Goal: Task Accomplishment & Management: Manage account settings

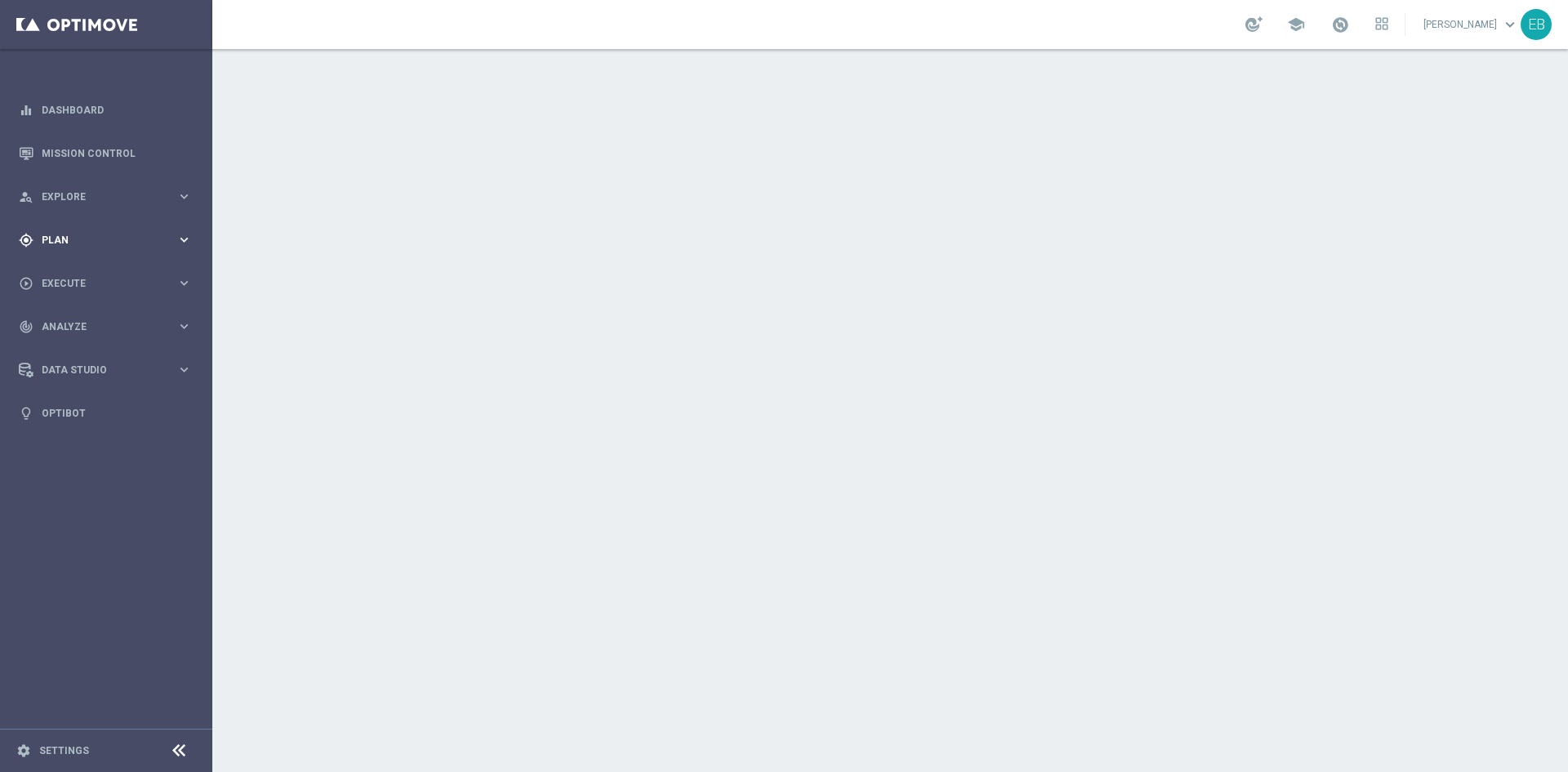
click at [123, 237] on span "Plan" at bounding box center [109, 240] width 134 height 10
click at [85, 315] on accordion "Templates keyboard_arrow_right Optimail Web Push Notifications Webpage Pop-up" at bounding box center [127, 323] width 168 height 25
click at [84, 319] on span "Templates" at bounding box center [101, 323] width 117 height 10
click at [67, 344] on link "Optimail" at bounding box center [111, 346] width 119 height 13
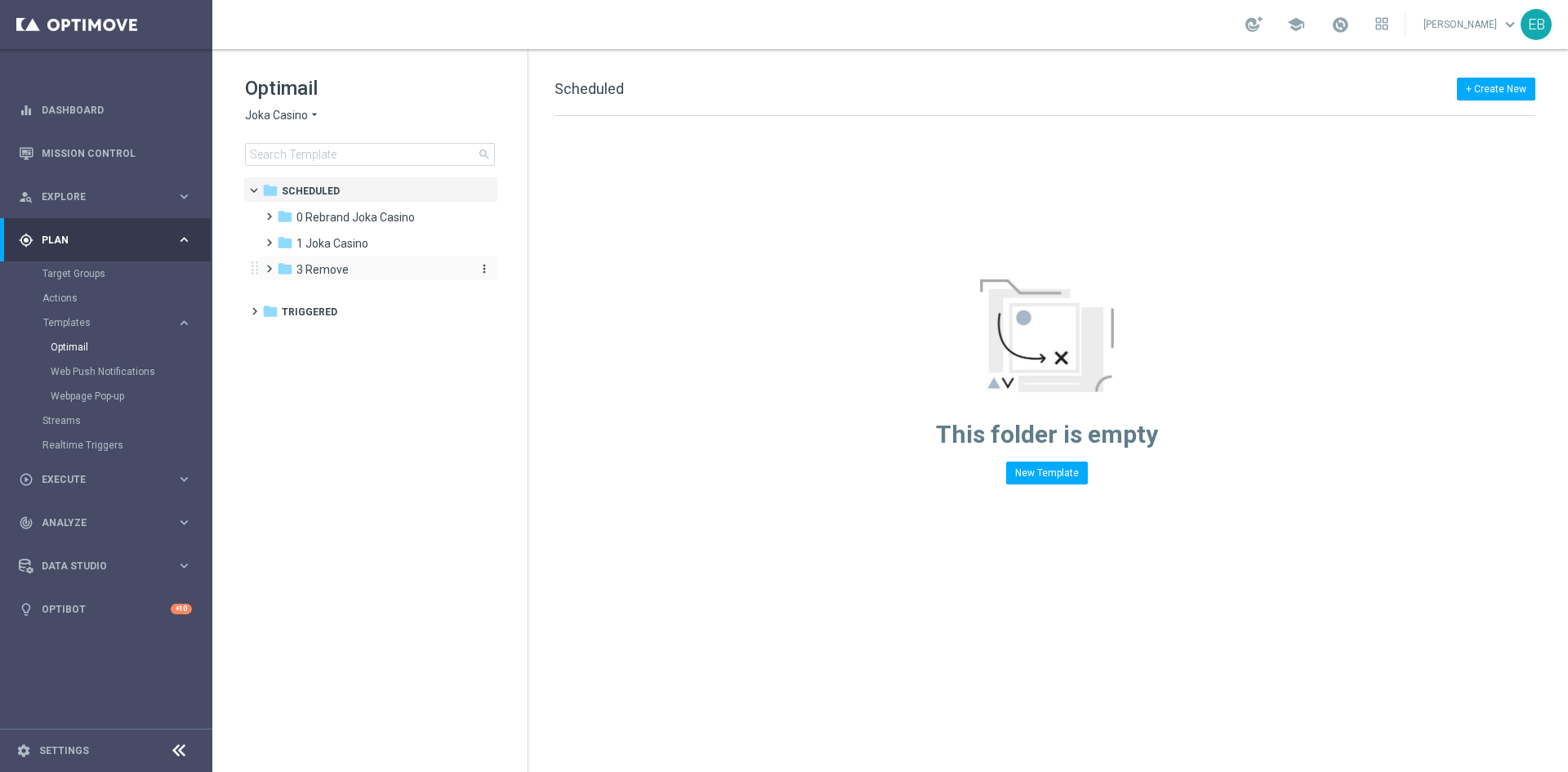
click at [371, 264] on div "folder 3 Remove" at bounding box center [370, 270] width 188 height 19
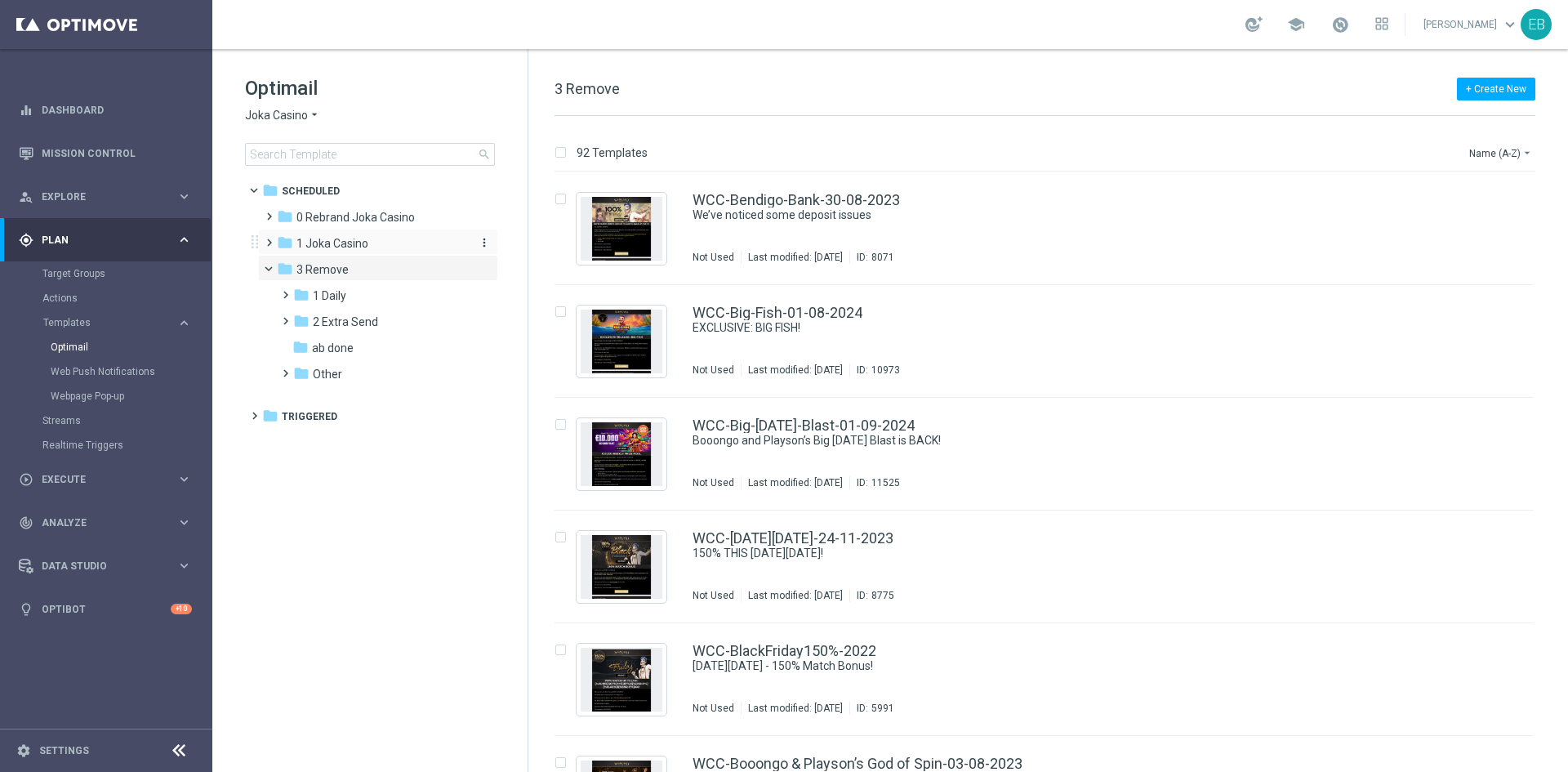
click at [382, 239] on div "folder 1 Joka Casino" at bounding box center [370, 243] width 188 height 19
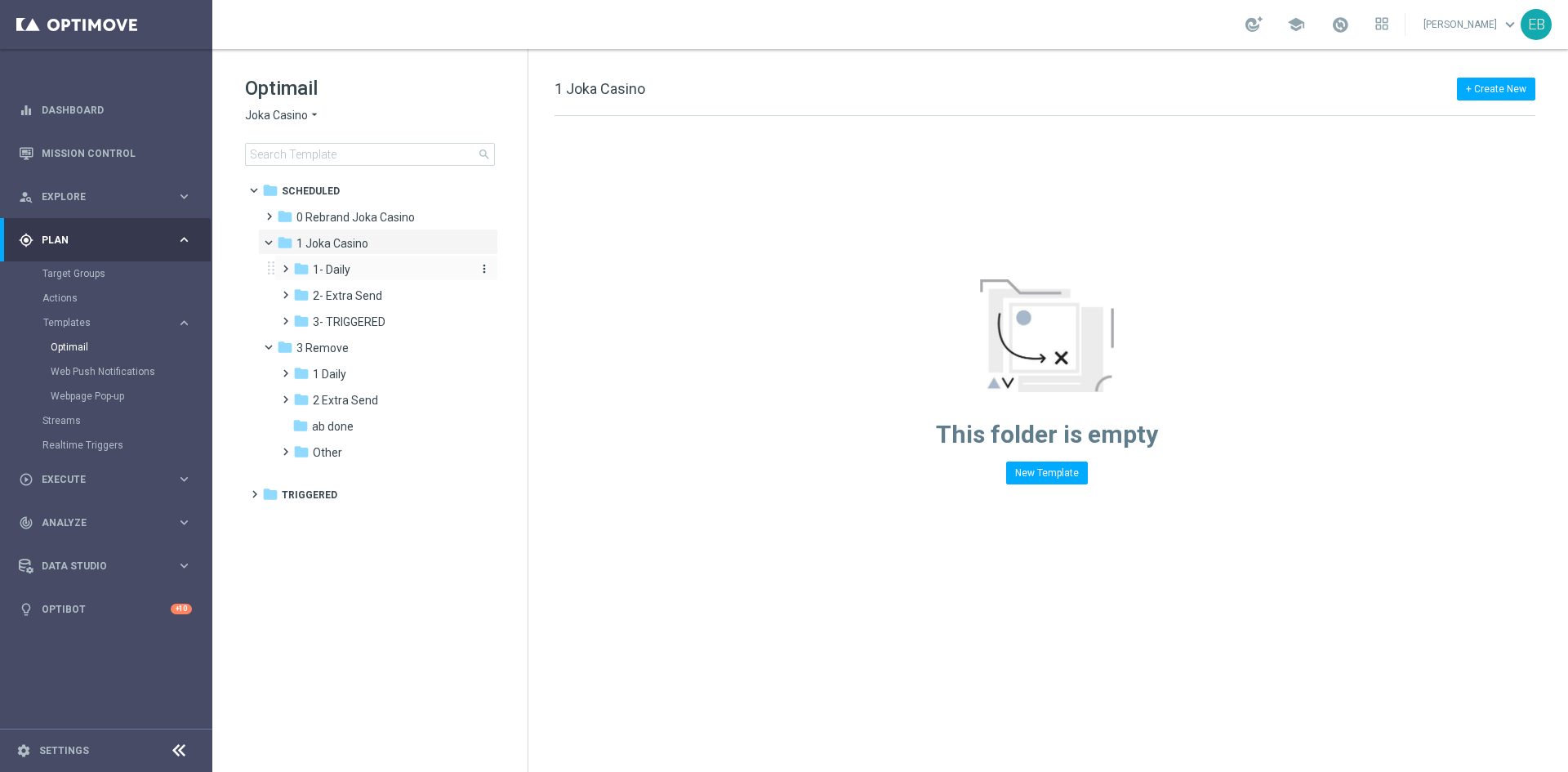
click at [370, 272] on div "folder 1- Daily" at bounding box center [380, 270] width 174 height 19
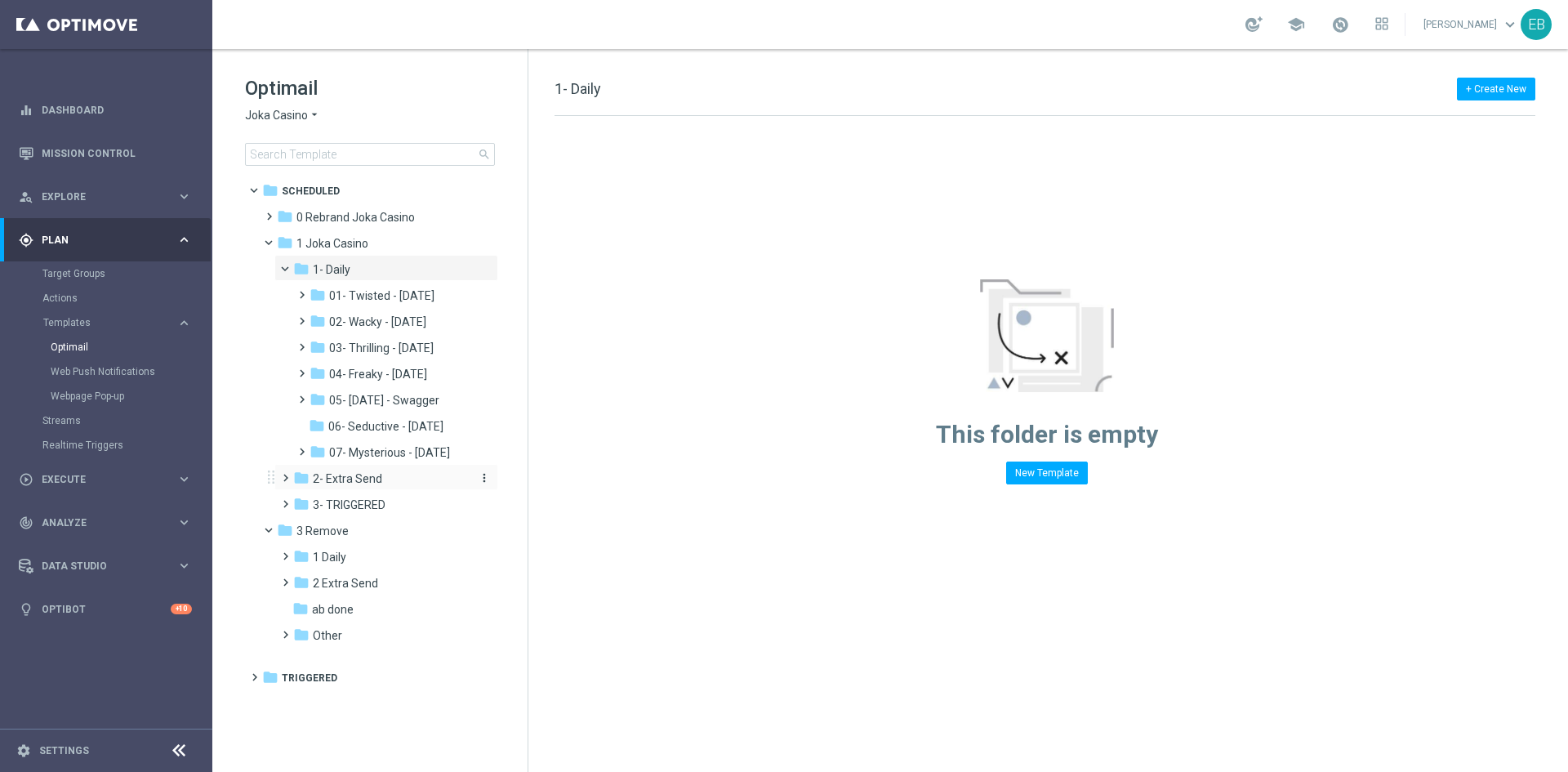
click at [417, 473] on div "folder 2- Extra Send" at bounding box center [380, 479] width 174 height 19
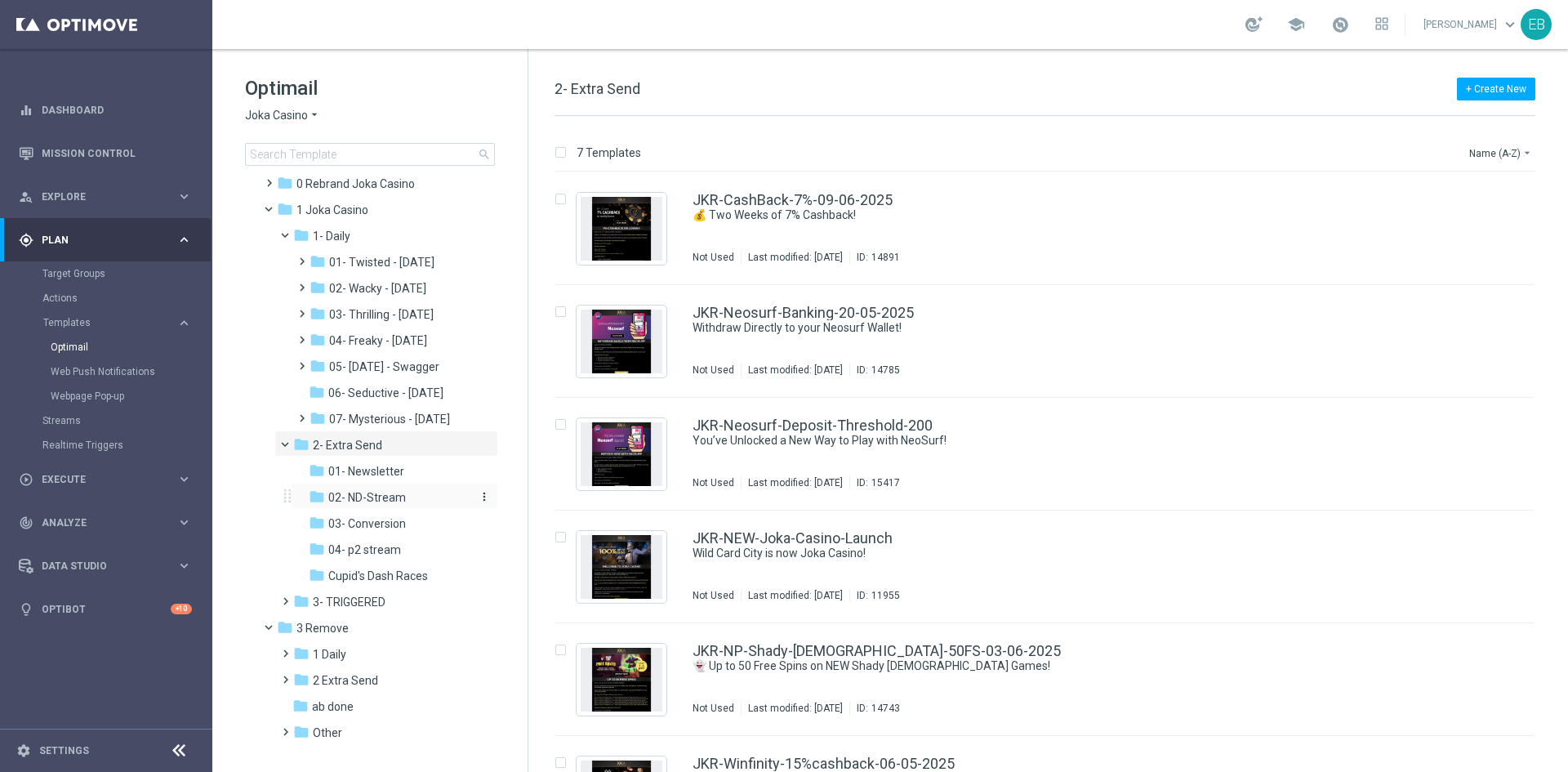
scroll to position [51, 0]
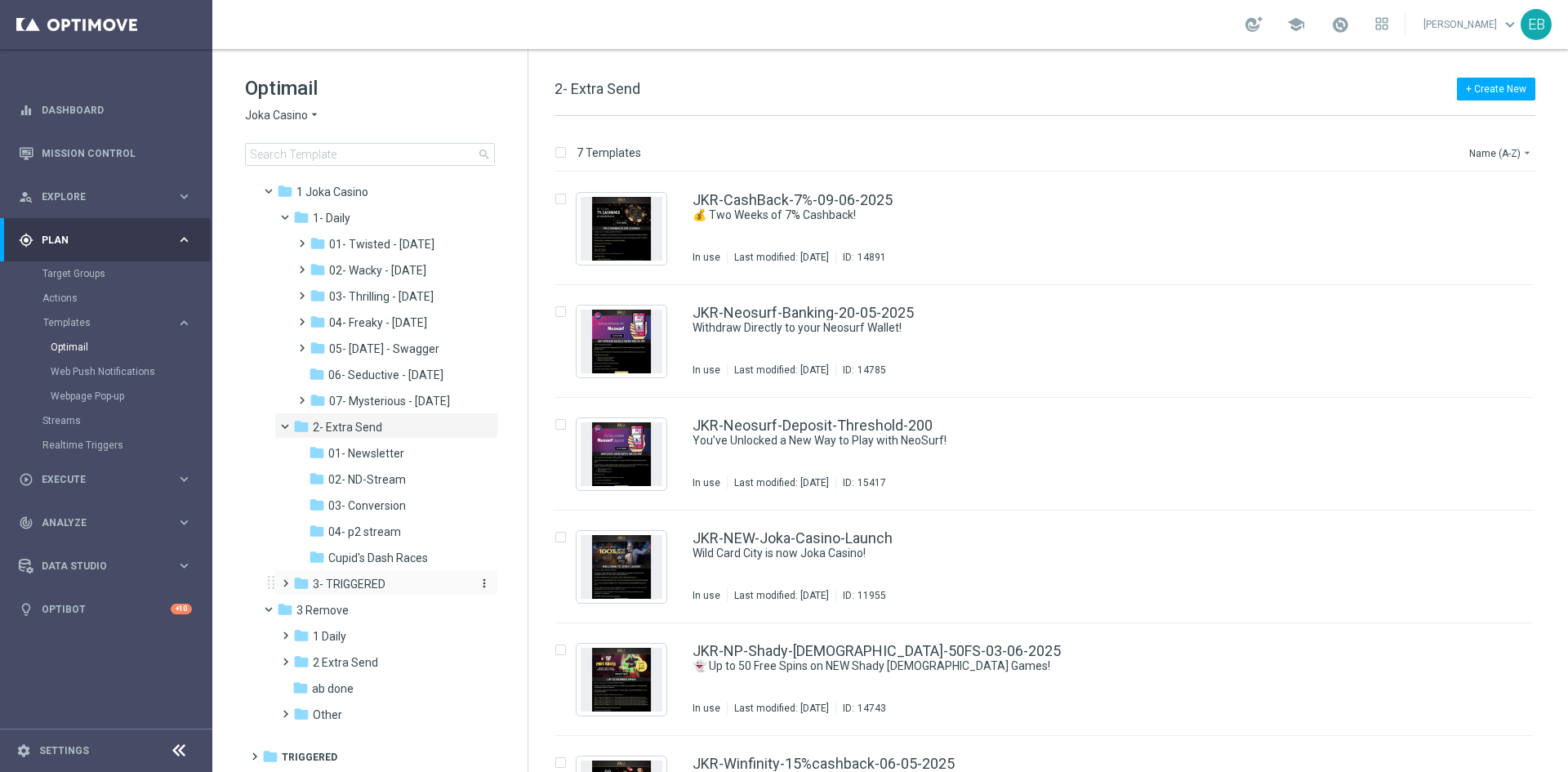
click at [419, 577] on div "folder 3- TRIGGERED" at bounding box center [380, 585] width 174 height 19
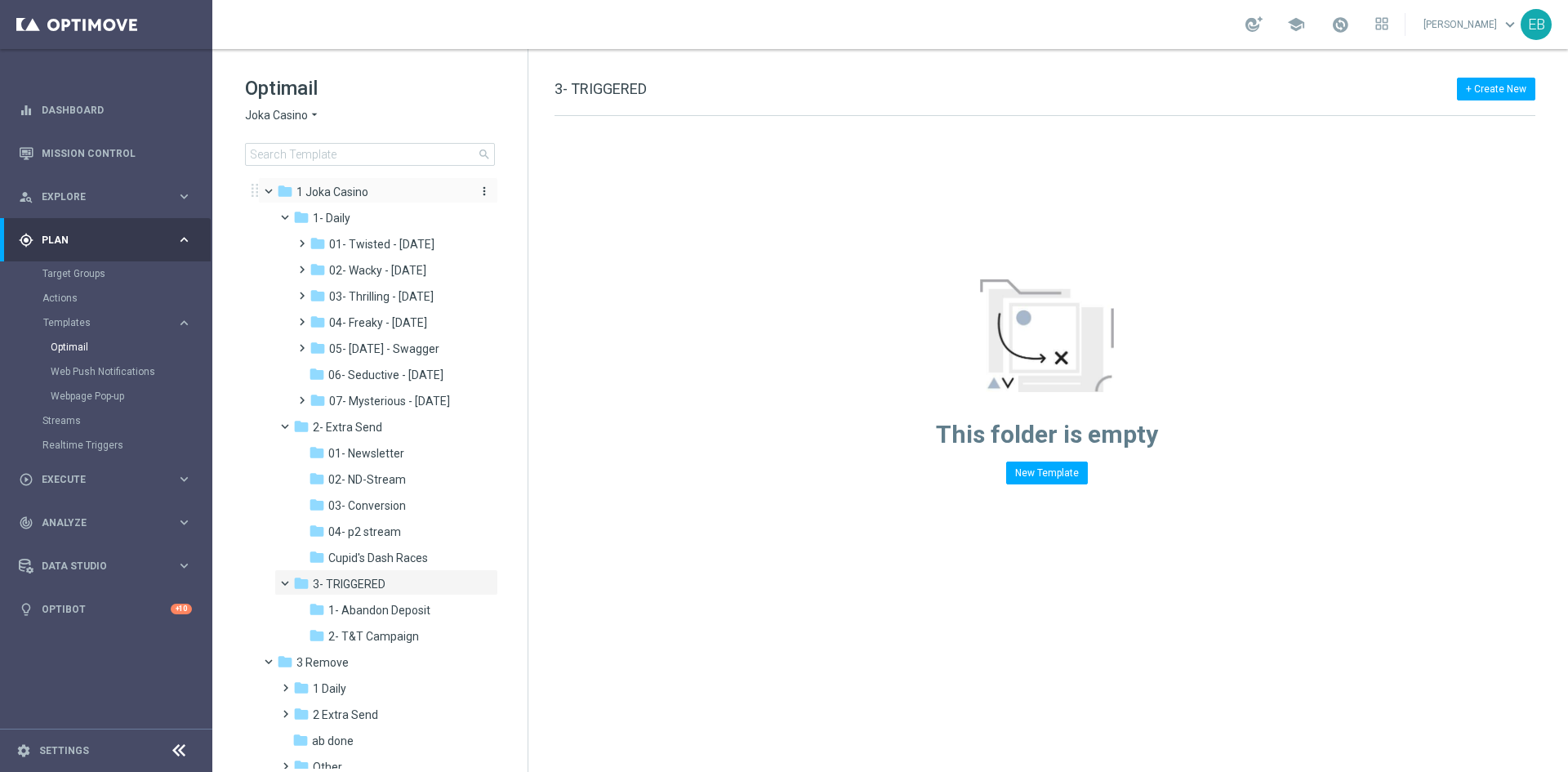
click at [379, 192] on div "folder 1 Joka Casino" at bounding box center [370, 192] width 188 height 19
click at [406, 173] on span "0 Rebrand Joka Casino" at bounding box center [355, 165] width 118 height 14
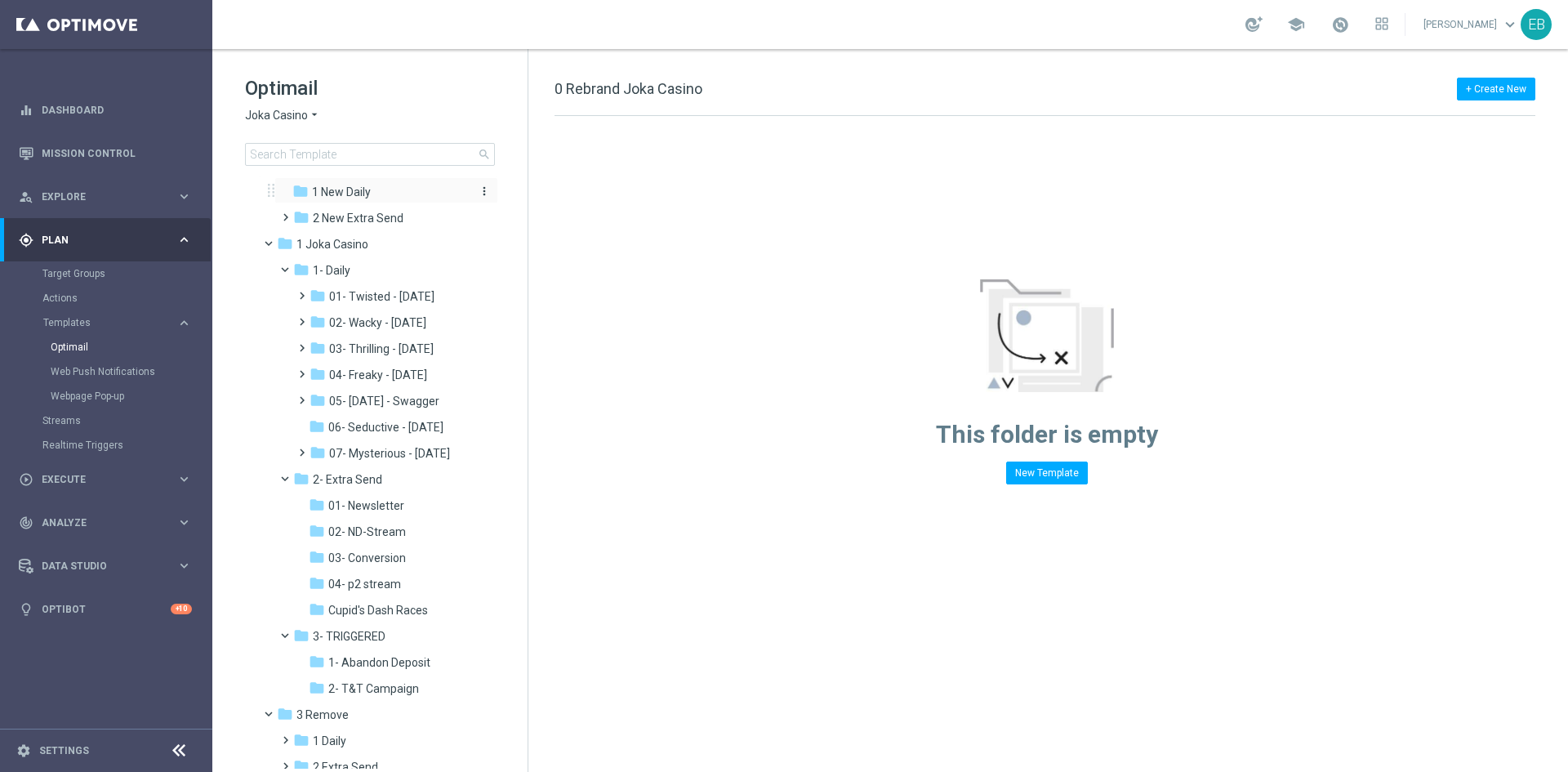
click at [400, 202] on div "folder 1 New Daily" at bounding box center [379, 192] width 174 height 19
click at [429, 228] on div "folder 2 New Extra Send" at bounding box center [380, 219] width 174 height 19
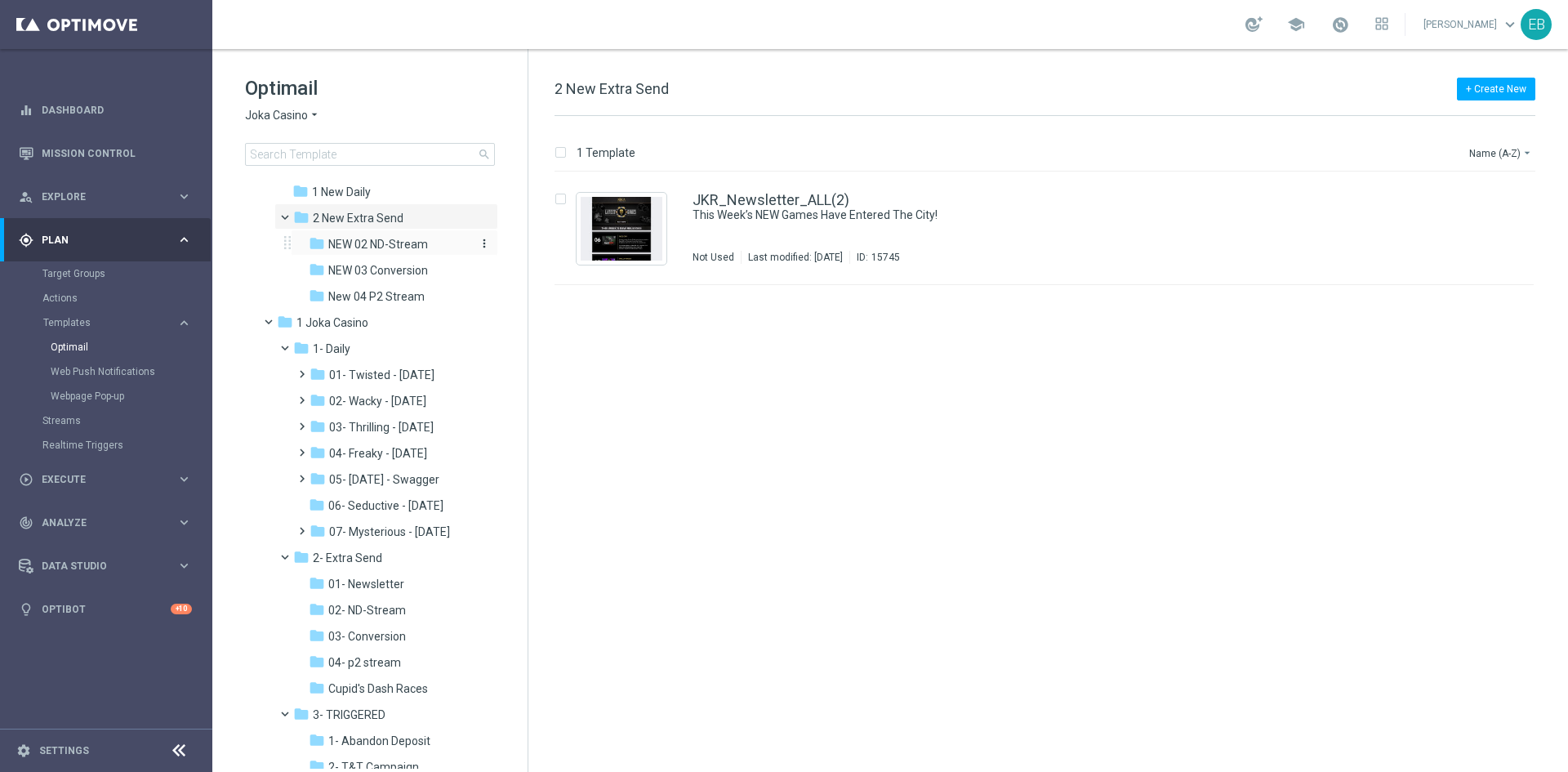
click at [443, 254] on div "folder NEW 02 ND-Stream" at bounding box center [389, 244] width 161 height 19
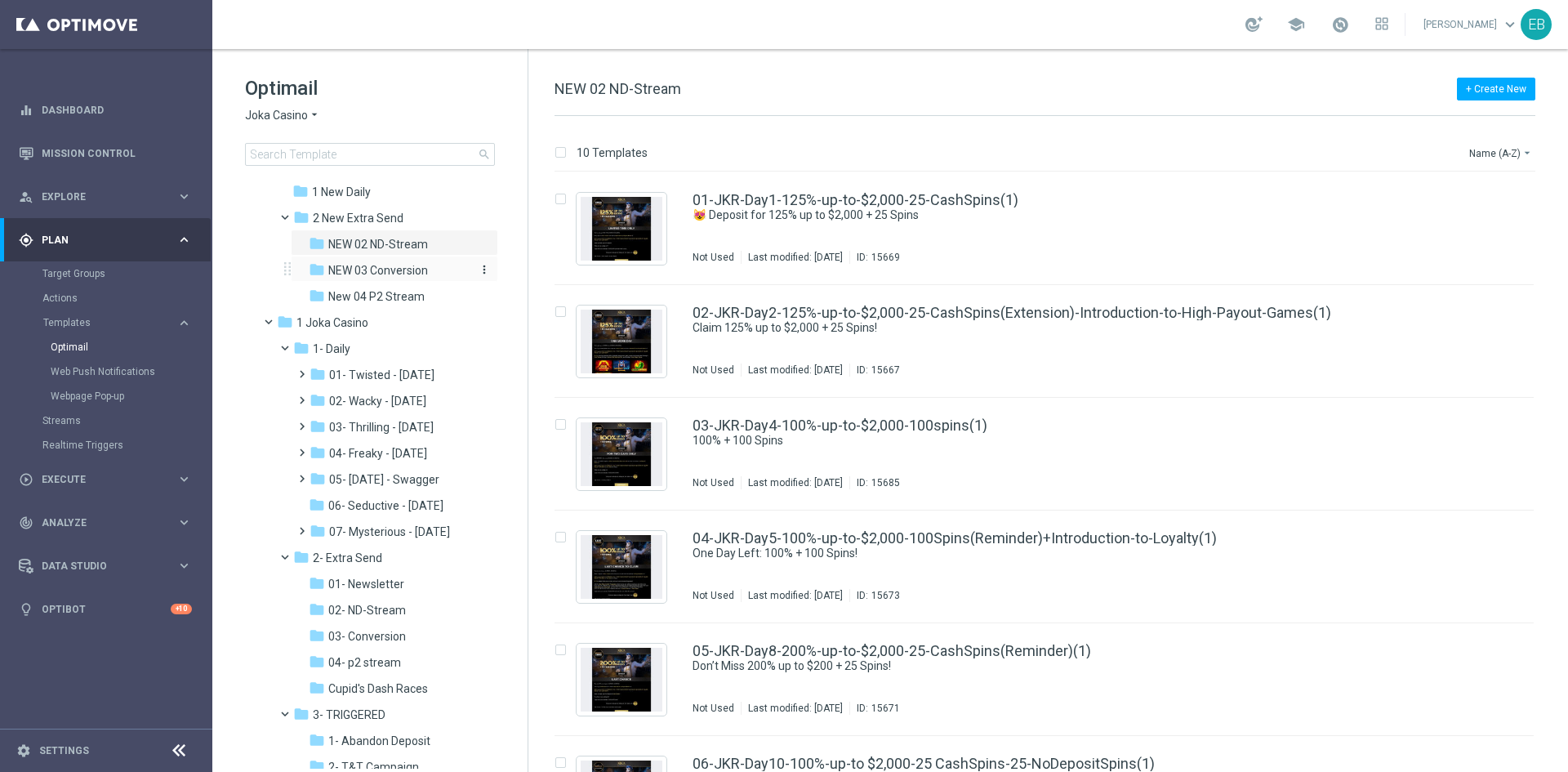
click at [445, 280] on div "folder NEW 03 Conversion" at bounding box center [389, 271] width 161 height 19
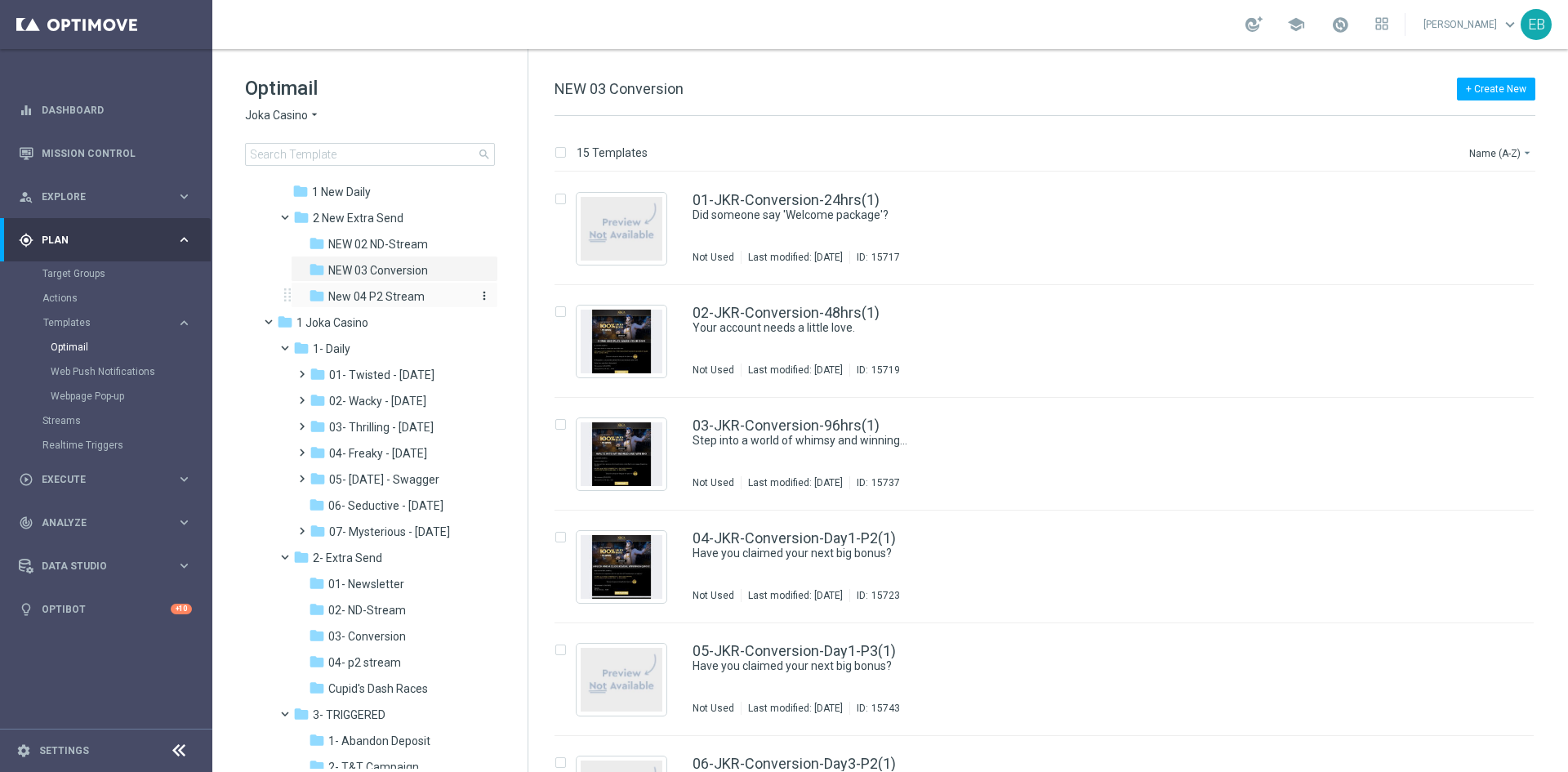
click at [409, 304] on span "New 04 P2 Stream" at bounding box center [376, 296] width 96 height 14
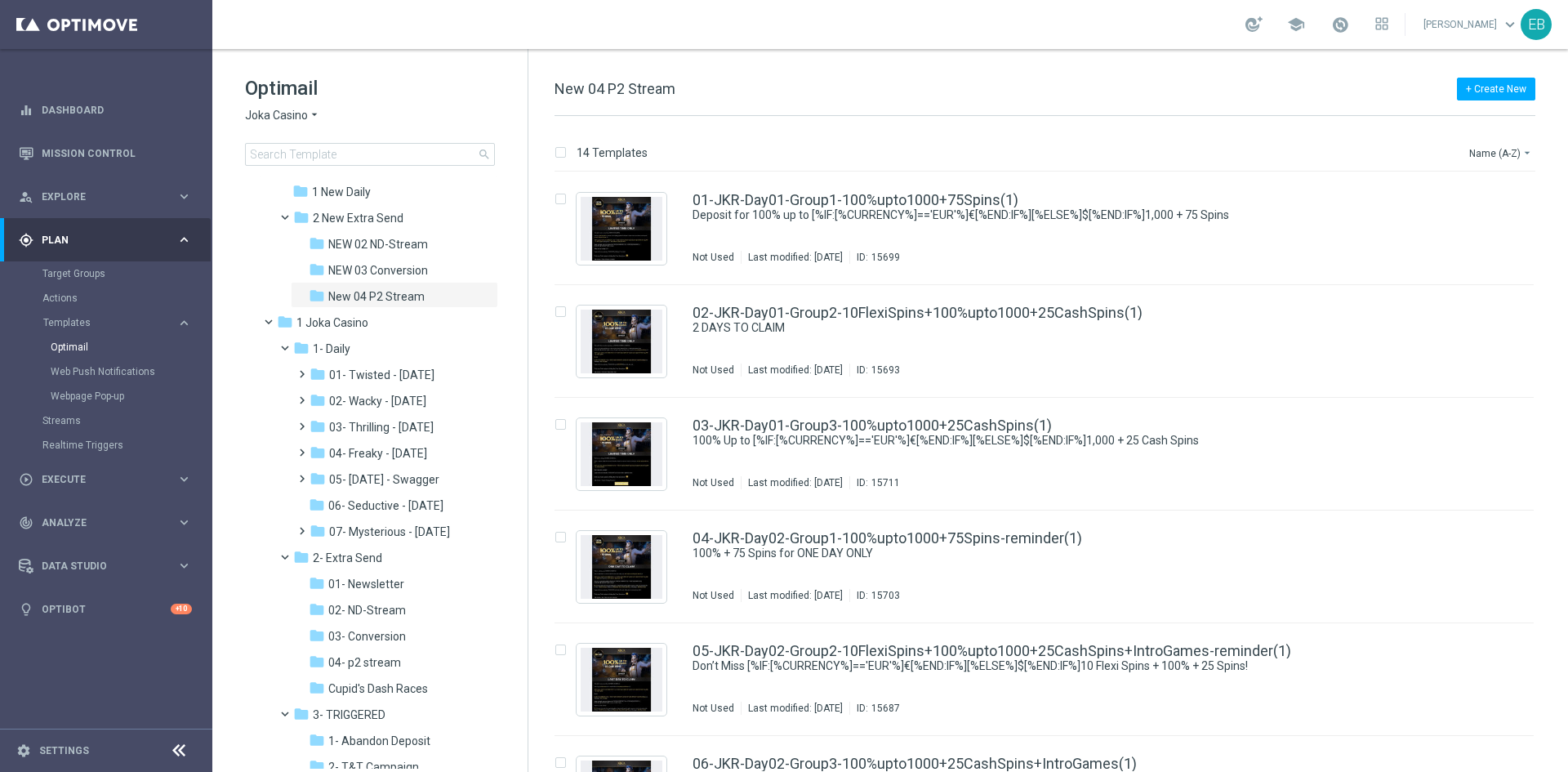
click at [401, 173] on span "0 Rebrand Joka Casino" at bounding box center [355, 165] width 118 height 14
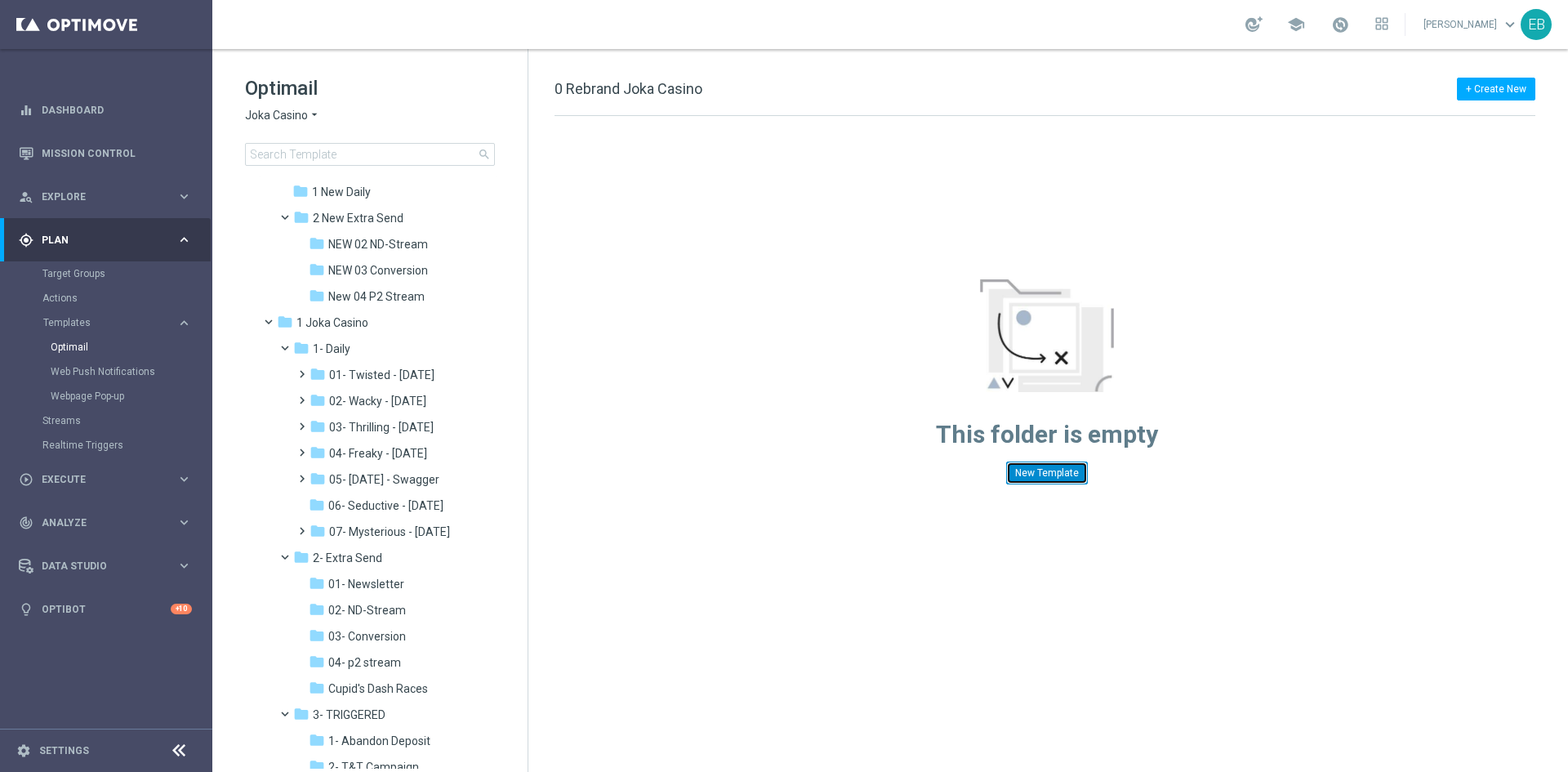
click at [1049, 465] on button "New Template" at bounding box center [1047, 472] width 82 height 23
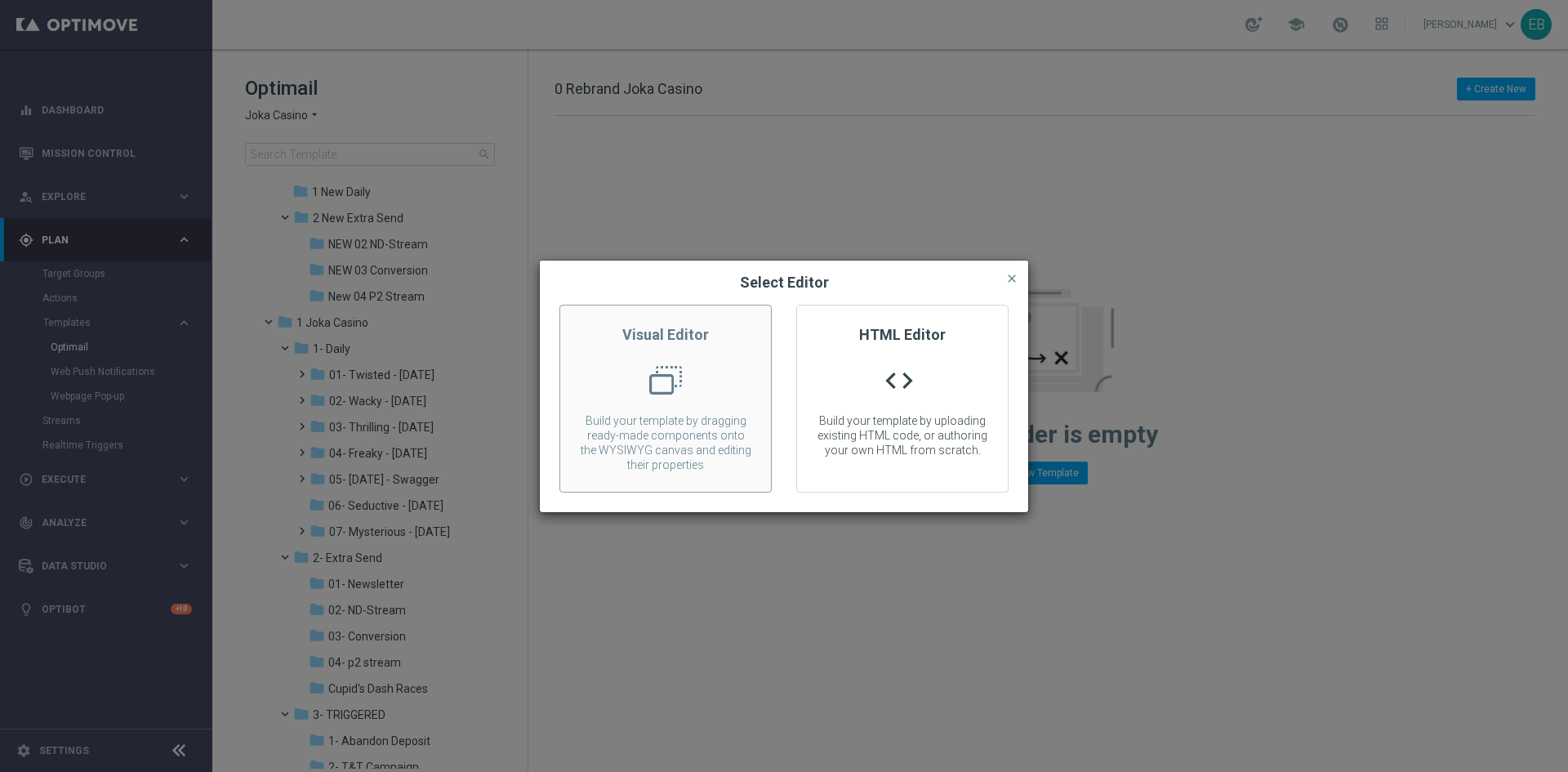
click at [629, 367] on div at bounding box center [665, 386] width 211 height 45
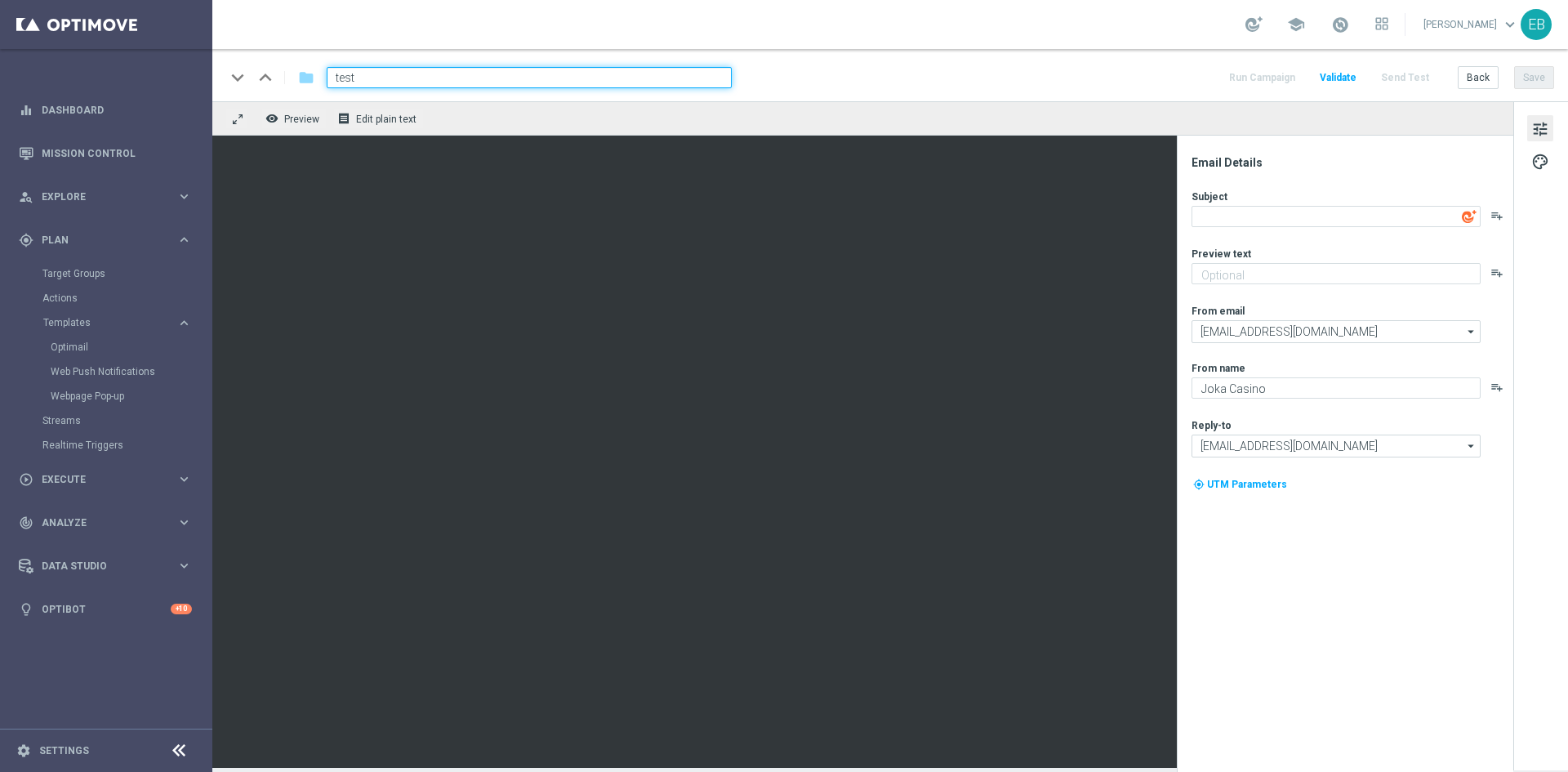
click at [1065, 64] on div "keyboard_arrow_down keyboard_arrow_up folder test Run Campaign Validate Send Te…" at bounding box center [890, 75] width 1355 height 52
click at [1544, 74] on button "Save" at bounding box center [1534, 77] width 40 height 23
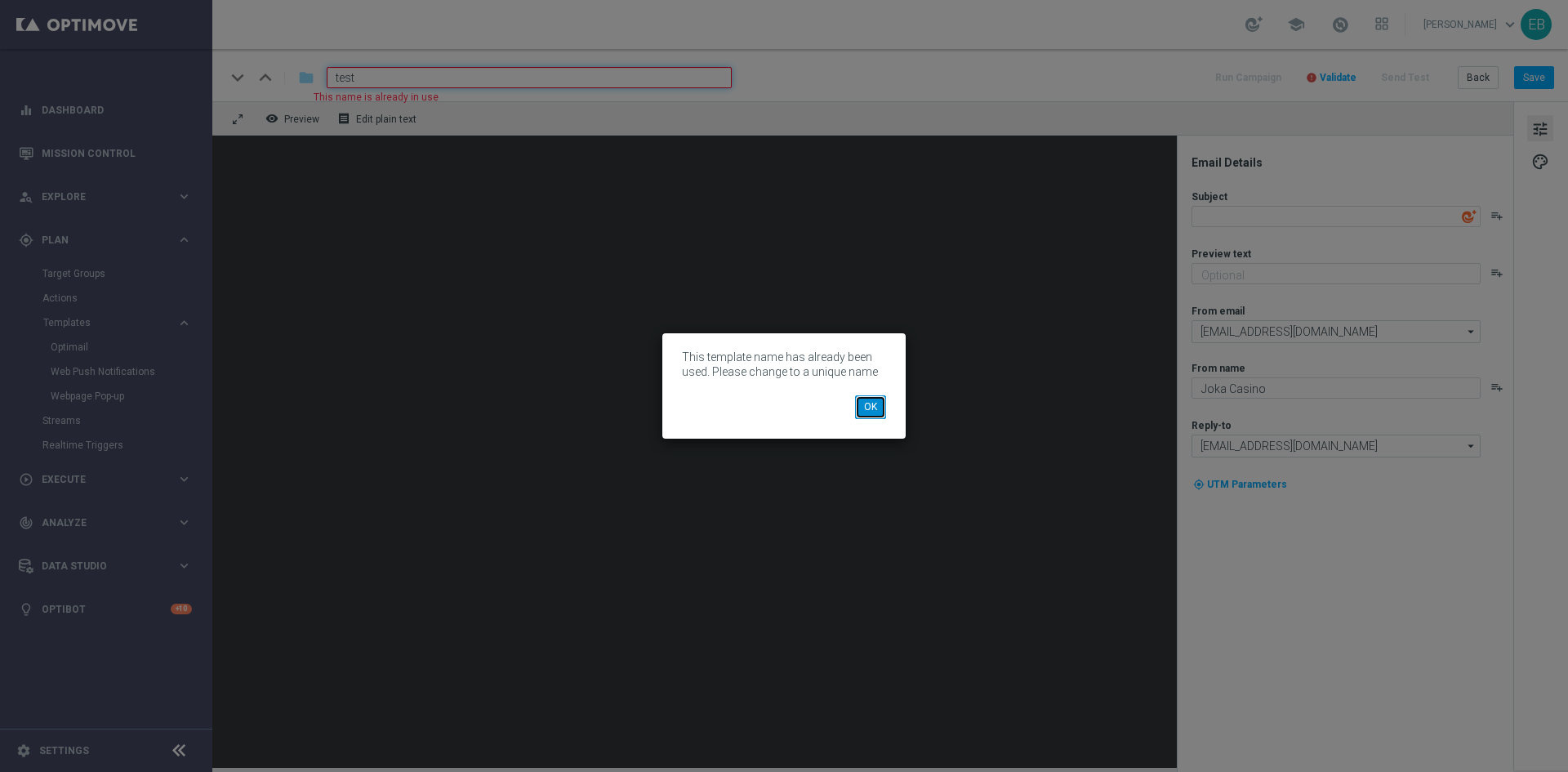
click at [881, 401] on button "OK" at bounding box center [870, 407] width 31 height 23
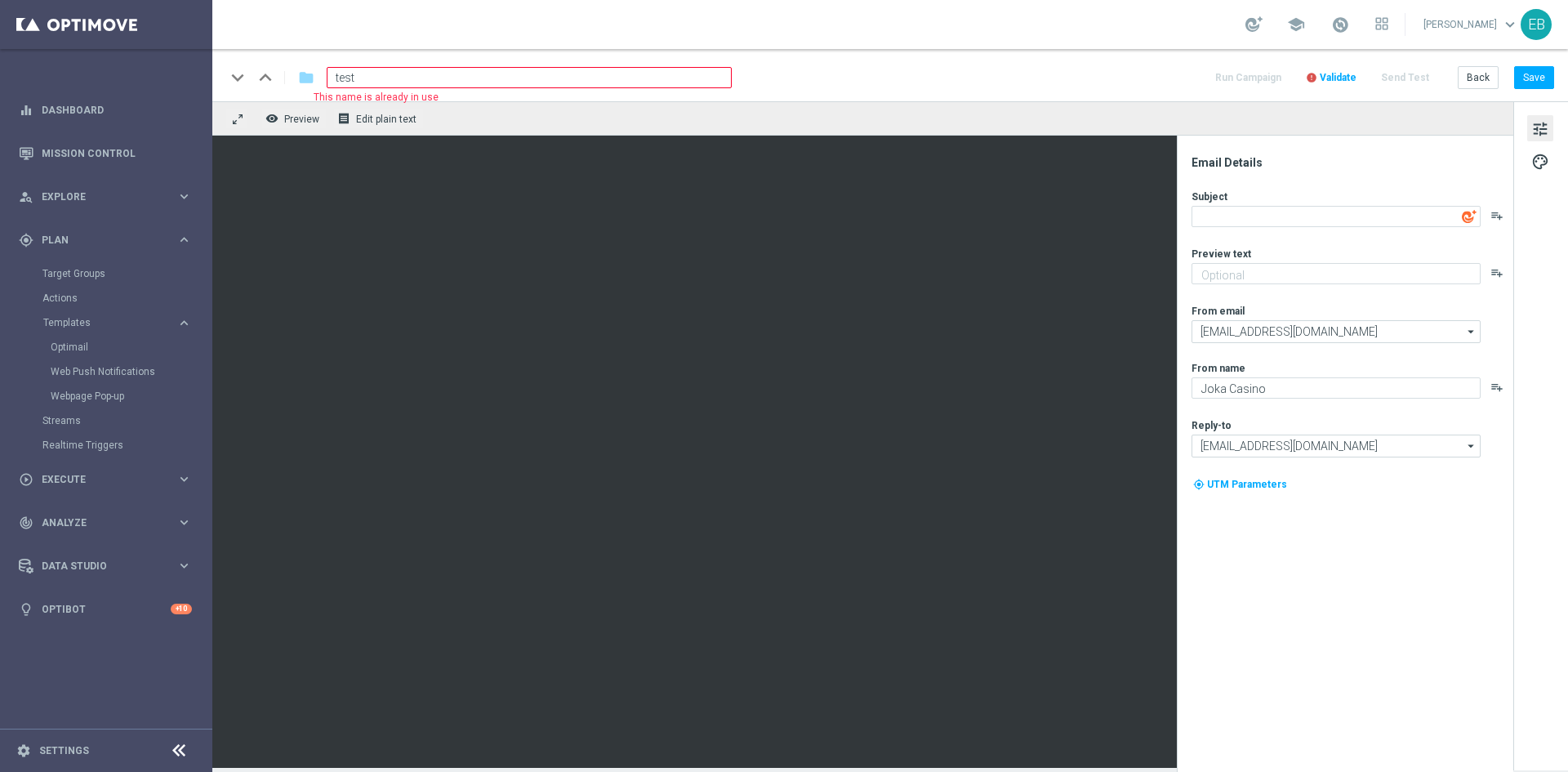
click at [379, 70] on input "test" at bounding box center [529, 77] width 405 height 21
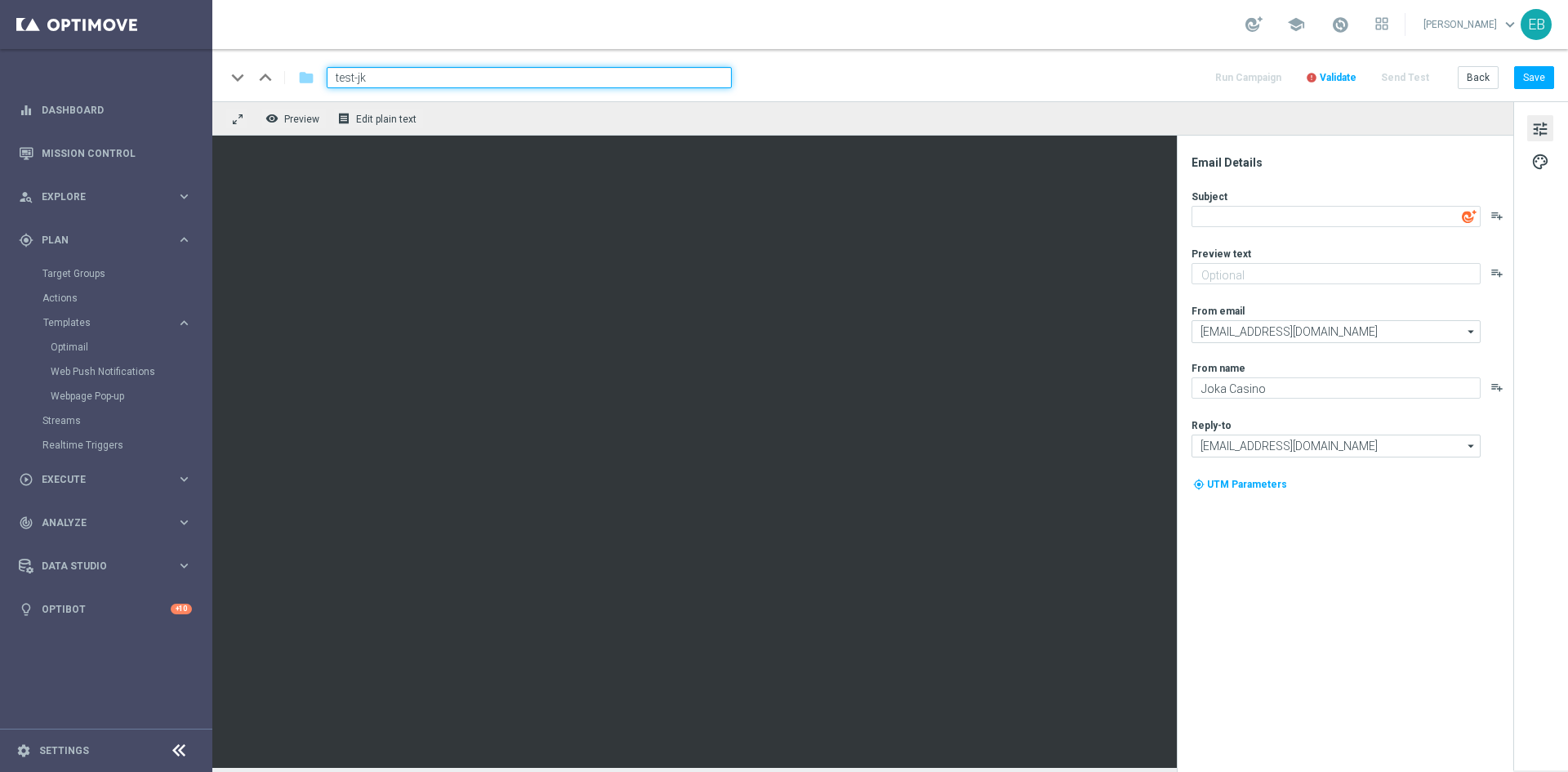
type input "test-jkr"
click at [1541, 71] on button "Save" at bounding box center [1534, 77] width 40 height 23
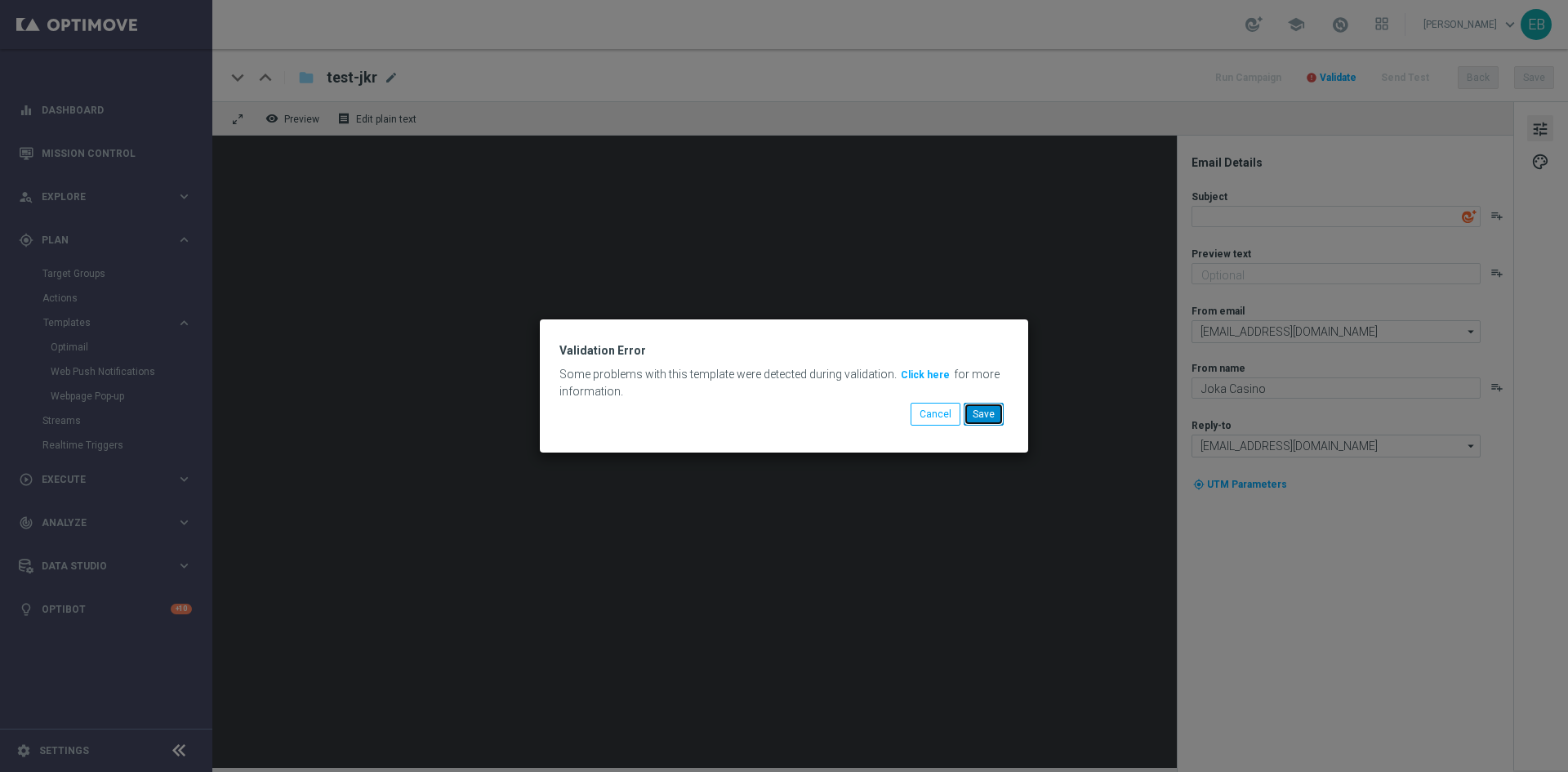
click at [981, 410] on button "Save" at bounding box center [984, 414] width 40 height 23
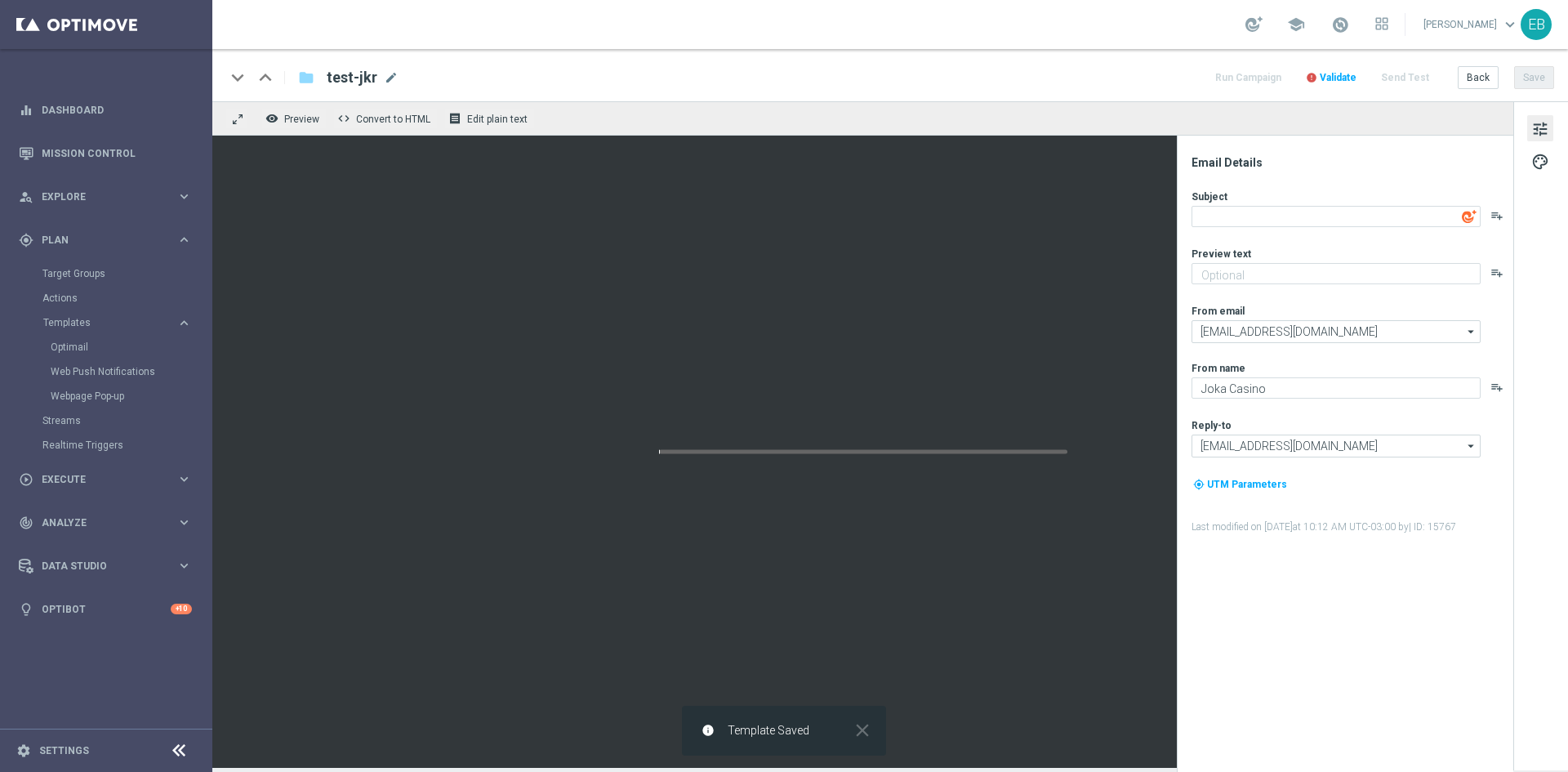
click at [692, 186] on div at bounding box center [863, 451] width 1301 height 632
click at [1537, 169] on span "palette" at bounding box center [1540, 162] width 18 height 21
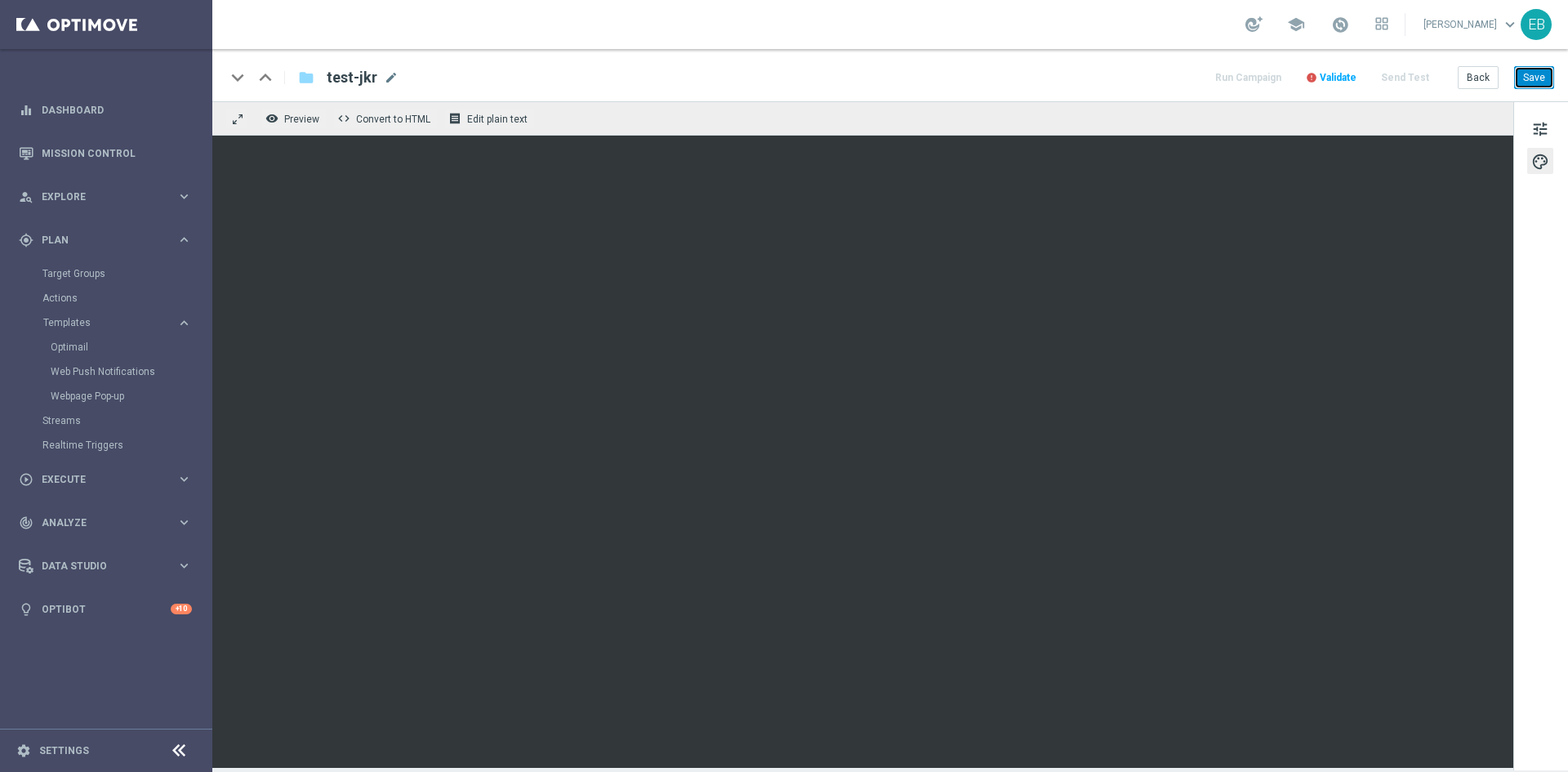
click at [1541, 75] on button "Save" at bounding box center [1534, 77] width 40 height 23
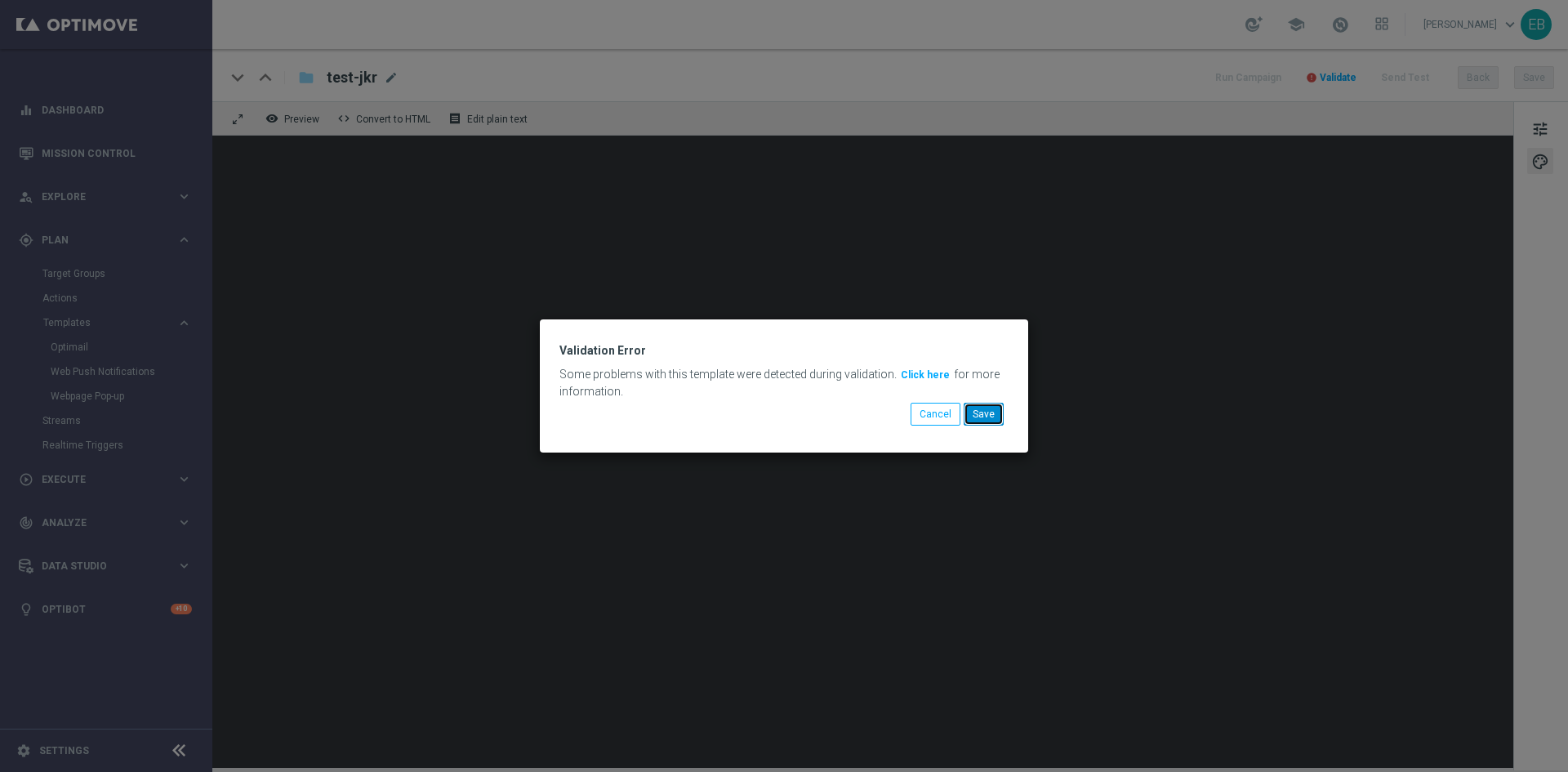
click at [989, 411] on button "Save" at bounding box center [984, 414] width 40 height 23
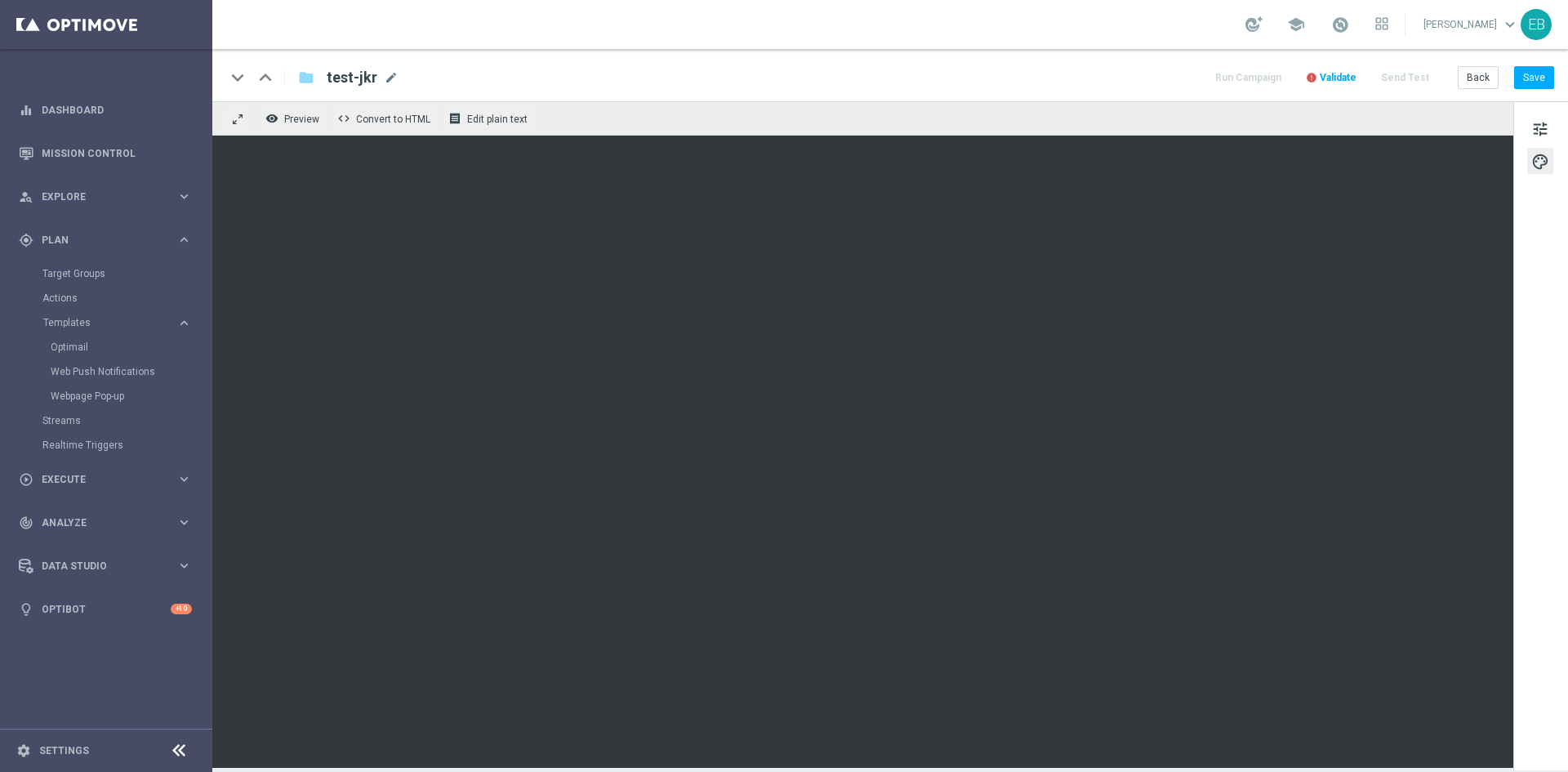
click at [1332, 84] on button "error Validate" at bounding box center [1331, 78] width 55 height 22
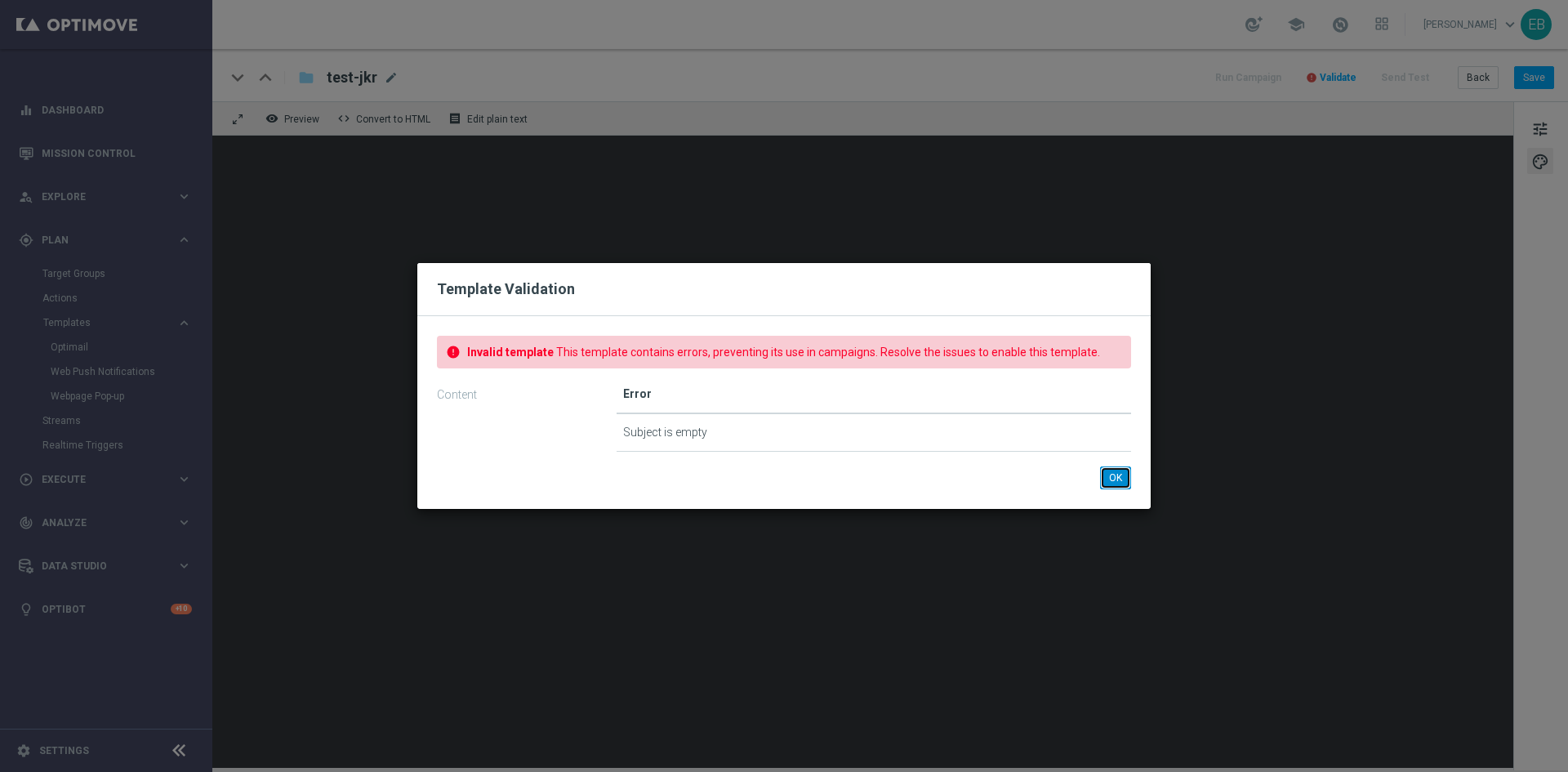
click at [1120, 479] on button "OK" at bounding box center [1115, 477] width 31 height 23
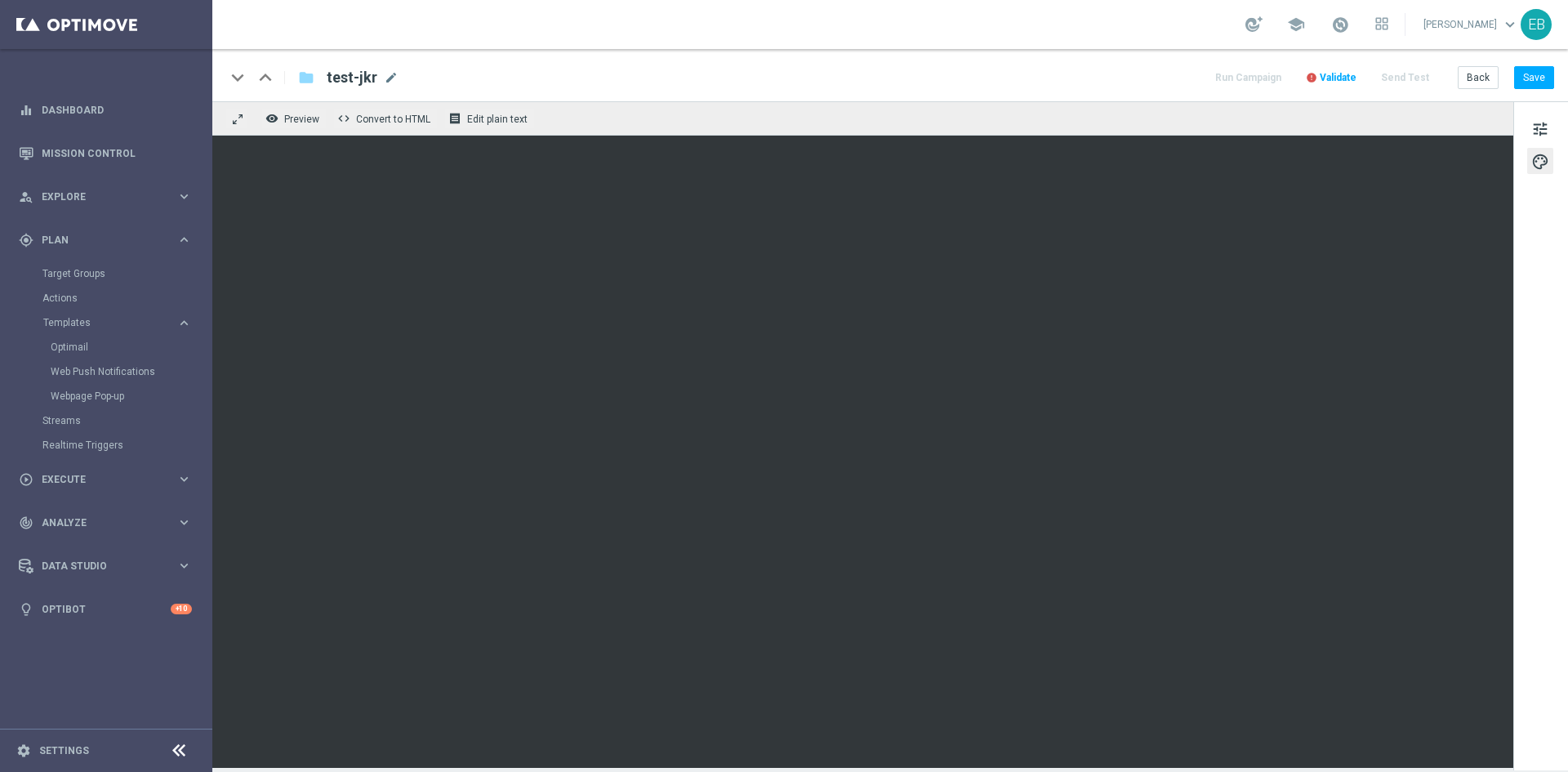
click at [759, 71] on div "keyboard_arrow_down keyboard_arrow_up folder test-jkr test-jkr mode_edit Run Ca…" at bounding box center [890, 77] width 1329 height 21
click at [702, 86] on div "keyboard_arrow_down keyboard_arrow_up folder test-jkr test-jkr mode_edit Run Ca…" at bounding box center [890, 77] width 1329 height 21
click at [1537, 123] on span "tune" at bounding box center [1540, 129] width 18 height 21
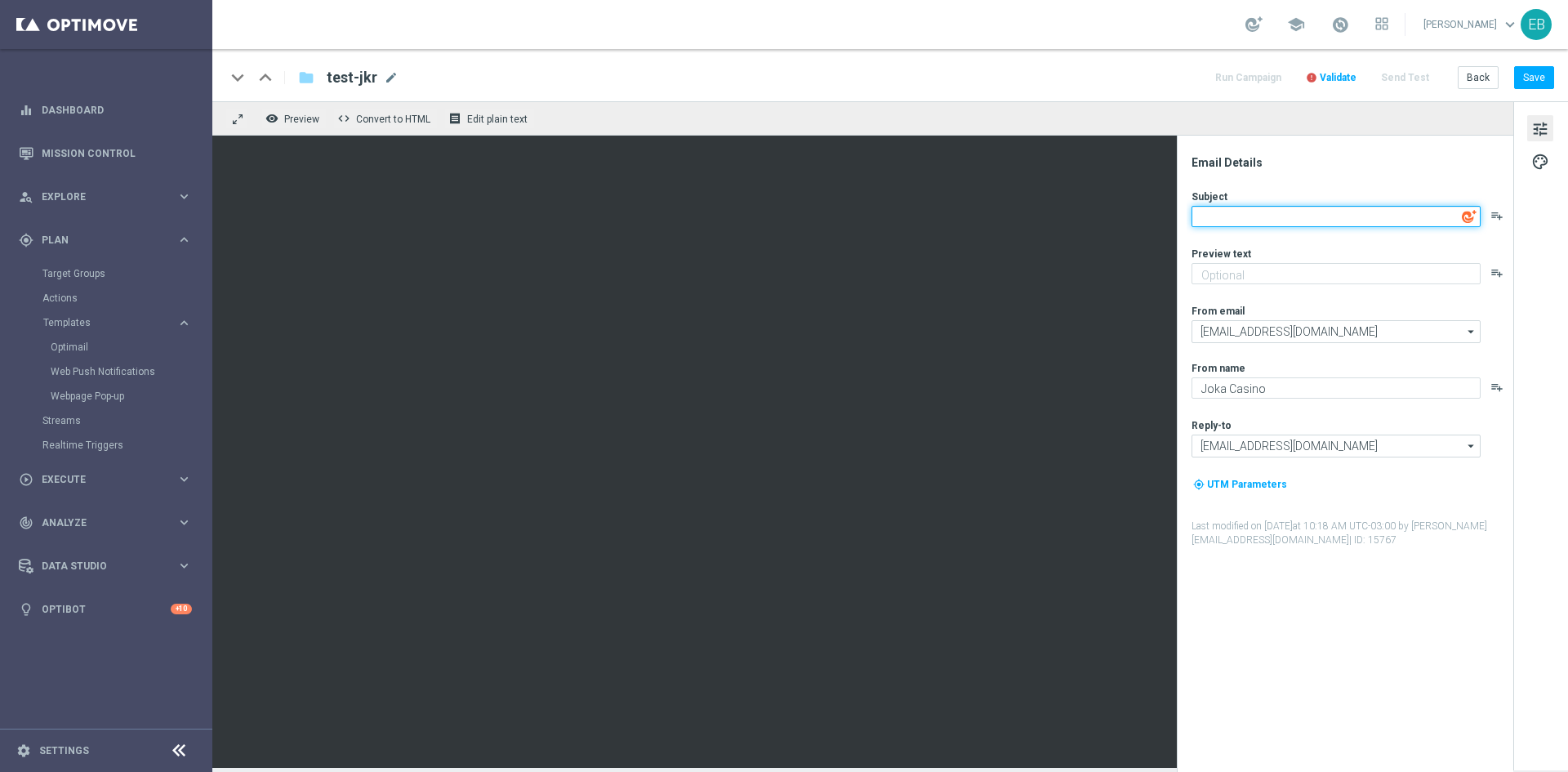
click at [1291, 211] on textarea at bounding box center [1336, 216] width 289 height 21
paste textarea "🤫 Claim One of Five Mystery Offers!"
type textarea "🤫 Claim One of Five Mystery Offers!"
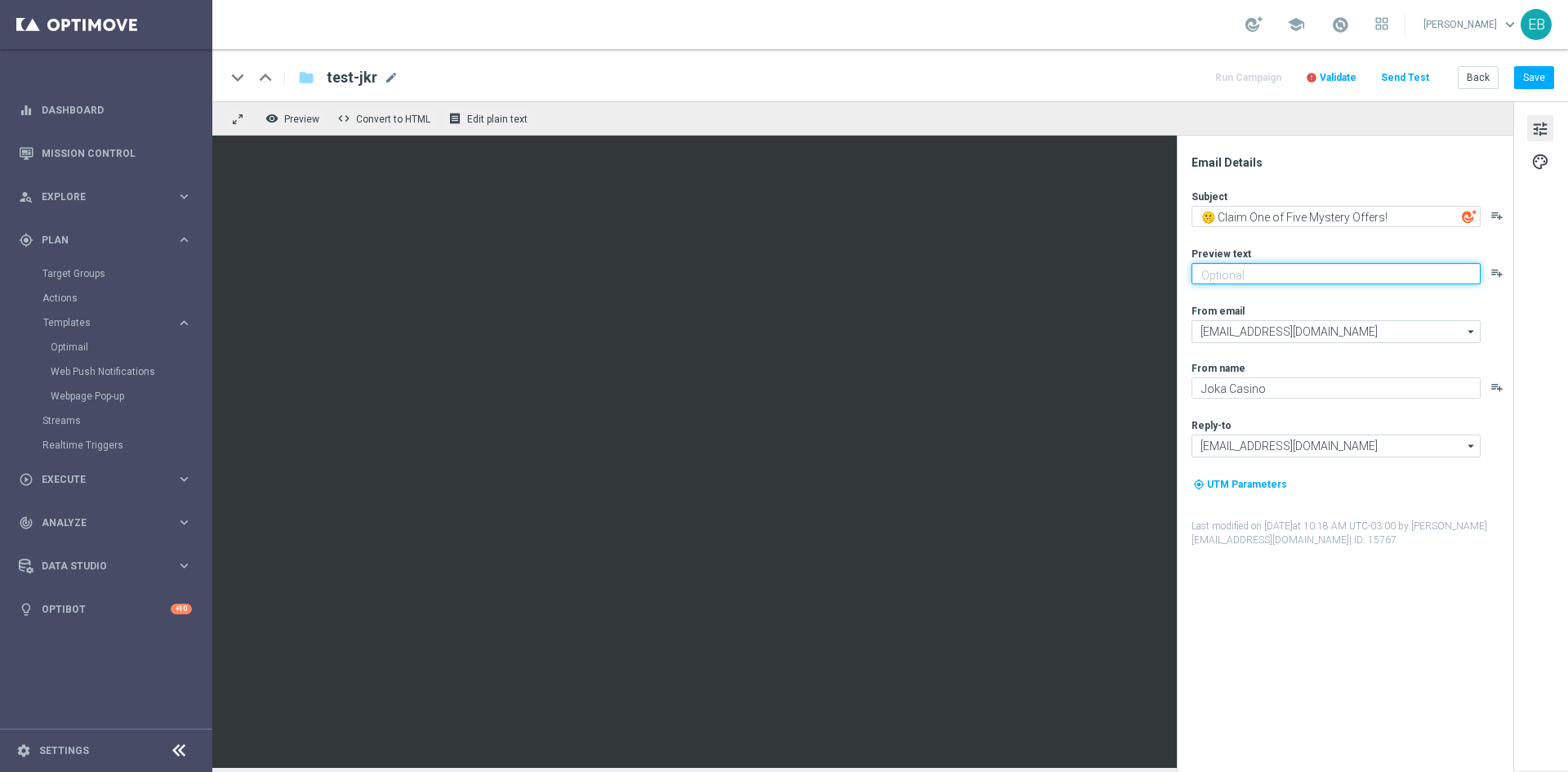
click at [1299, 276] on textarea at bounding box center [1336, 273] width 289 height 21
paste textarea "It’s Mysterious Monday at Joka Casino"
type textarea "It’s Mysterious Monday at Joka Casino"
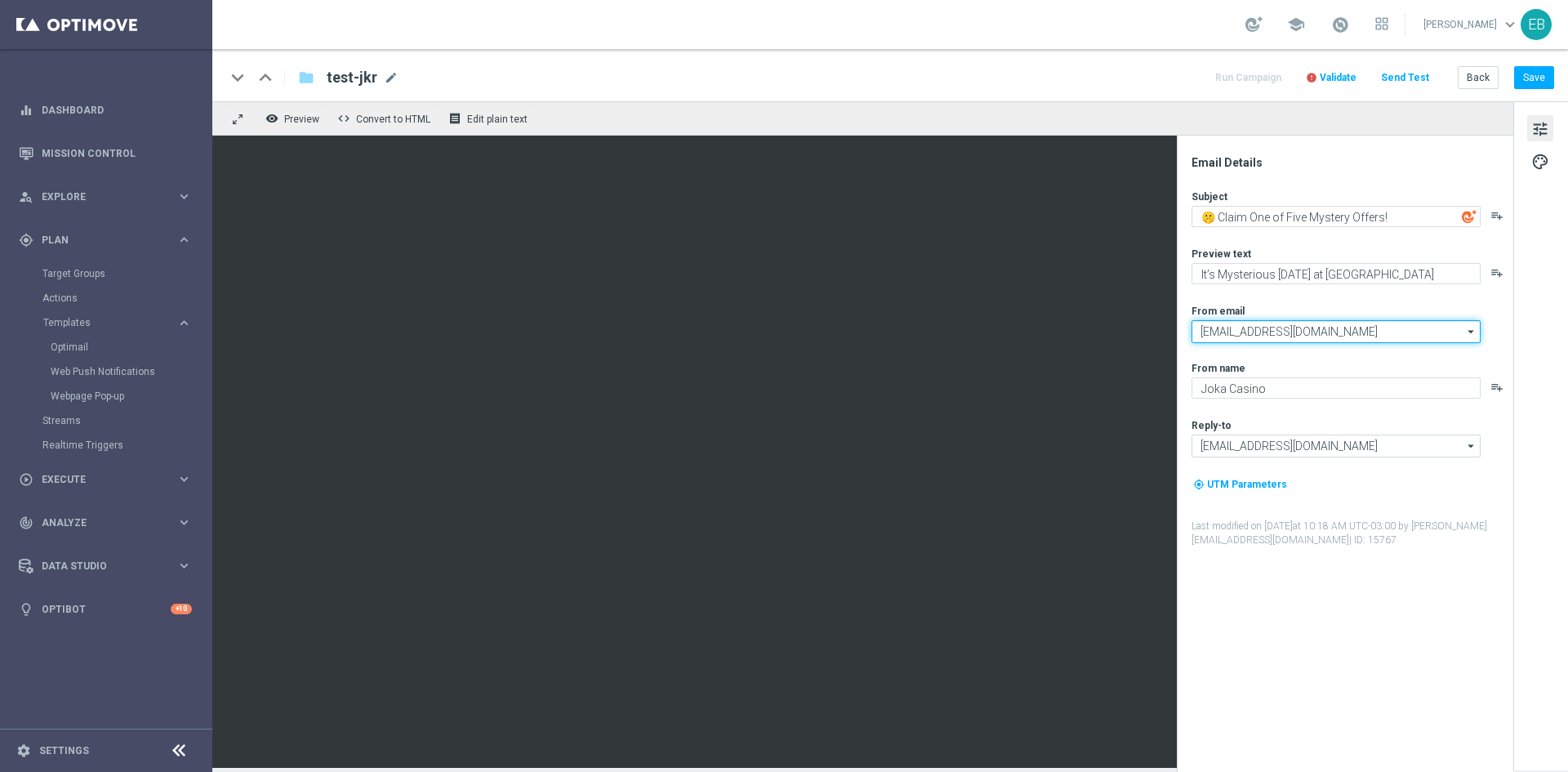
click at [1281, 334] on input "connect@promo-jokacasino.com" at bounding box center [1336, 331] width 289 height 23
click at [1288, 329] on input "connect@promo-jokacasino.com" at bounding box center [1336, 331] width 289 height 23
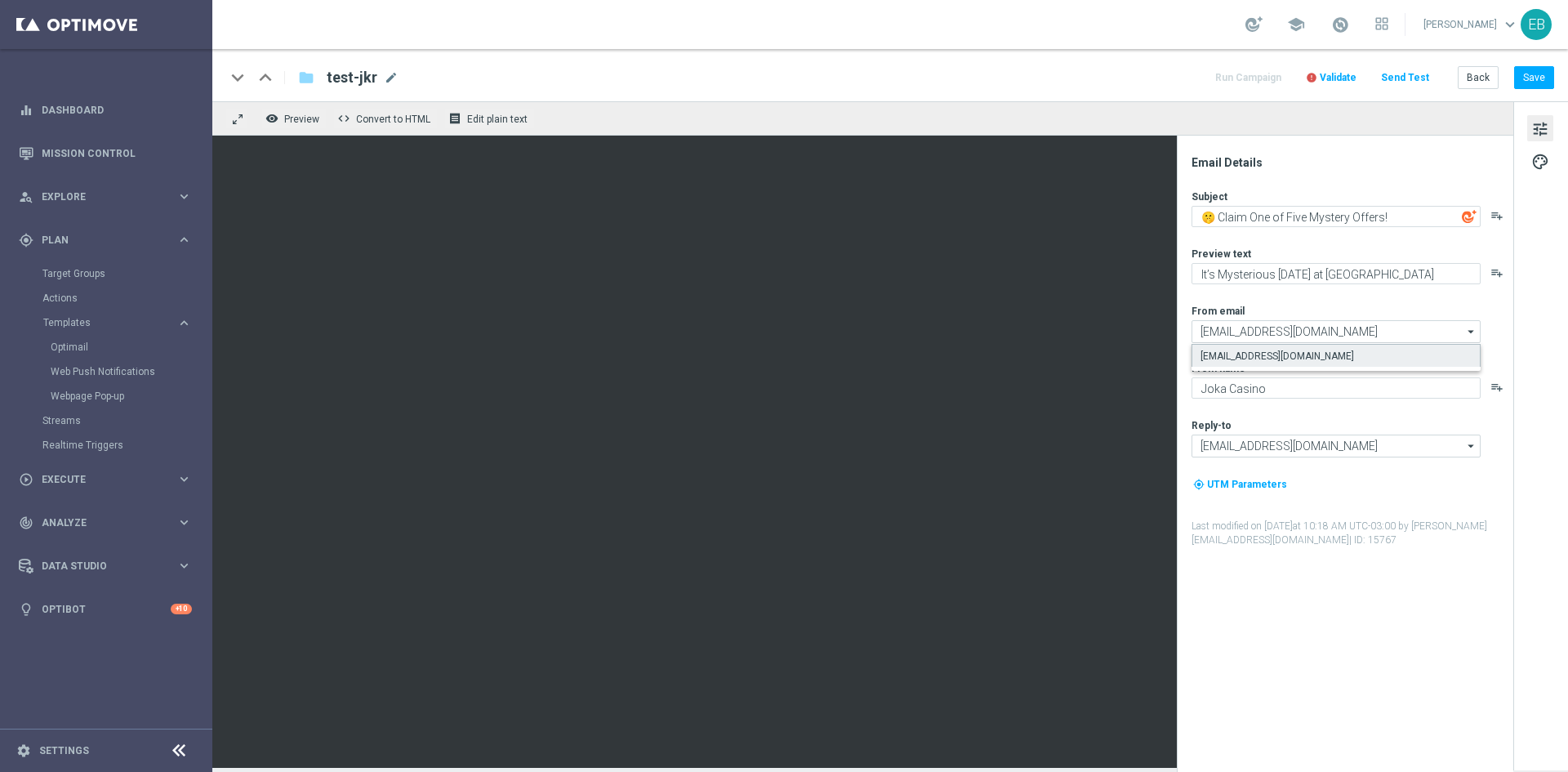
click at [1249, 358] on div "connect@promo-jokacasino.com" at bounding box center [1277, 356] width 153 height 14
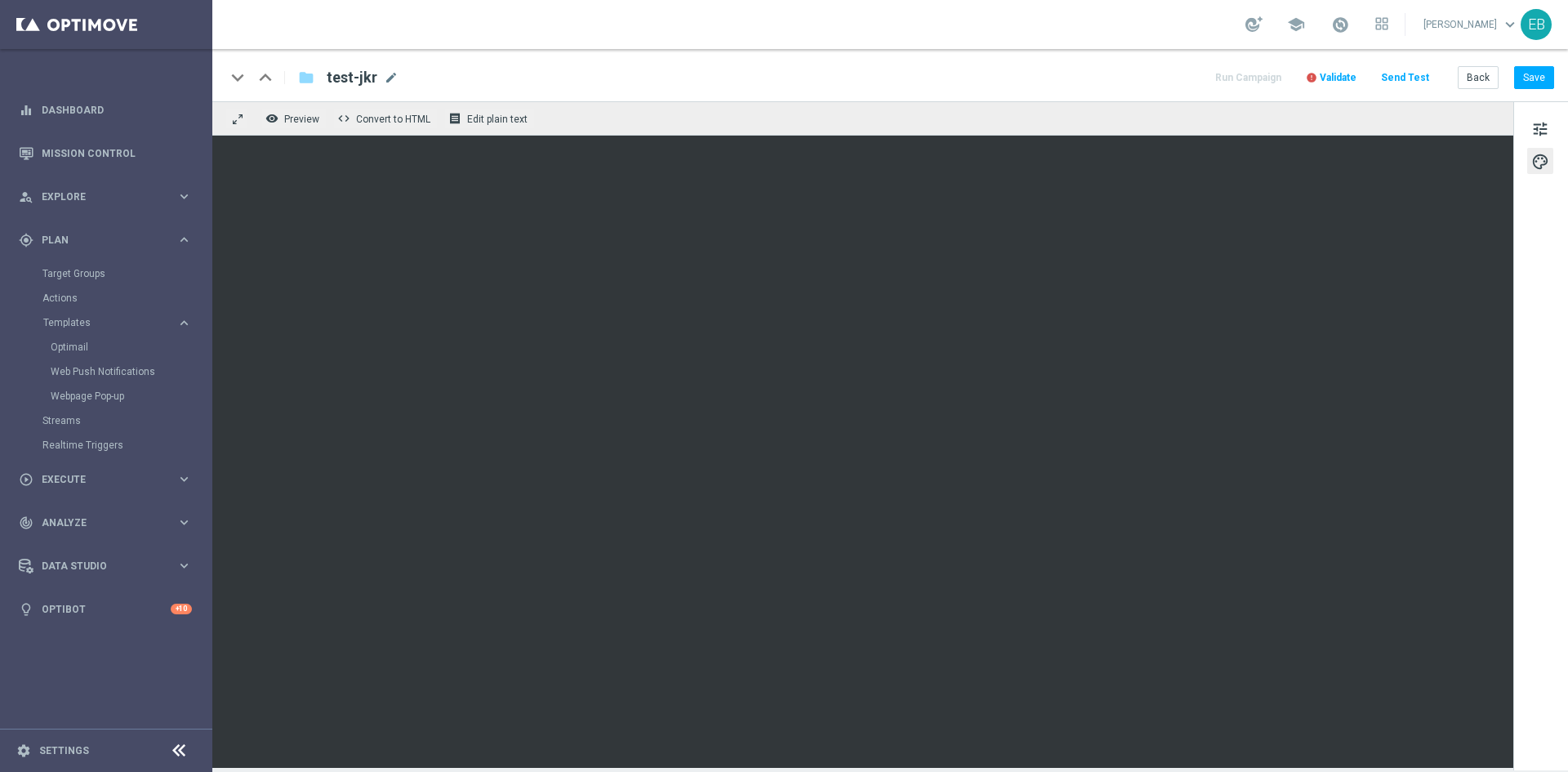
click at [1083, 79] on div "keyboard_arrow_down keyboard_arrow_up folder test-jkr test-jkr mode_edit Run Ca…" at bounding box center [890, 77] width 1329 height 21
click at [1524, 460] on div "tune palette" at bounding box center [1541, 436] width 54 height 669
click at [1535, 483] on div "tune palette" at bounding box center [1541, 436] width 54 height 669
click at [1525, 539] on div "tune palette" at bounding box center [1541, 436] width 54 height 669
click at [1520, 355] on div "tune palette" at bounding box center [1541, 436] width 54 height 669
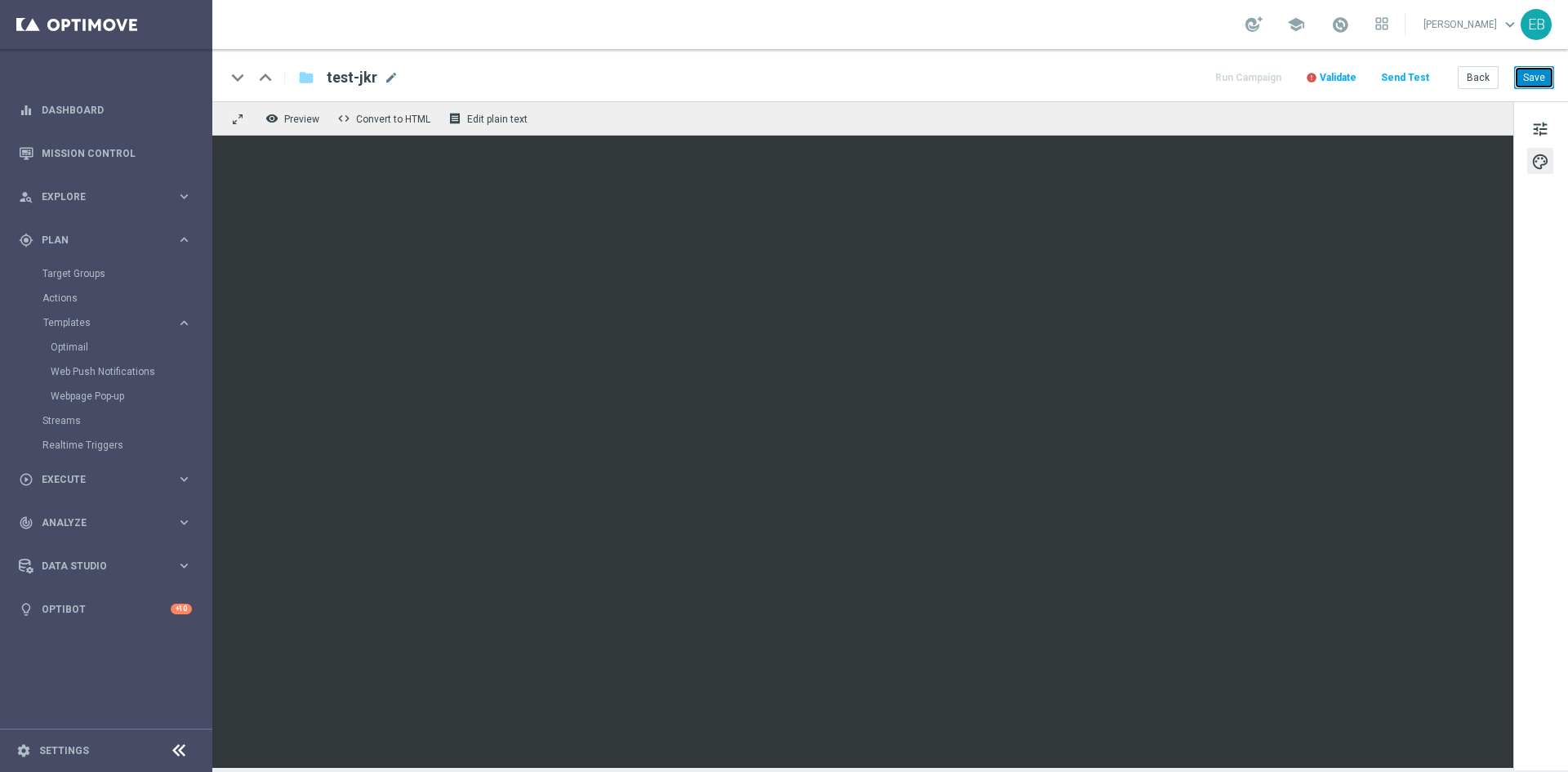
click at [1540, 79] on button "Save" at bounding box center [1534, 77] width 40 height 23
click at [1528, 66] on button "Save" at bounding box center [1534, 77] width 40 height 23
click at [414, 124] on span "Convert to HTML" at bounding box center [392, 118] width 74 height 11
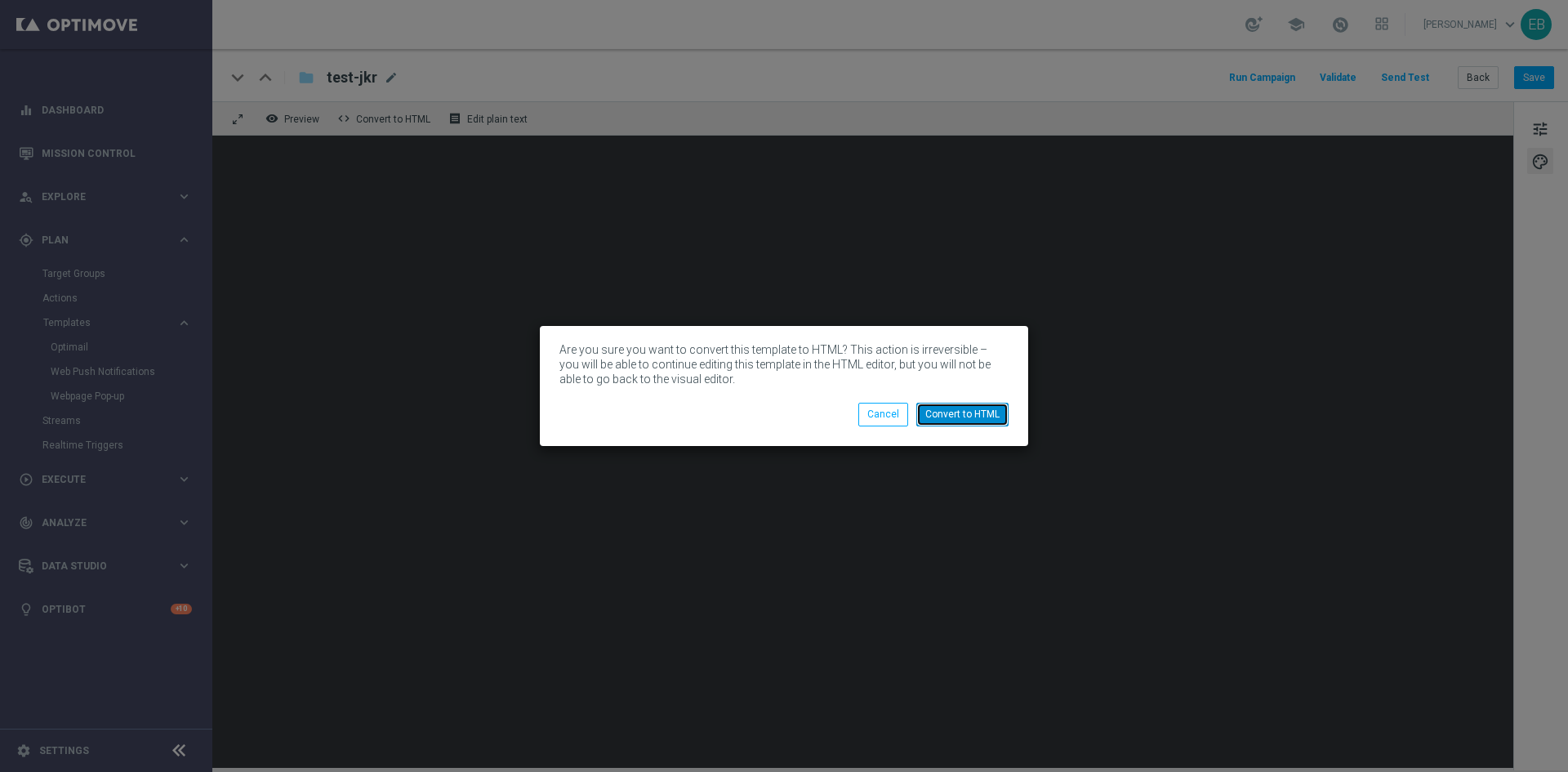
click at [982, 409] on button "Convert to HTML" at bounding box center [962, 414] width 92 height 23
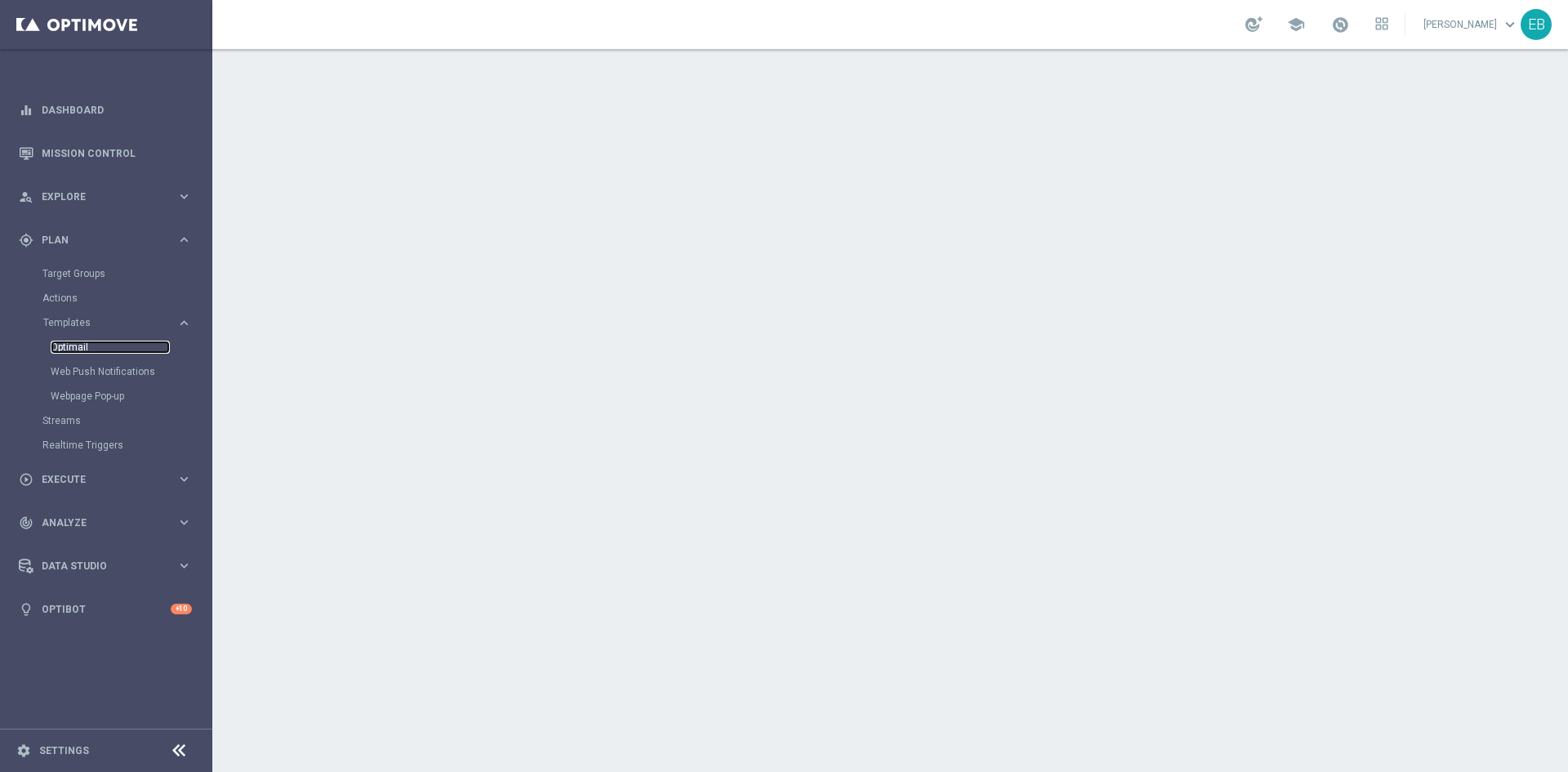
click at [123, 340] on link "Optimail" at bounding box center [111, 346] width 119 height 13
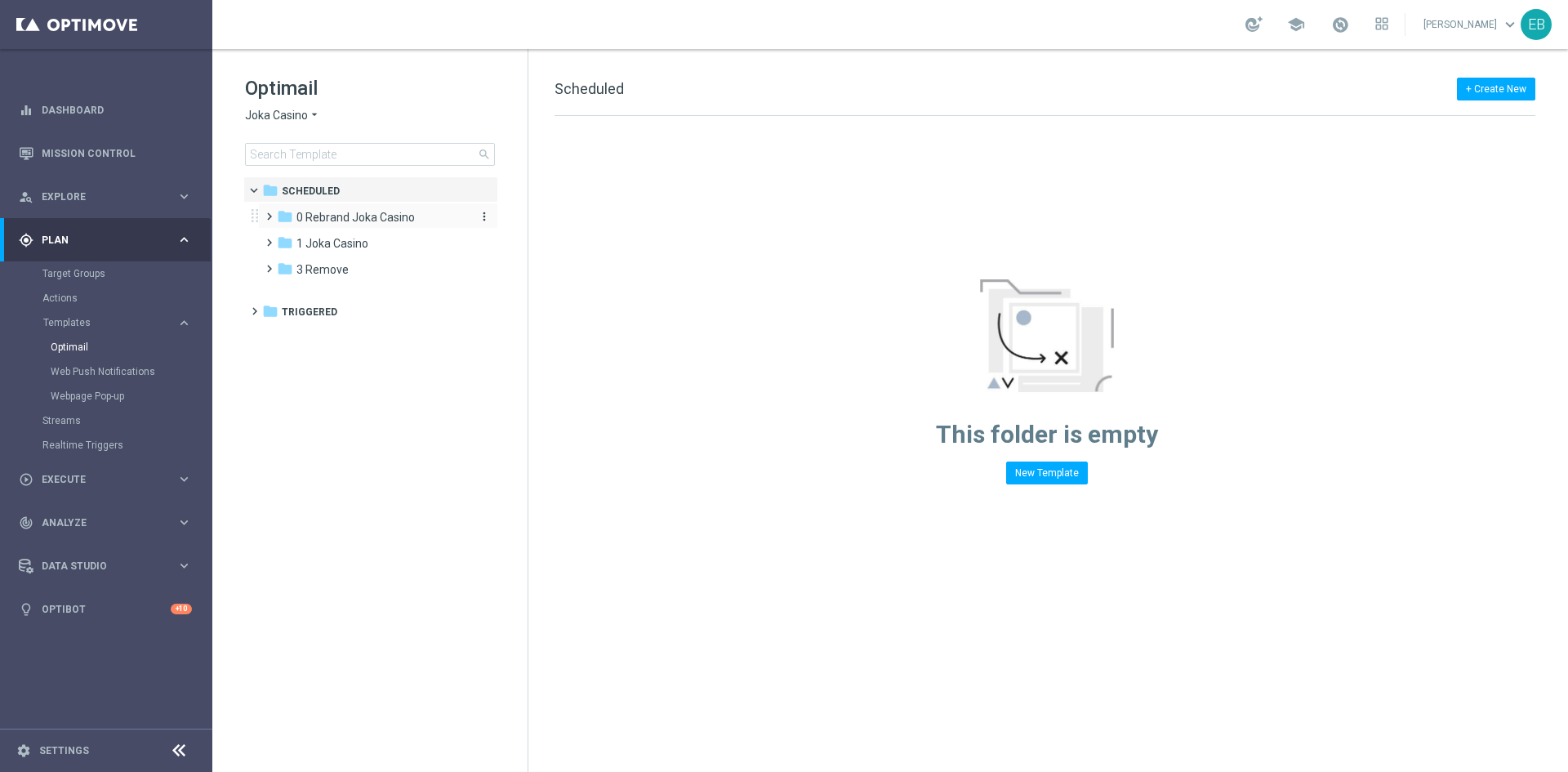
click at [344, 211] on span "0 Rebrand Joka Casino" at bounding box center [355, 217] width 118 height 14
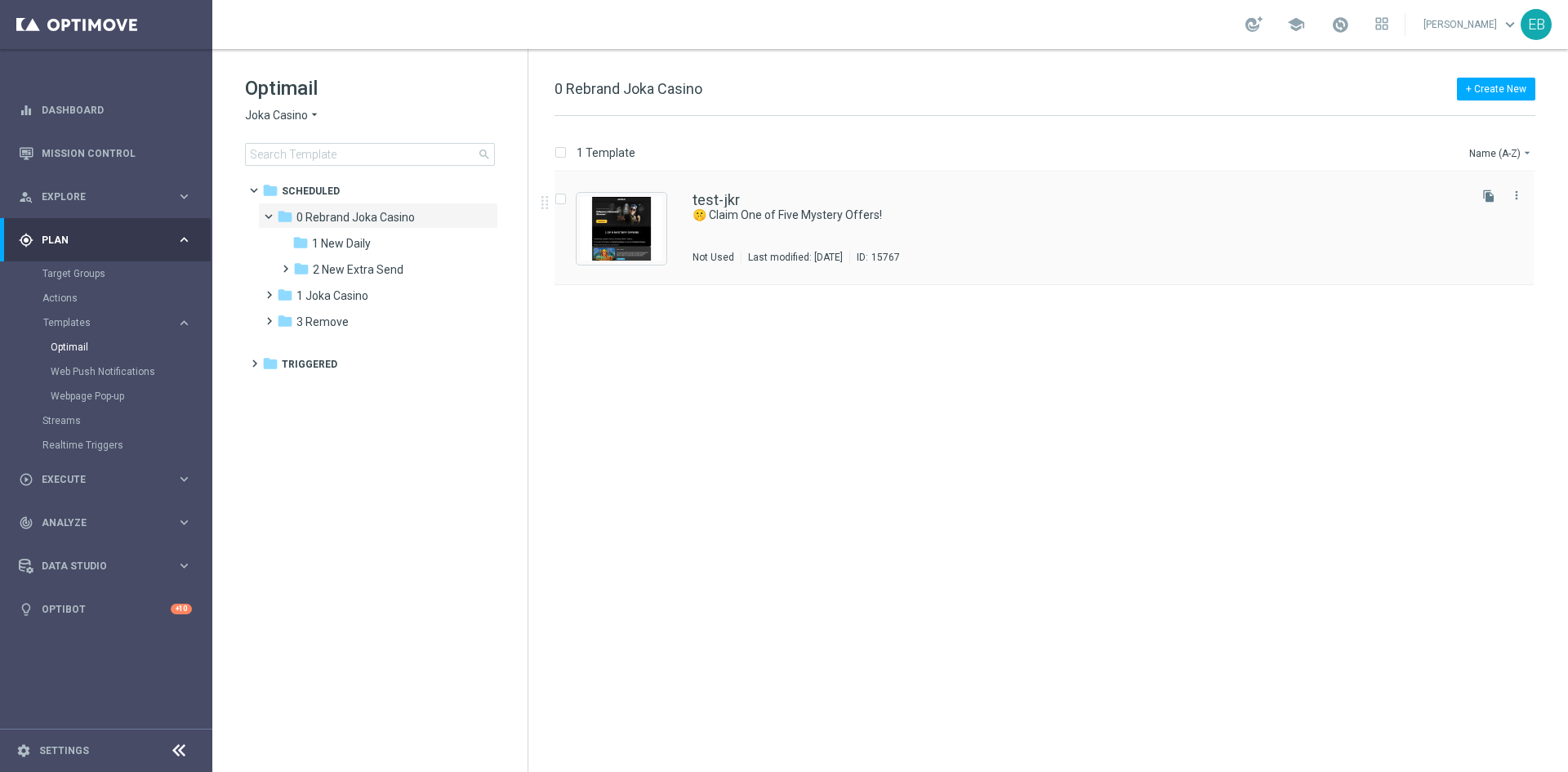
click at [1080, 226] on div "test-jkr 🤫 Claim One of Five Mystery Offers! Not Used Last modified: Thursday, …" at bounding box center [1079, 229] width 773 height 71
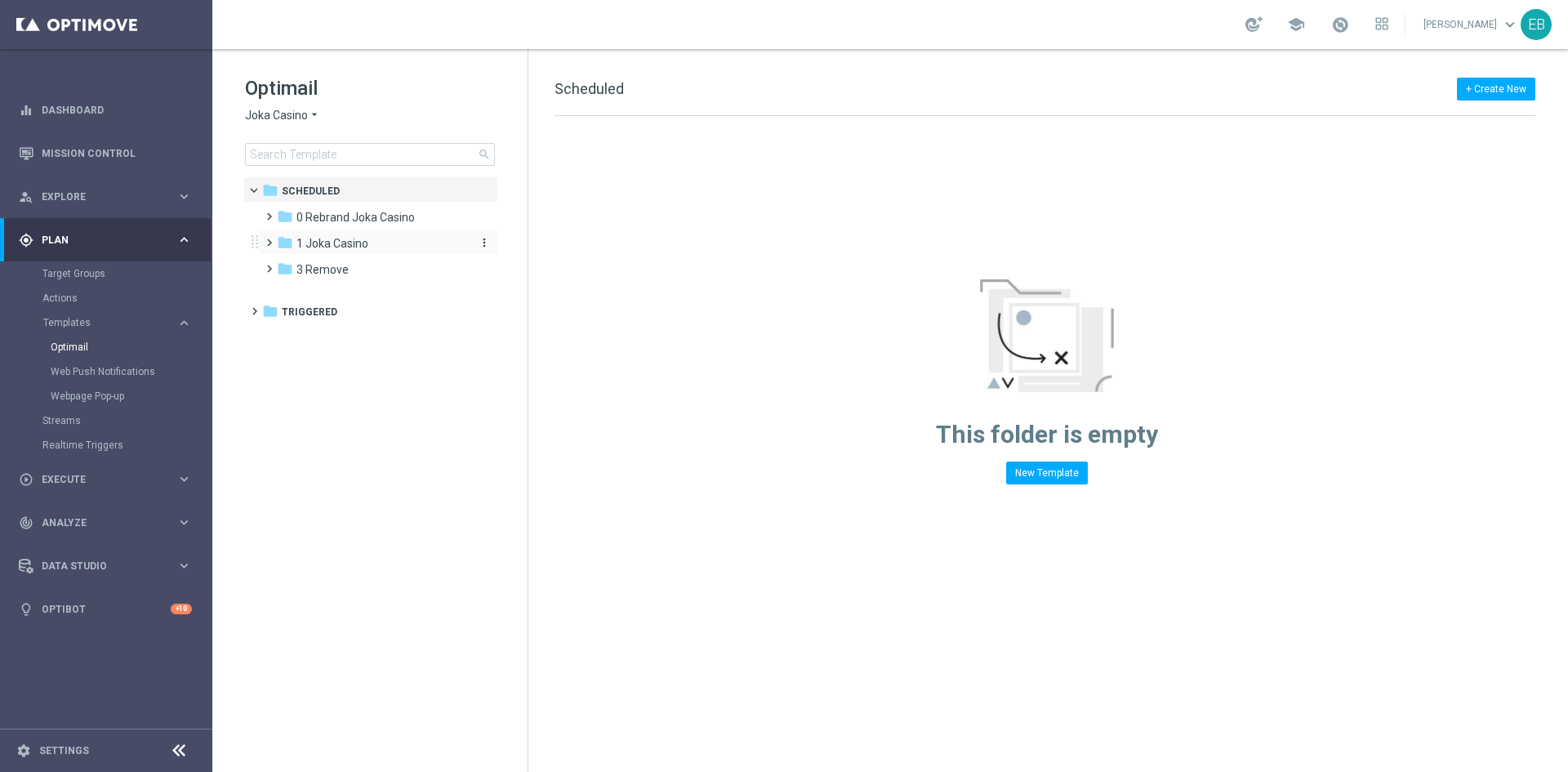
click at [408, 249] on div "folder 1 Joka Casino" at bounding box center [370, 243] width 188 height 19
click at [384, 268] on div "folder 1- Daily" at bounding box center [380, 270] width 174 height 19
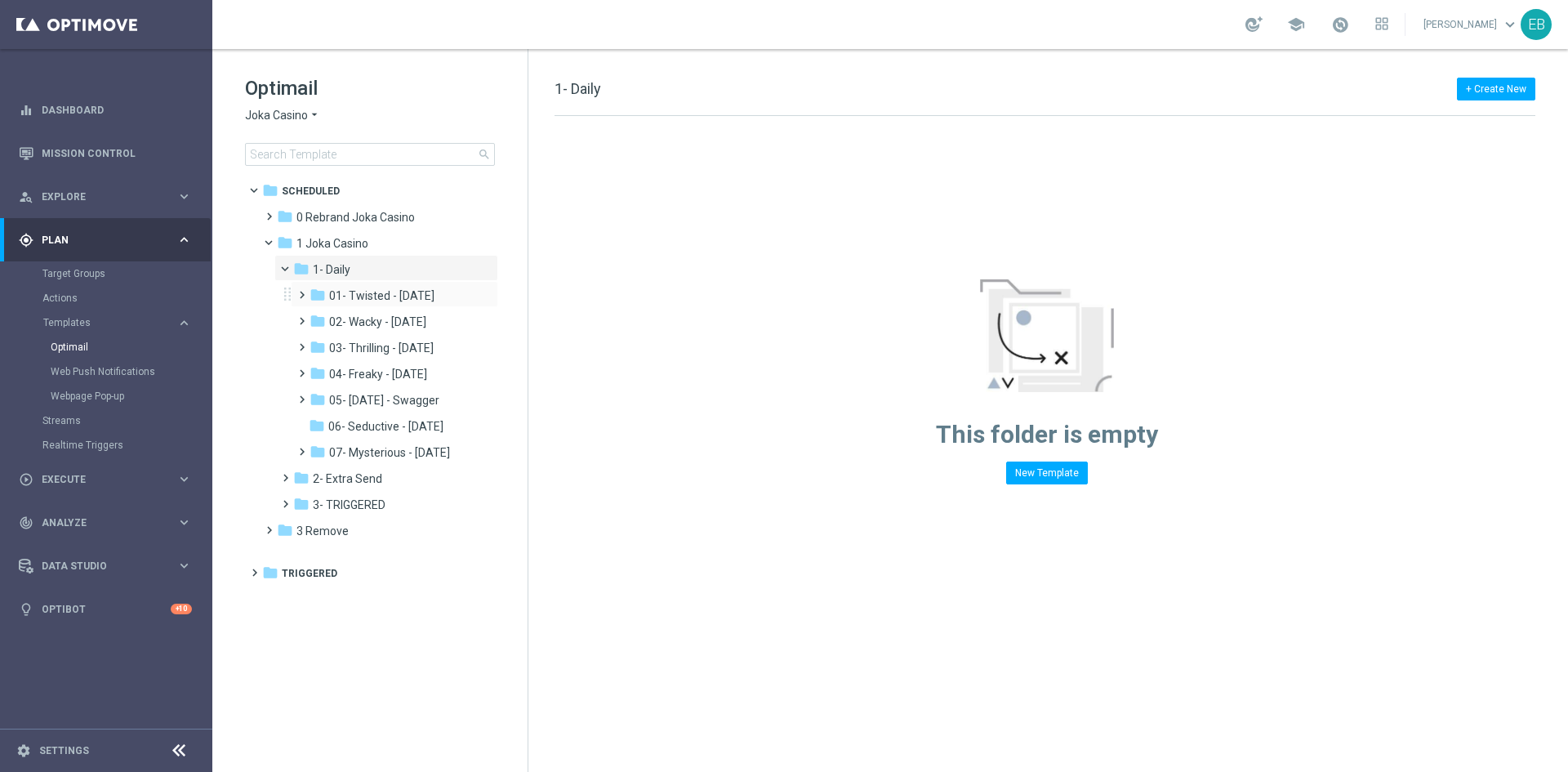
click at [391, 306] on div "folder 01- Twisted - Tuesday more_vert" at bounding box center [395, 294] width 208 height 26
click at [418, 449] on span "07- Mysterious - Monday" at bounding box center [390, 452] width 121 height 14
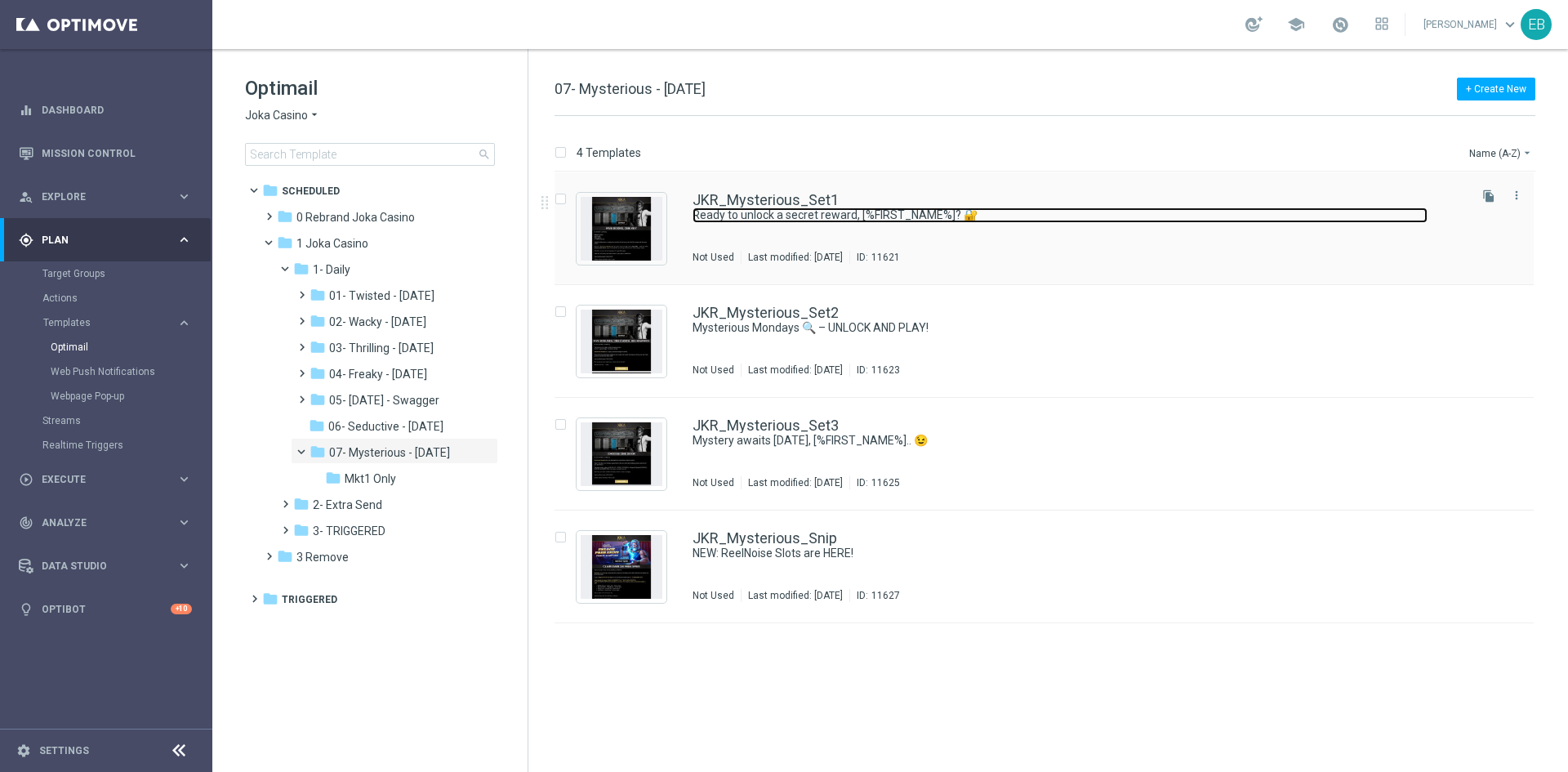
click at [906, 222] on link "Ready to unlock a secret reward, [%FIRST_NAME%]? 🔐" at bounding box center [1060, 215] width 735 height 15
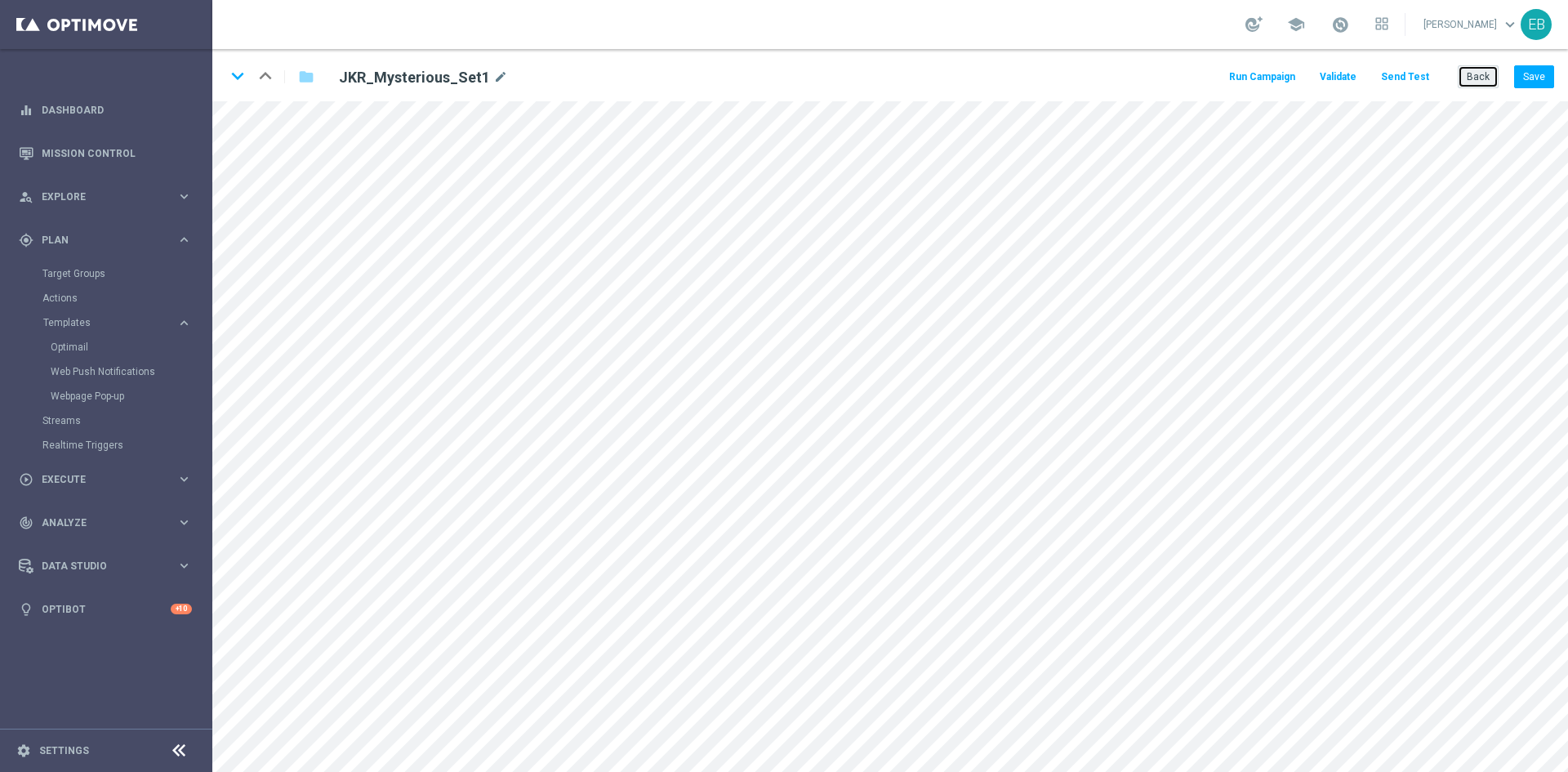
drag, startPoint x: 1491, startPoint y: 66, endPoint x: 1481, endPoint y: 74, distance: 12.8
click at [1491, 66] on button "Back" at bounding box center [1478, 77] width 41 height 23
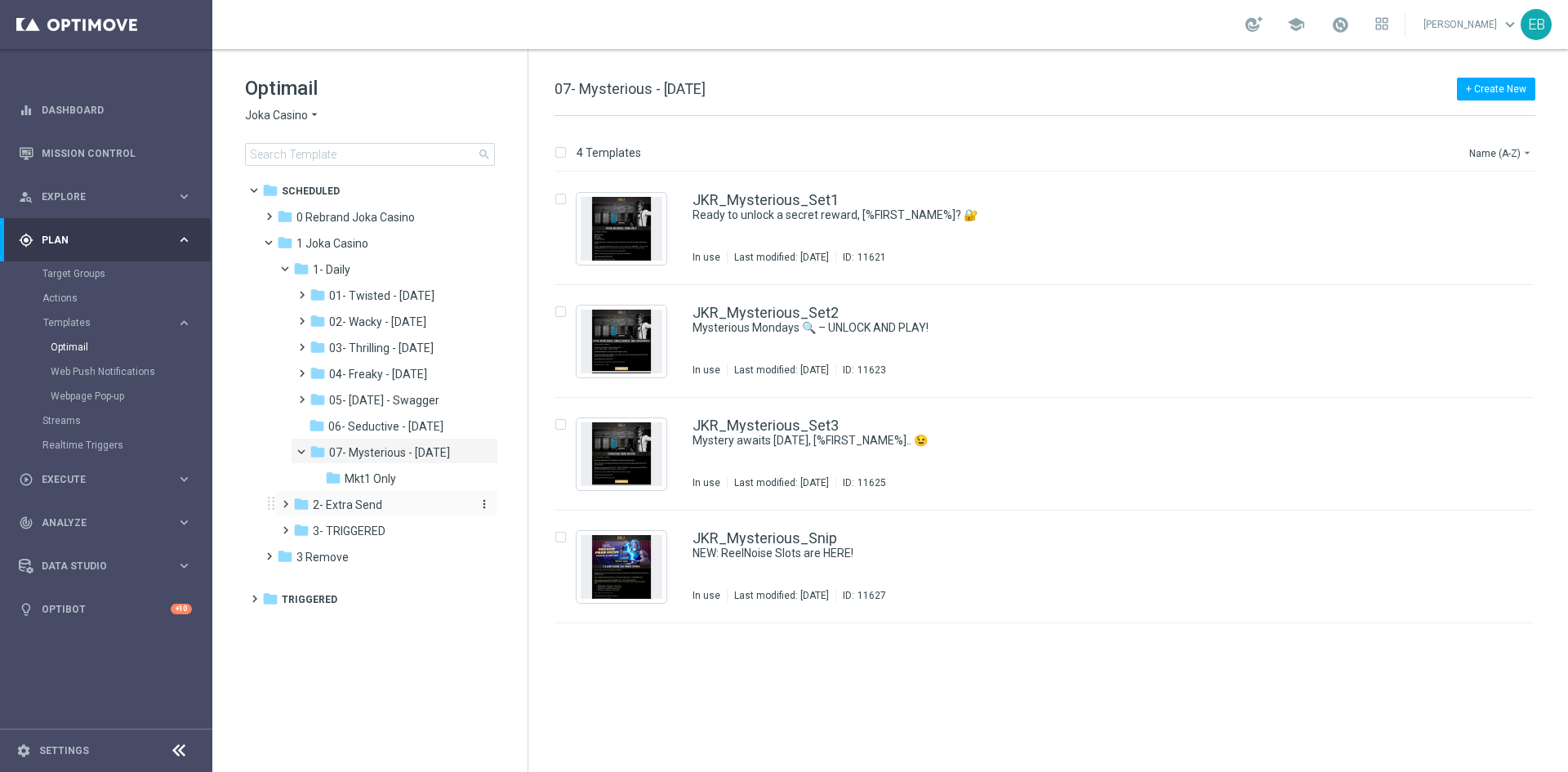
click at [415, 499] on div "folder 2- Extra Send" at bounding box center [380, 506] width 174 height 19
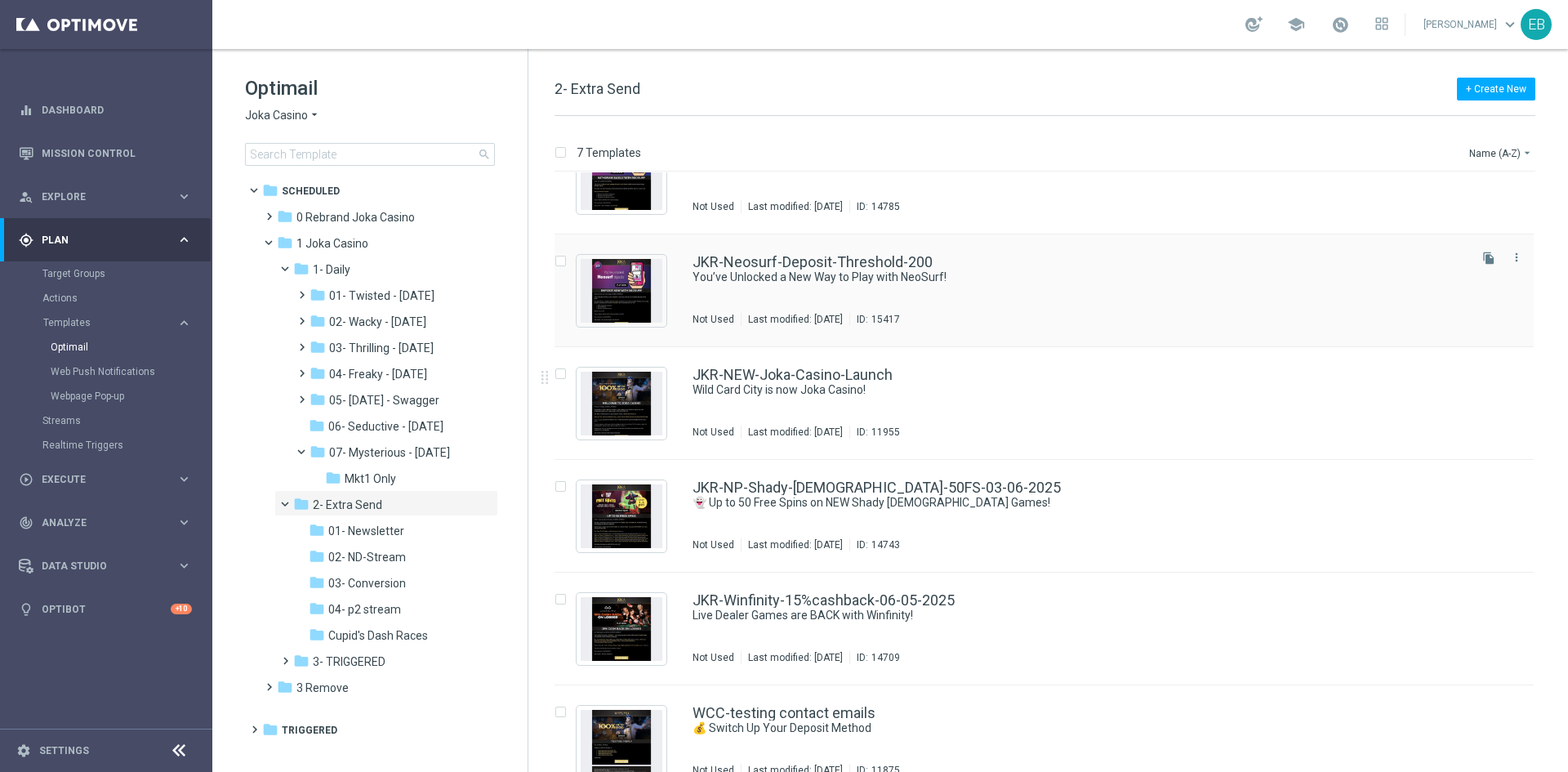
scroll to position [190, 0]
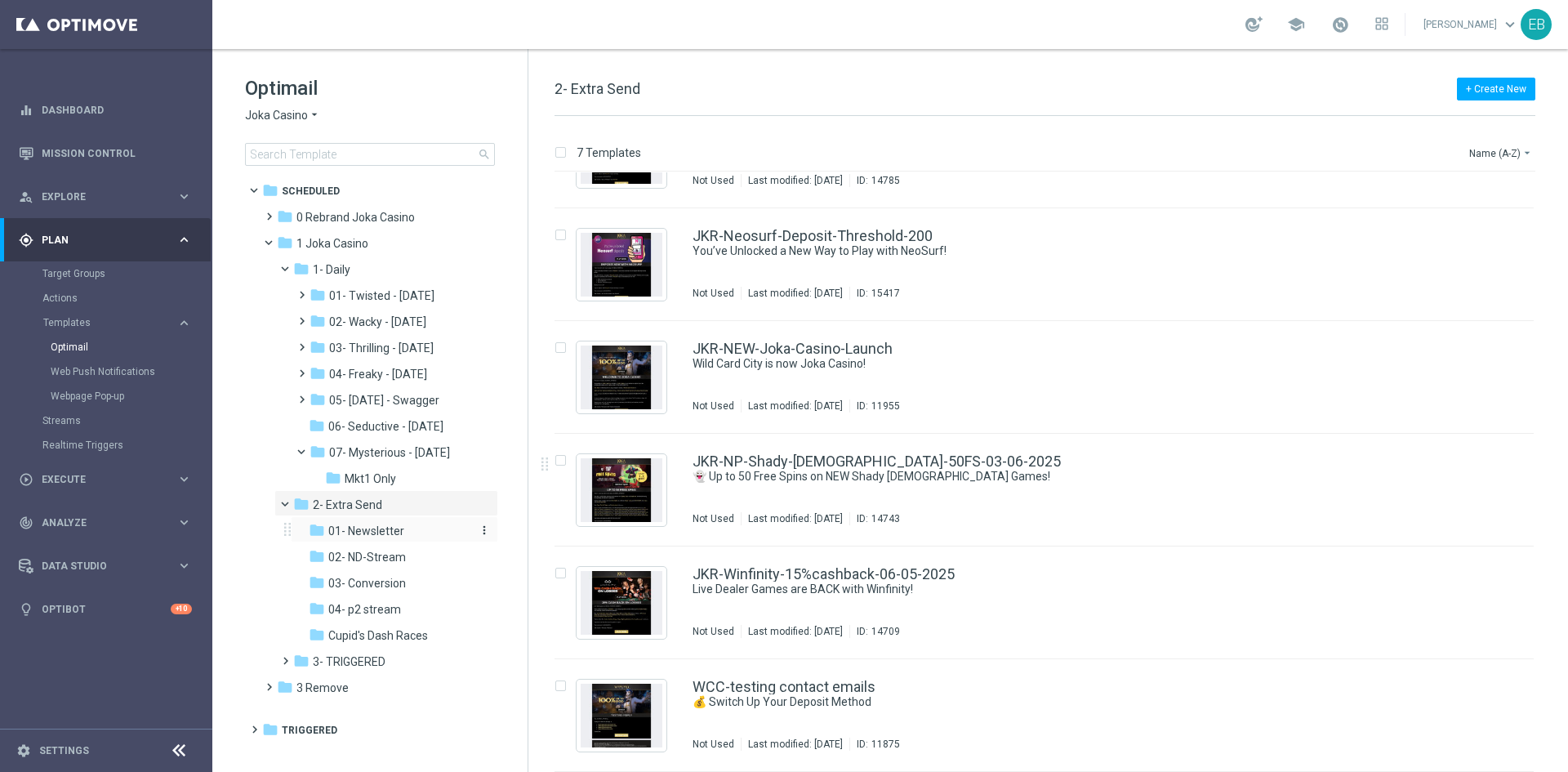
click at [440, 536] on div "folder 01- Newsletter" at bounding box center [389, 531] width 161 height 19
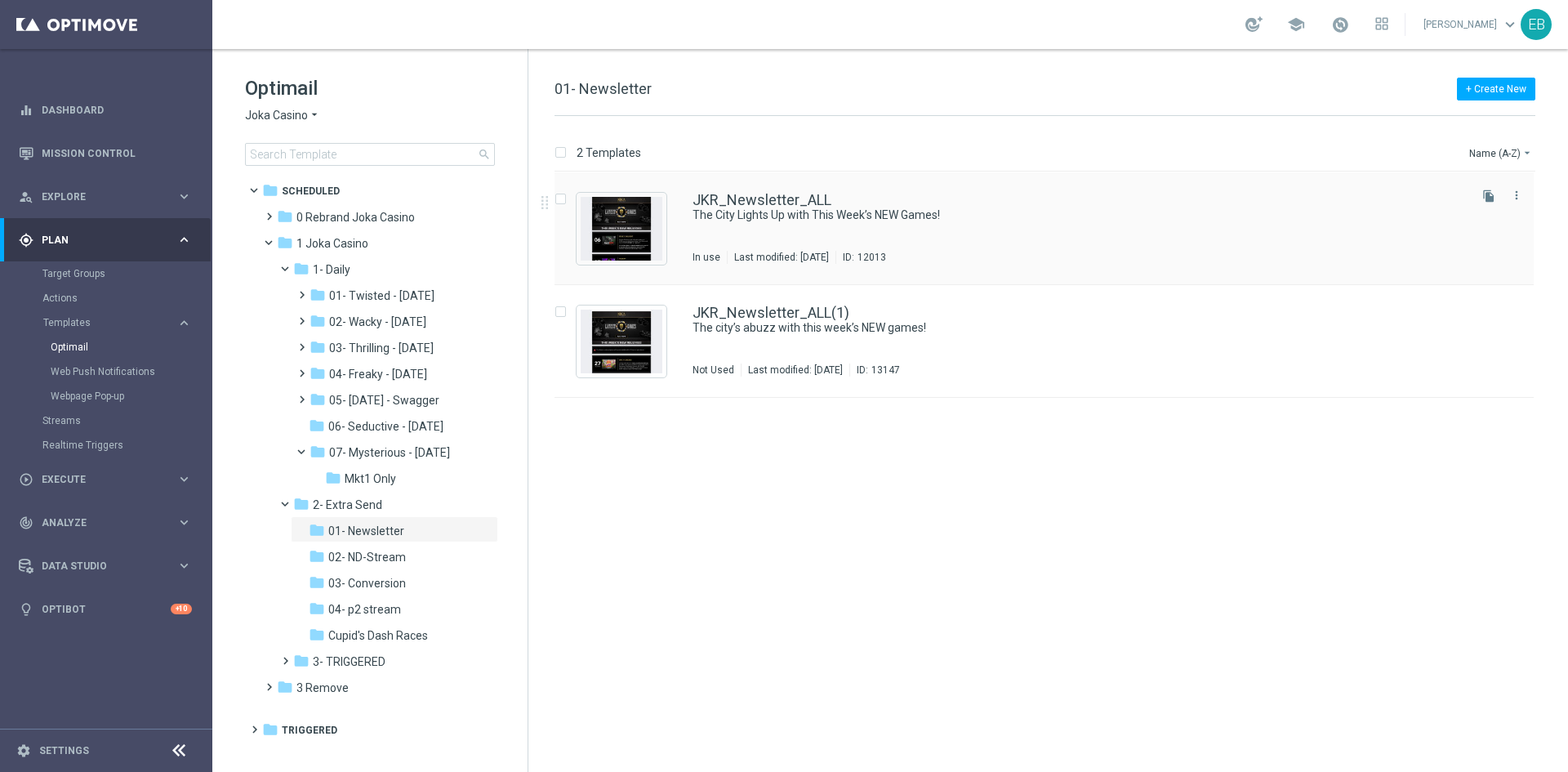
click at [989, 226] on div "JKR_Newsletter_ALL The City Lights Up with This Week’s NEW Games! In use Last m…" at bounding box center [1079, 229] width 773 height 71
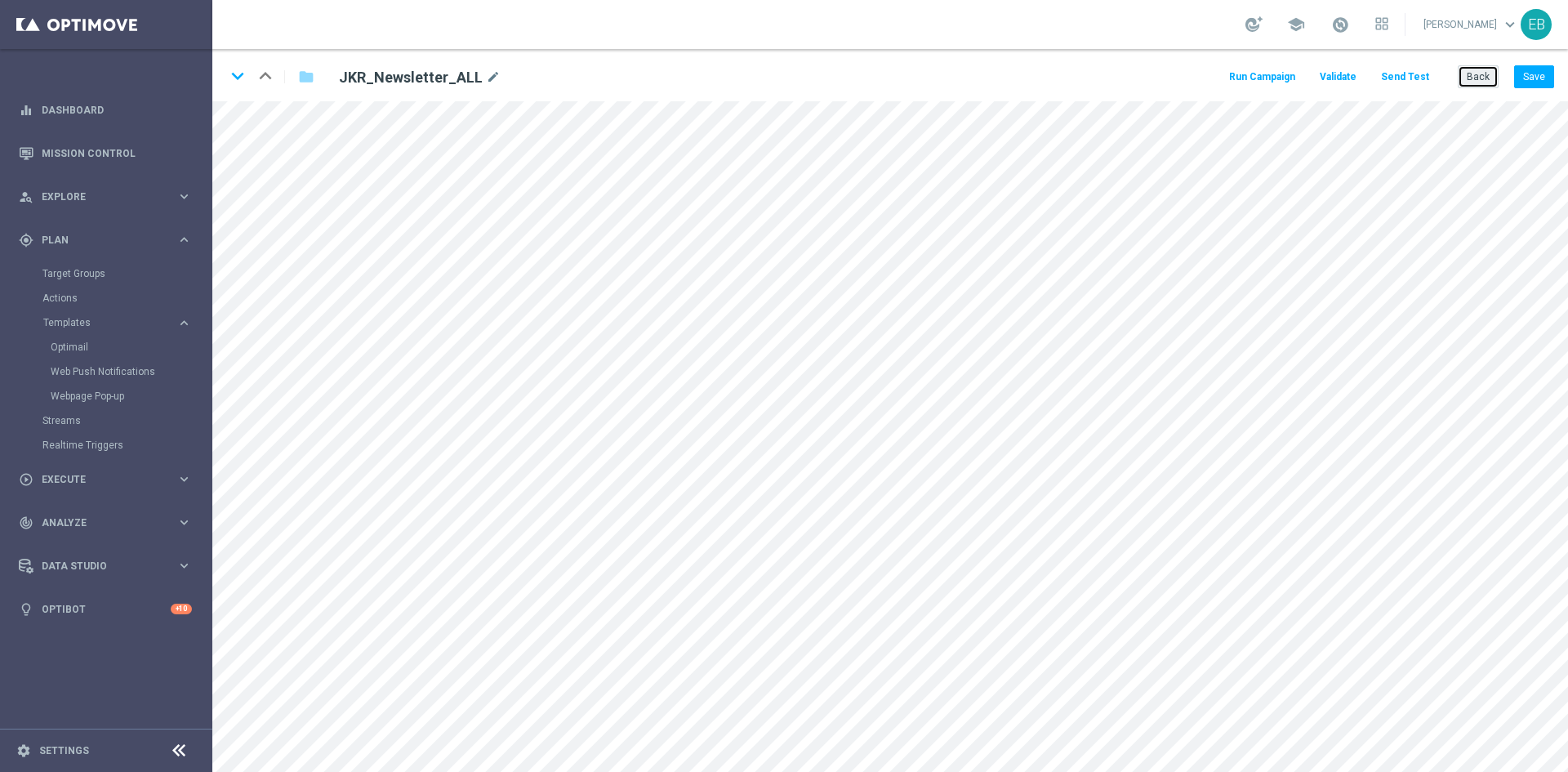
drag, startPoint x: 1491, startPoint y: 87, endPoint x: 1480, endPoint y: 92, distance: 12.1
click at [1491, 86] on button "Back" at bounding box center [1478, 77] width 41 height 23
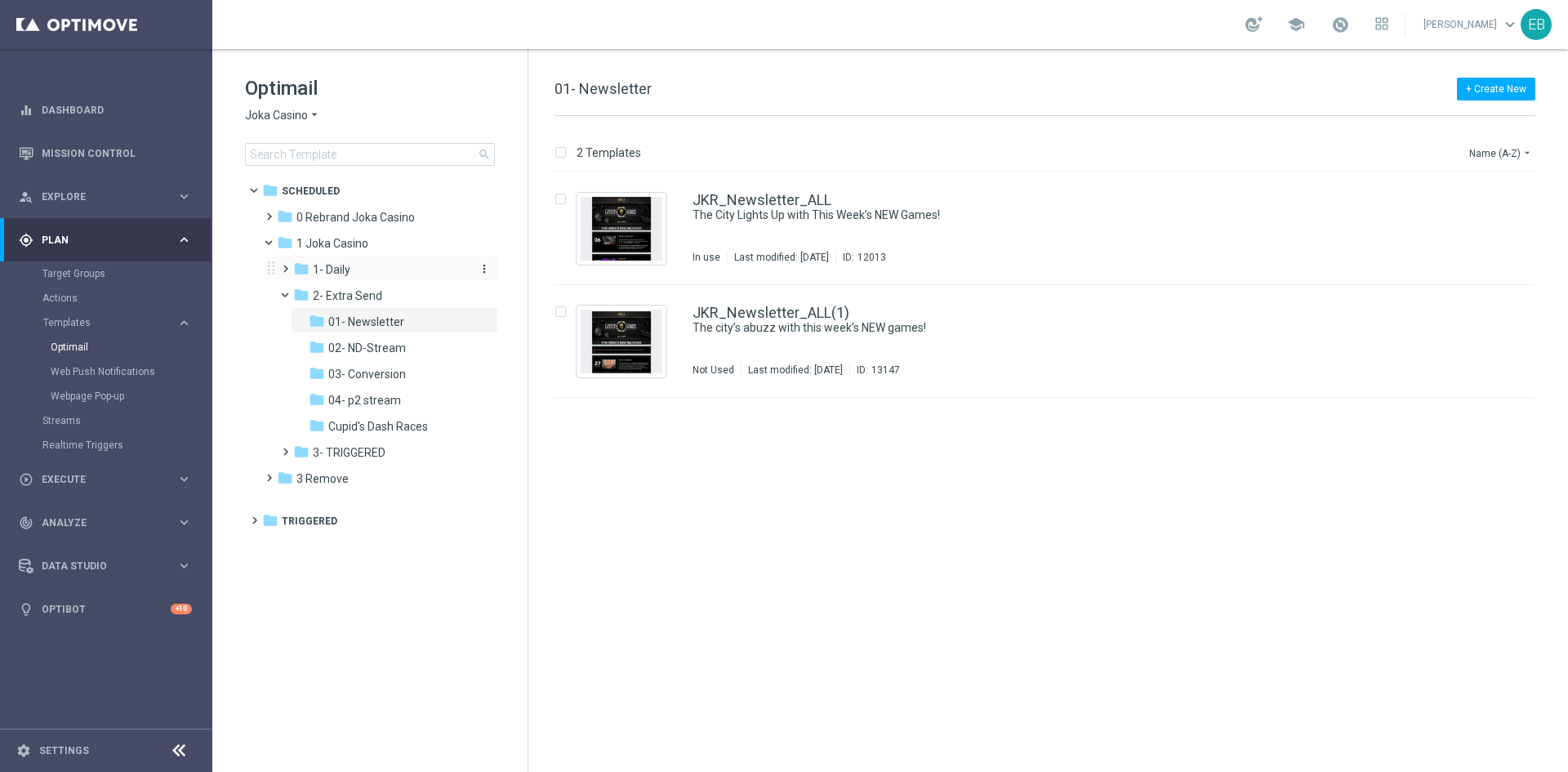
click at [362, 277] on div "folder 1- Daily" at bounding box center [380, 270] width 174 height 19
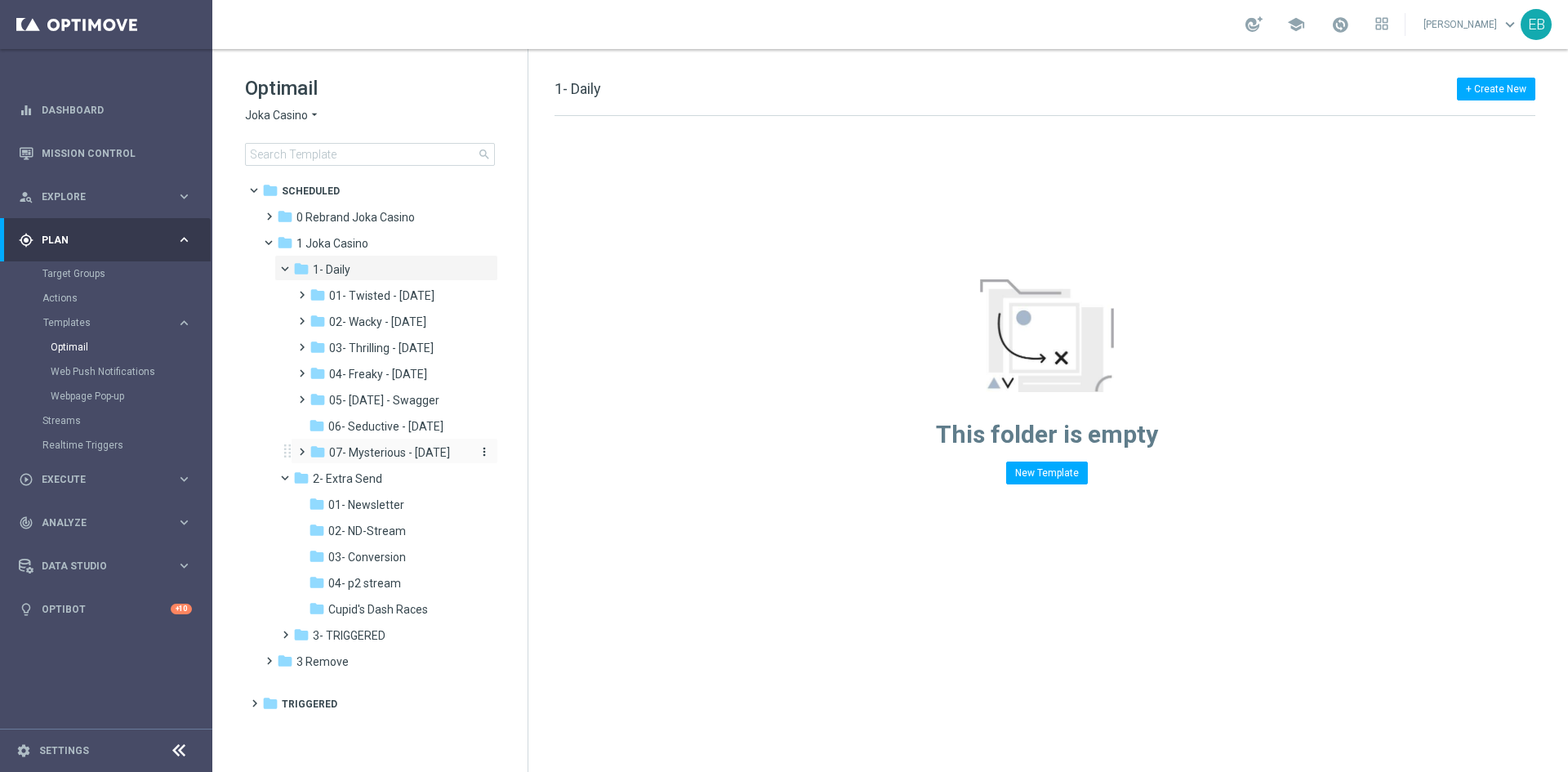
click at [423, 451] on span "07- Mysterious - Monday" at bounding box center [390, 452] width 121 height 14
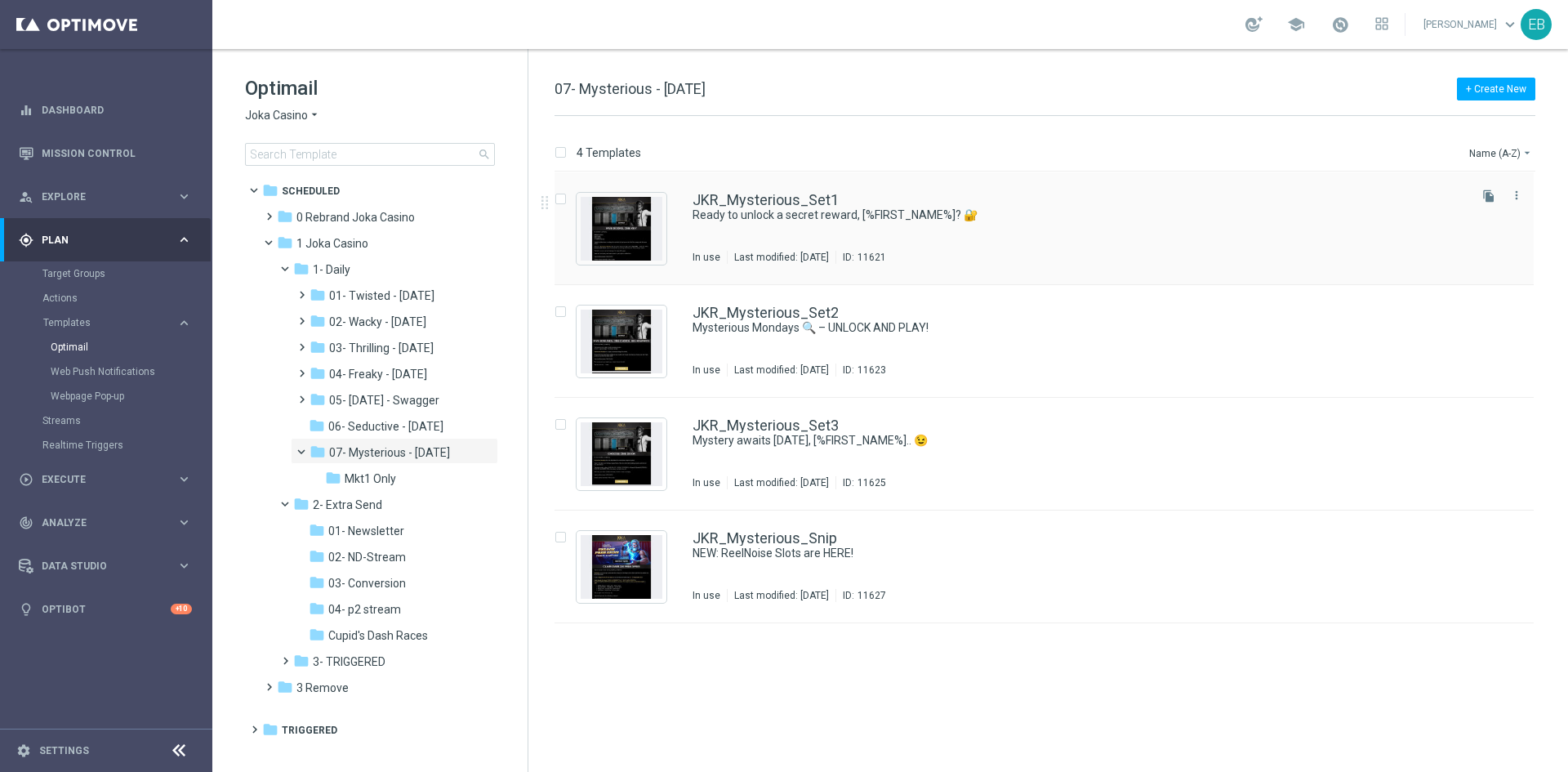
click at [1024, 186] on div "JKR_Mysterious_Set1 Ready to unlock a secret reward, [%FIRST_NAME%]? 🔐 In use L…" at bounding box center [1044, 229] width 979 height 112
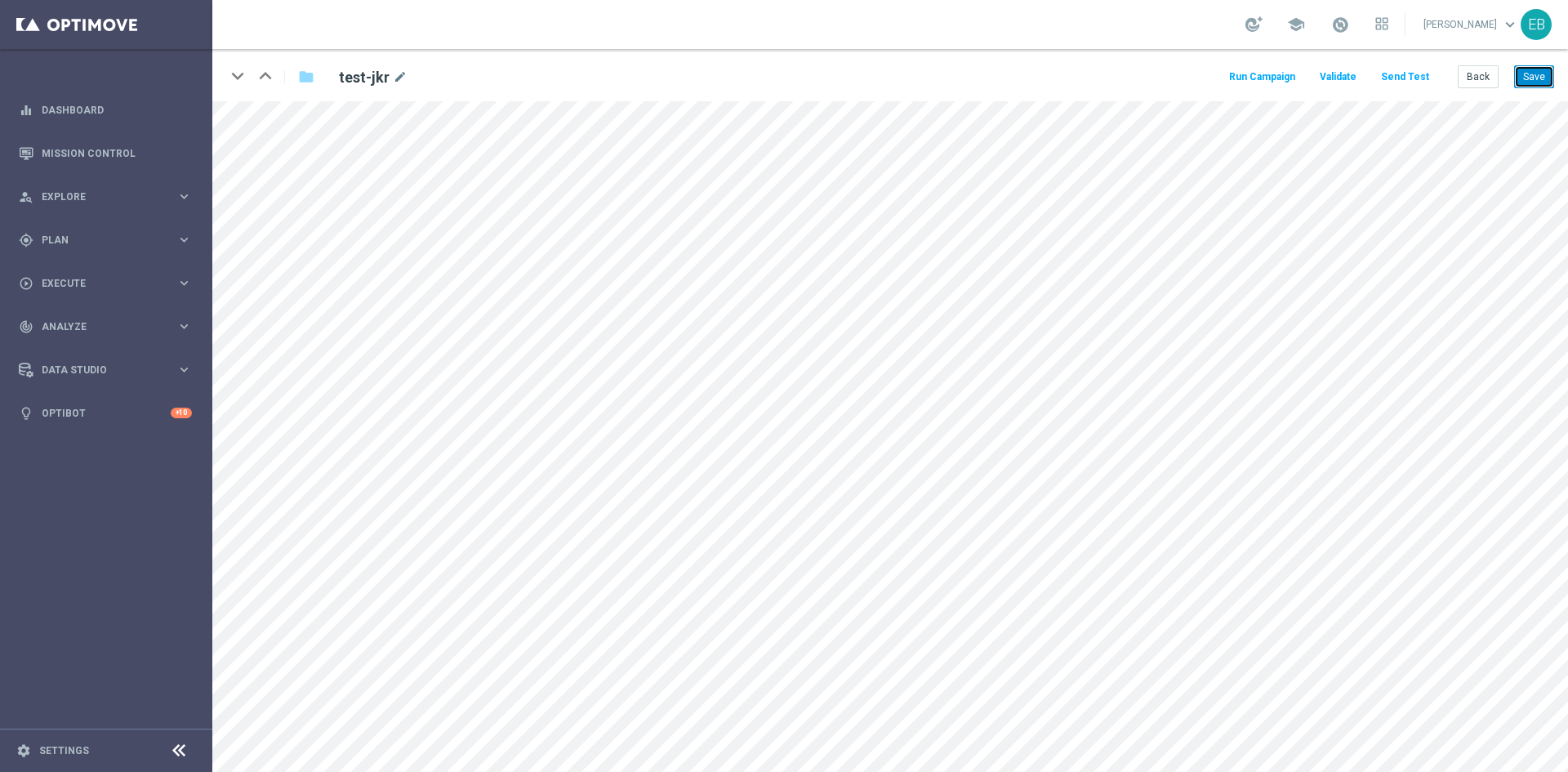
click at [1538, 77] on button "Save" at bounding box center [1534, 77] width 40 height 23
click at [1485, 75] on button "Back" at bounding box center [1478, 77] width 41 height 23
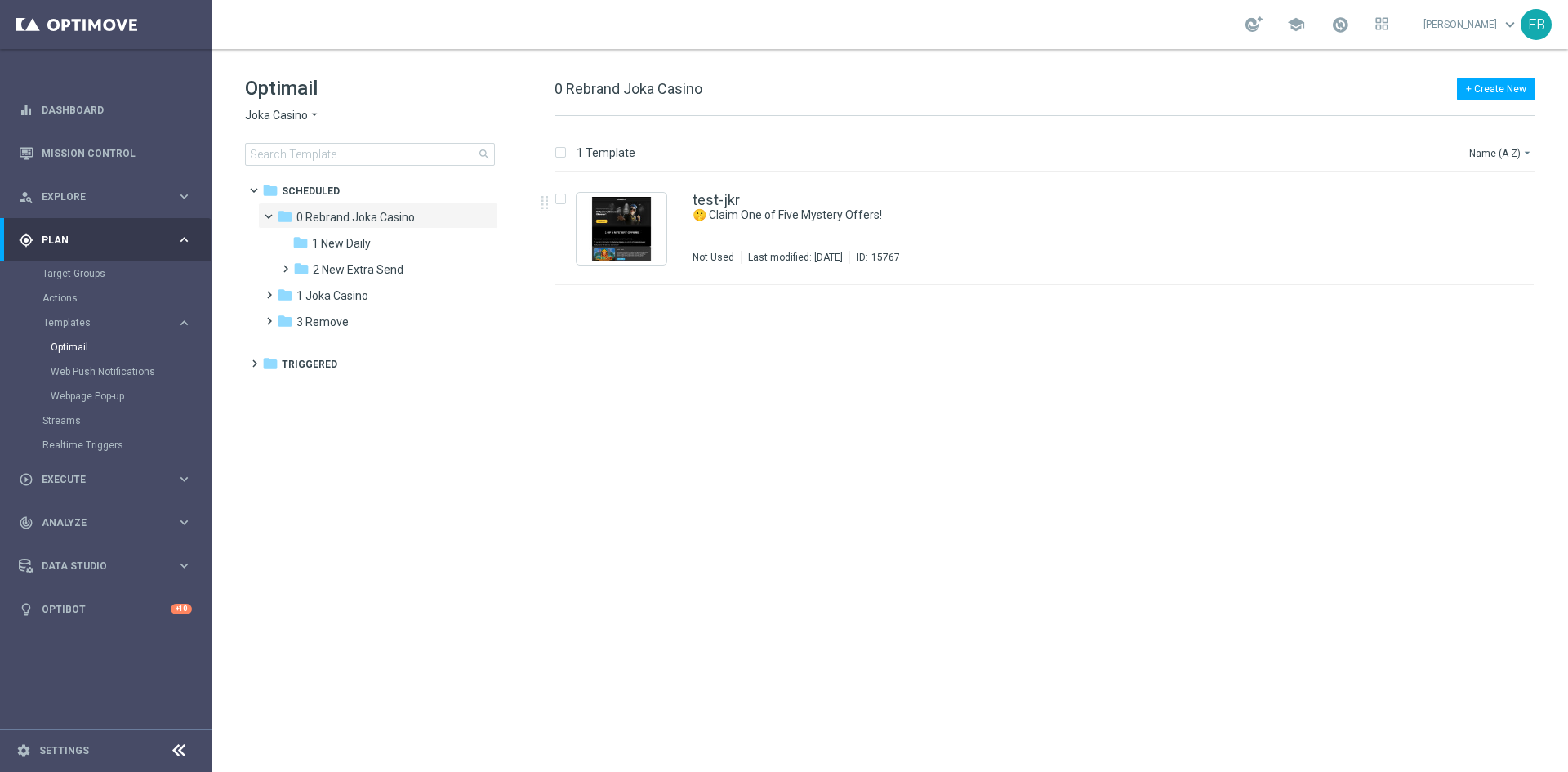
click at [286, 112] on span "Joka Casino" at bounding box center [277, 116] width 63 height 15
click at [300, 308] on div "IOM" at bounding box center [307, 310] width 123 height 20
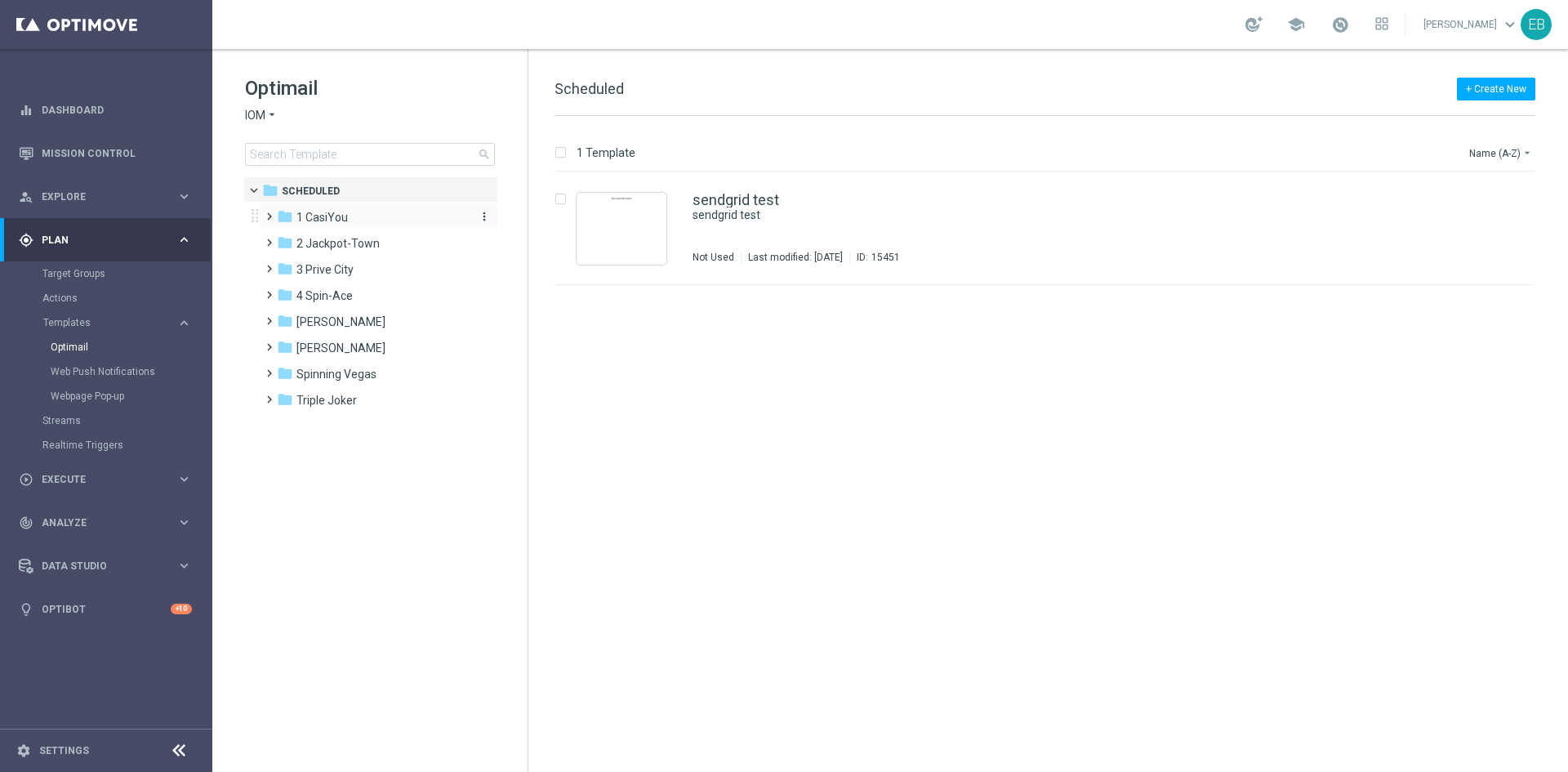
click at [348, 223] on div "folder 1 CasiYou" at bounding box center [370, 218] width 188 height 19
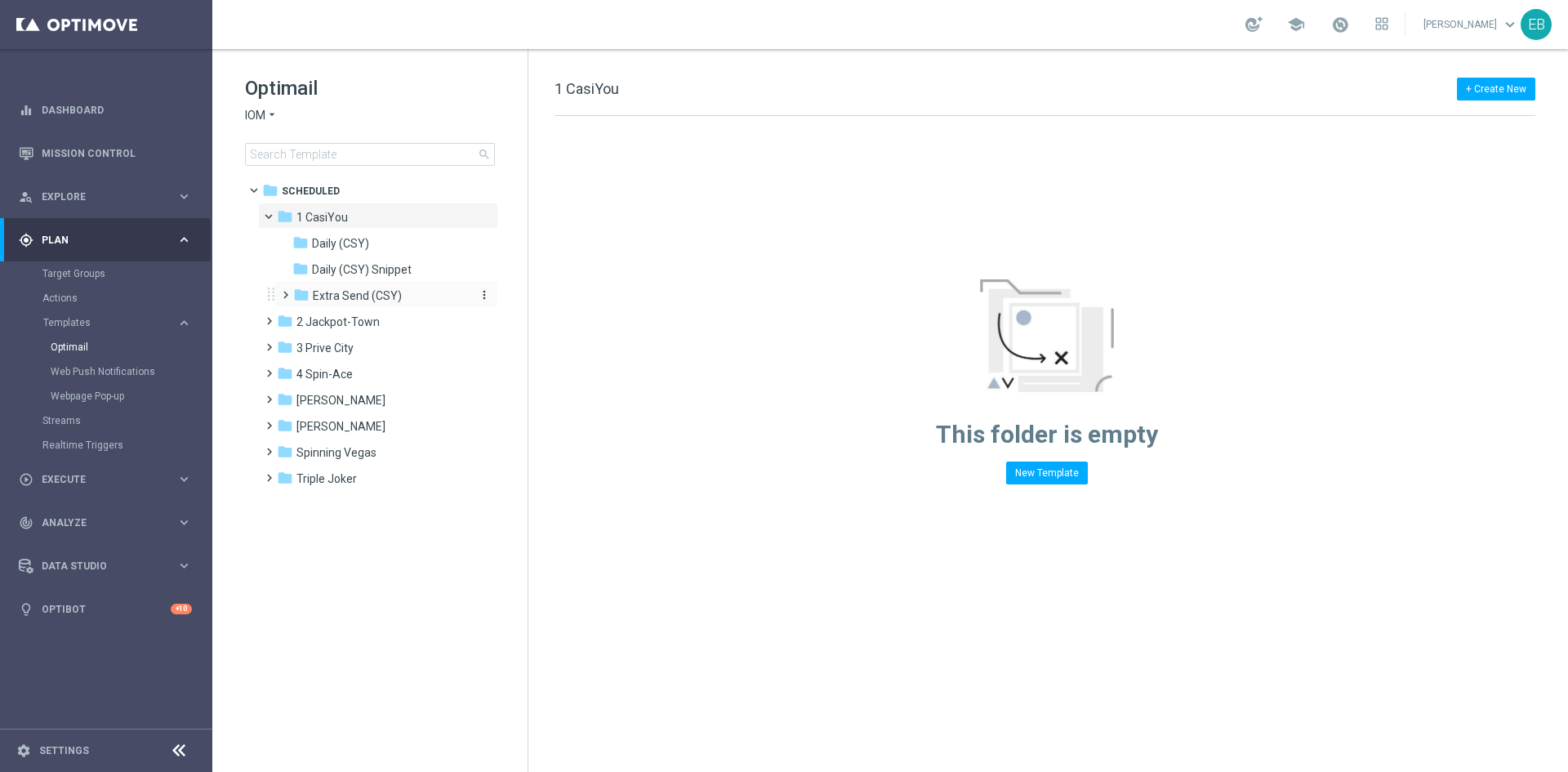
click at [424, 302] on div "folder Extra Send (CSY)" at bounding box center [380, 296] width 174 height 19
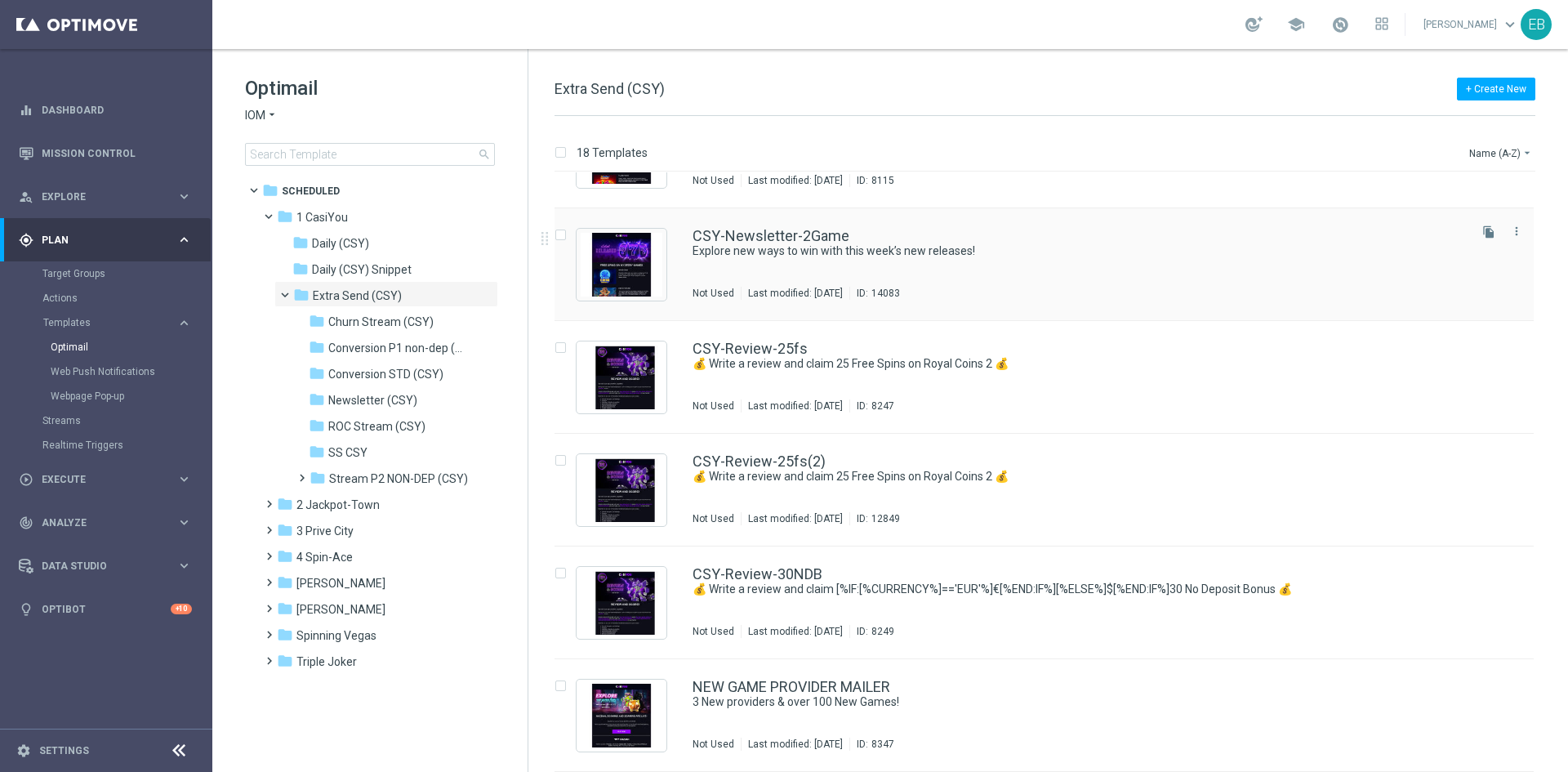
scroll to position [1348, 0]
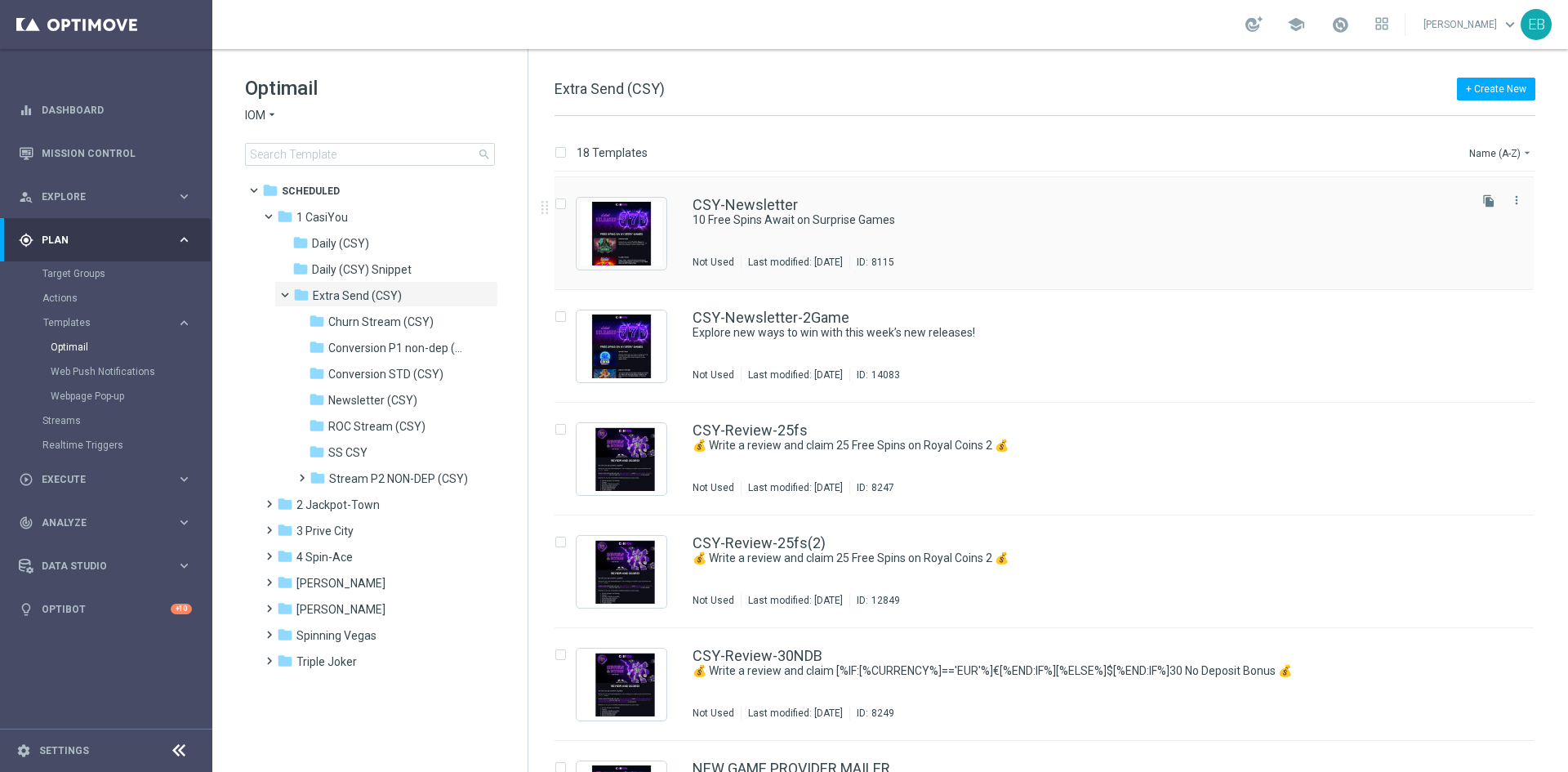
click at [1068, 199] on div "CSY-Newsletter" at bounding box center [1079, 204] width 773 height 14
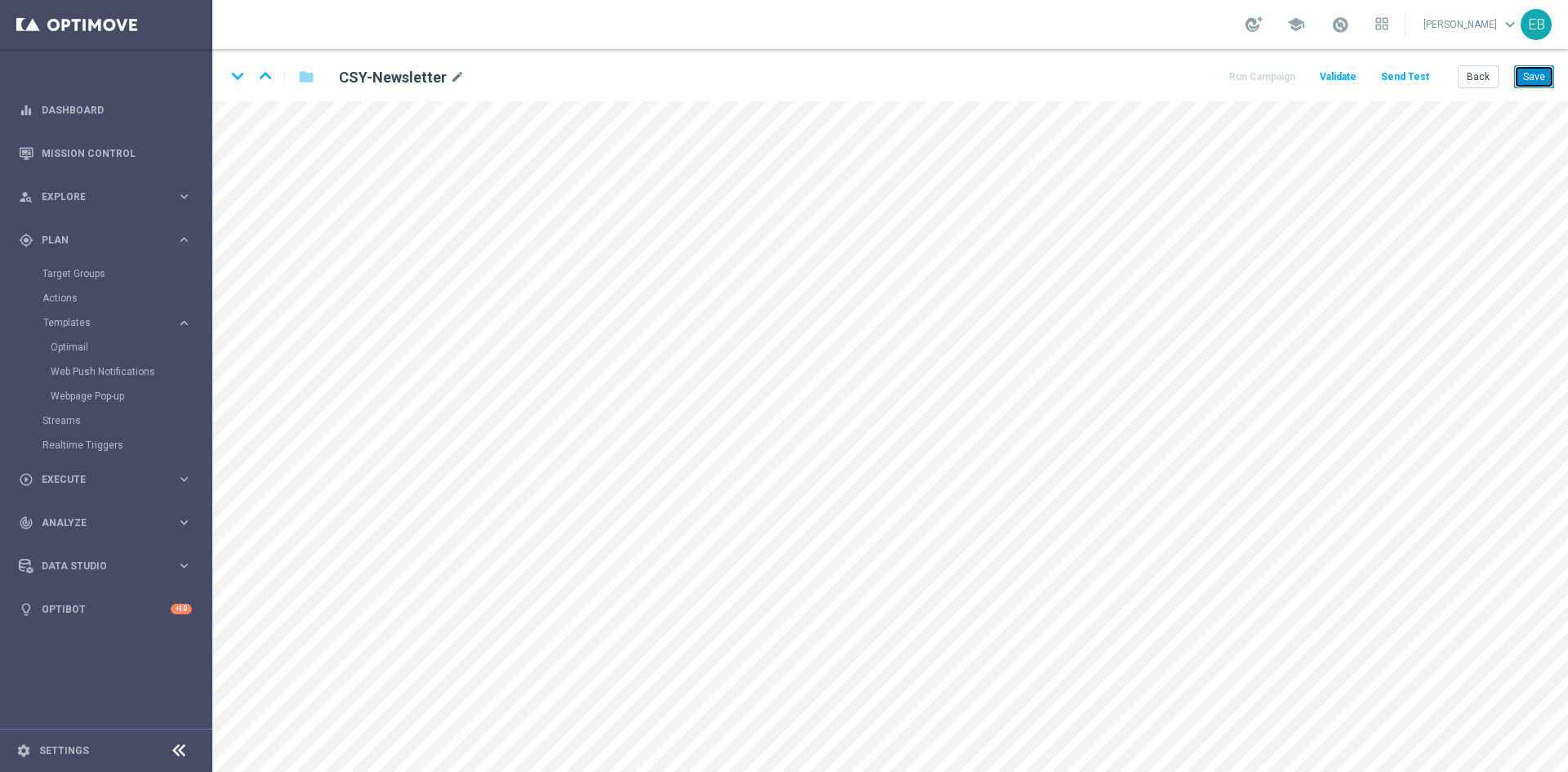
click at [1524, 84] on button "Save" at bounding box center [1534, 77] width 40 height 23
click at [1490, 84] on button "Back" at bounding box center [1478, 77] width 41 height 23
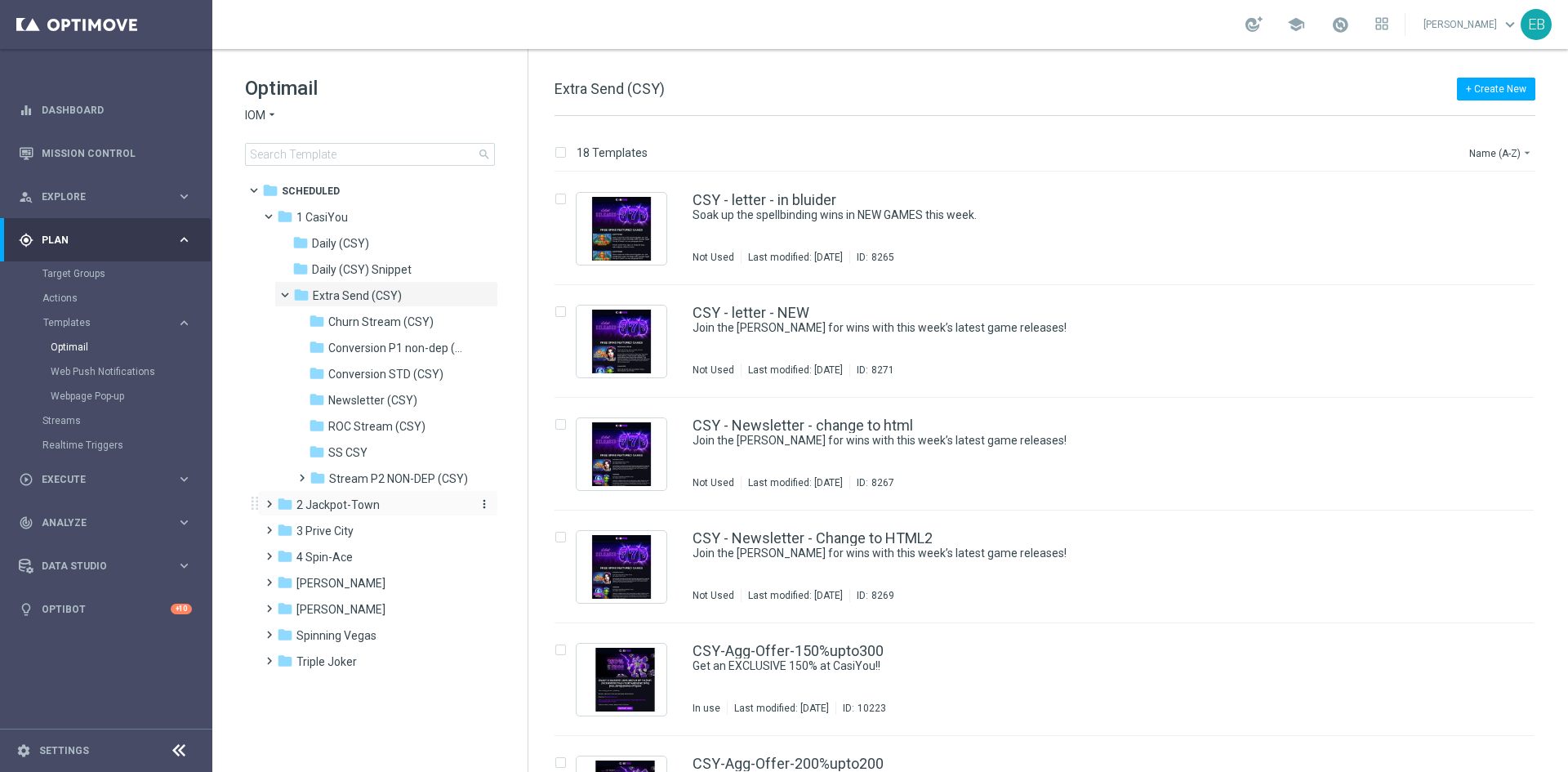
click at [345, 505] on span "2 Jackpot-Town" at bounding box center [338, 505] width 83 height 14
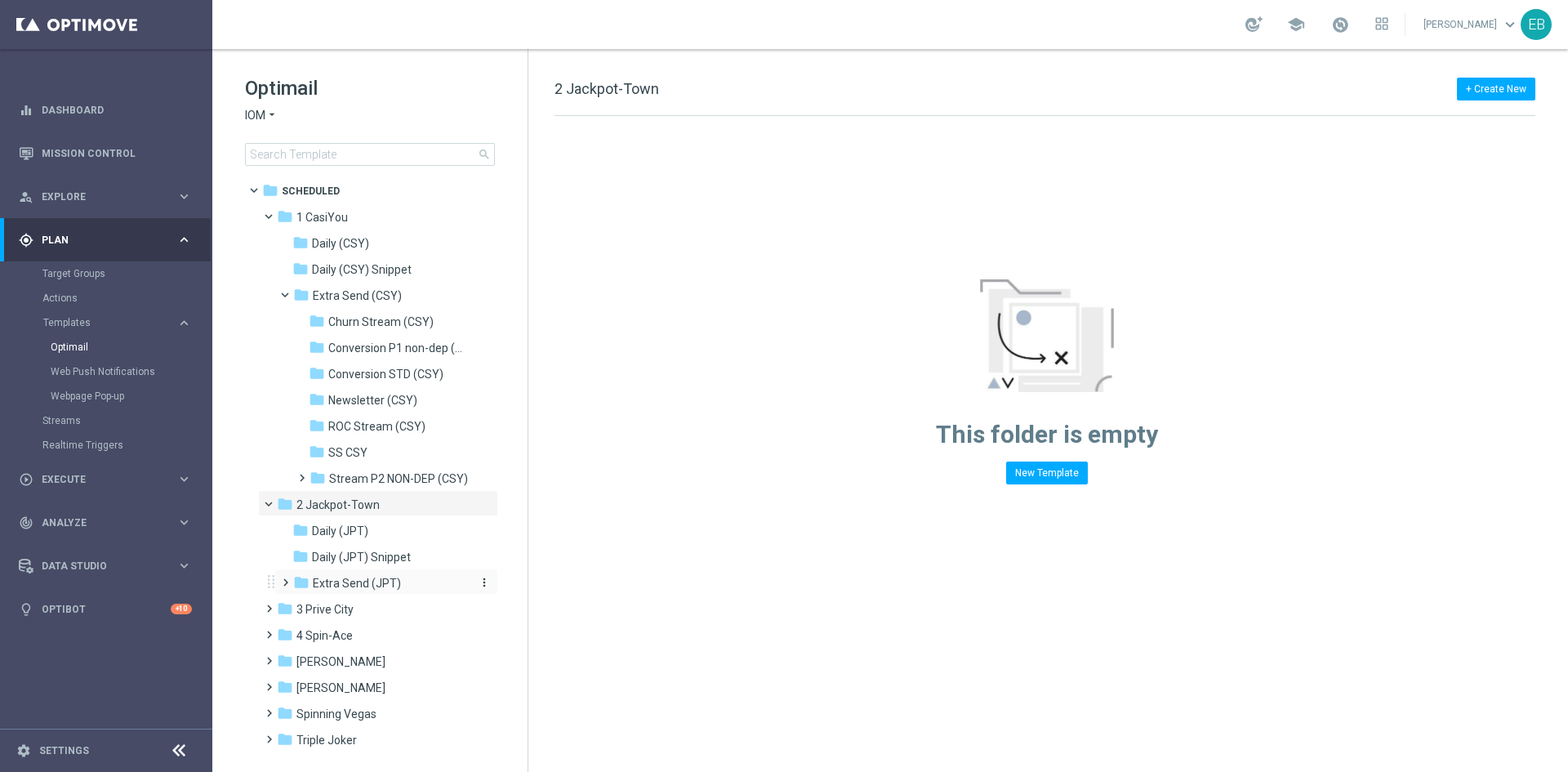
click at [398, 575] on div "folder Extra Send (JPT)" at bounding box center [380, 584] width 174 height 19
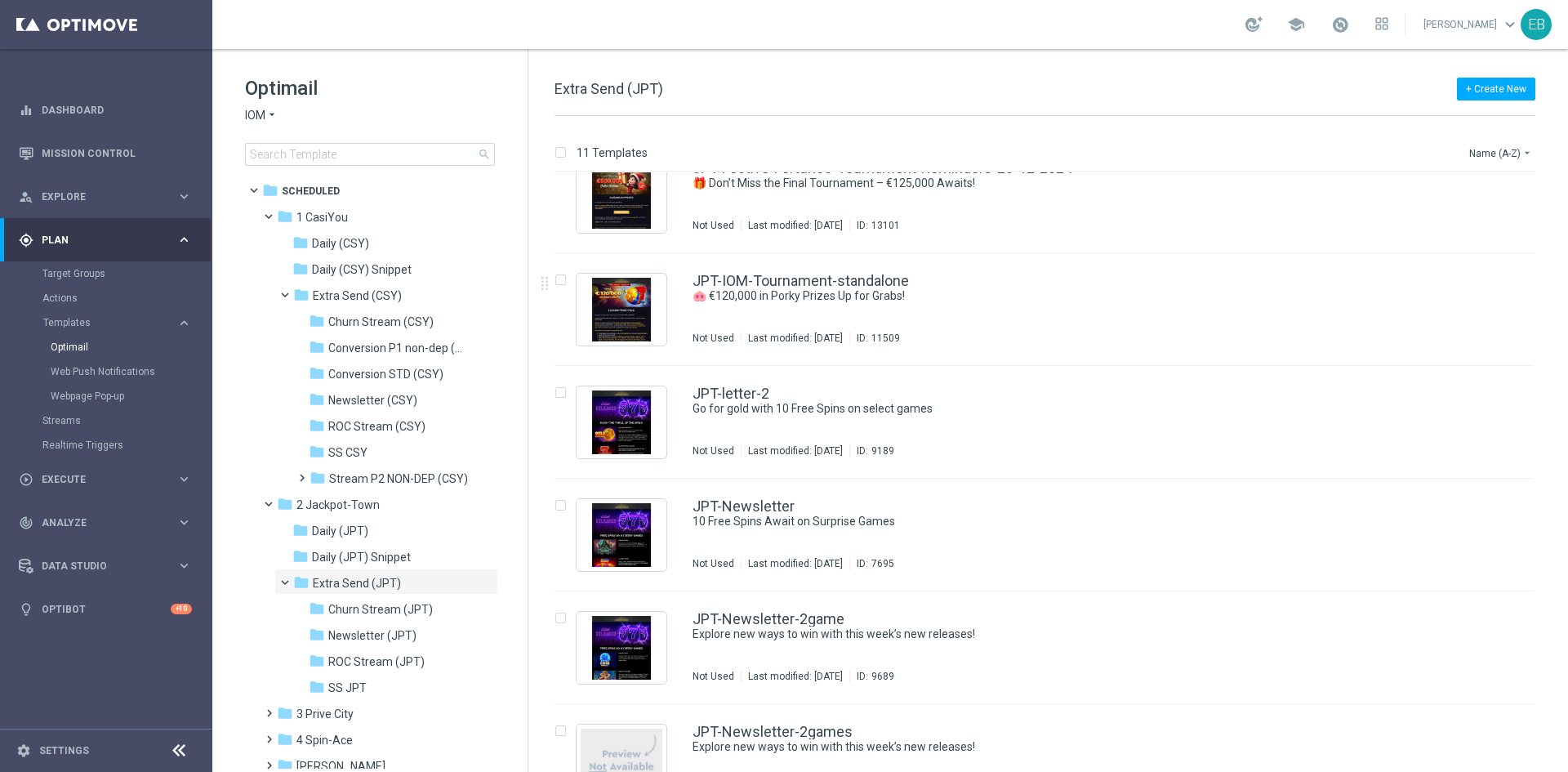
scroll to position [490, 0]
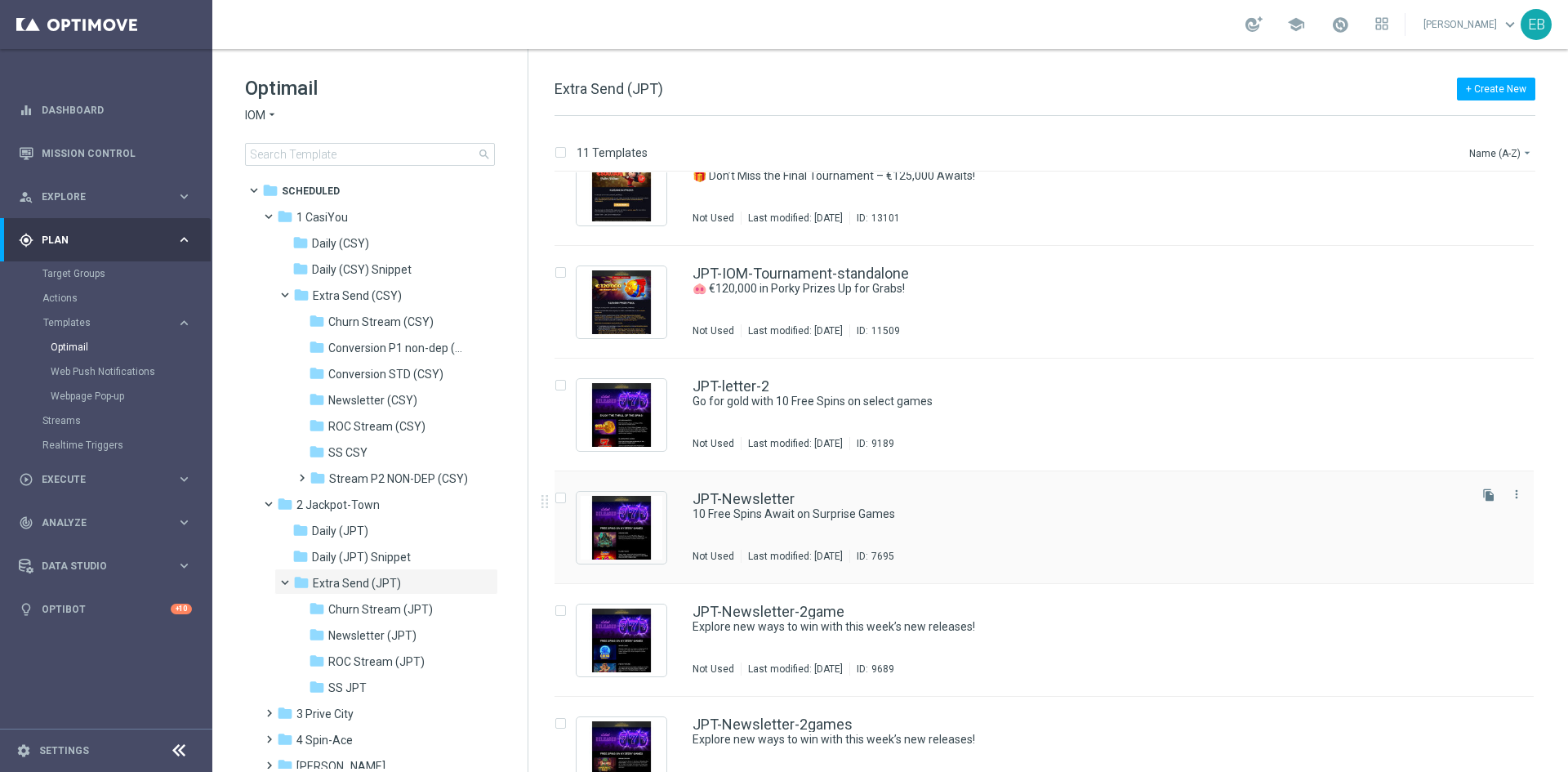
click at [1058, 497] on div "JPT-Newsletter" at bounding box center [1079, 499] width 773 height 14
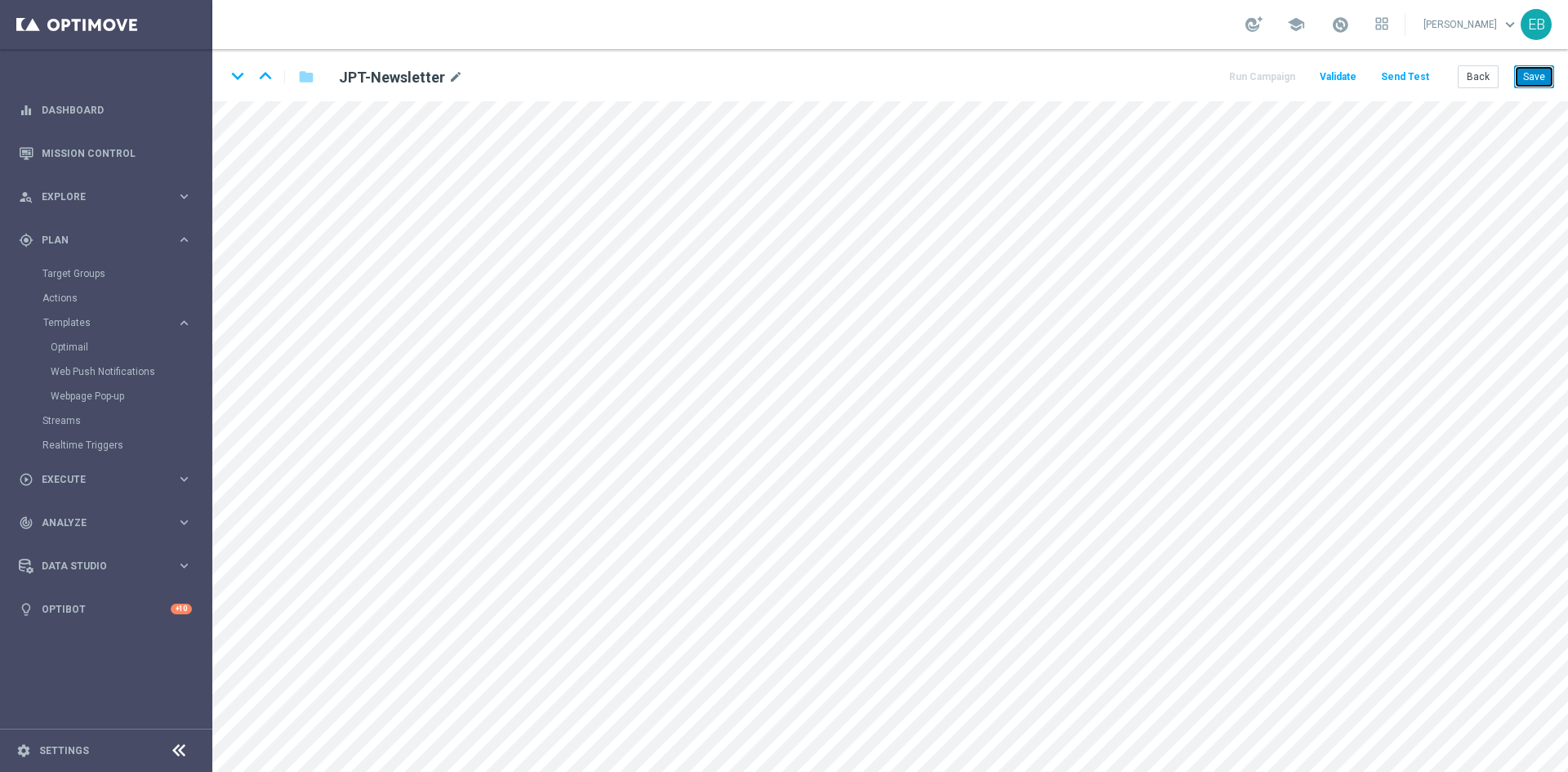
click at [1523, 80] on button "Save" at bounding box center [1534, 77] width 40 height 23
click at [1489, 78] on button "Back" at bounding box center [1478, 77] width 41 height 23
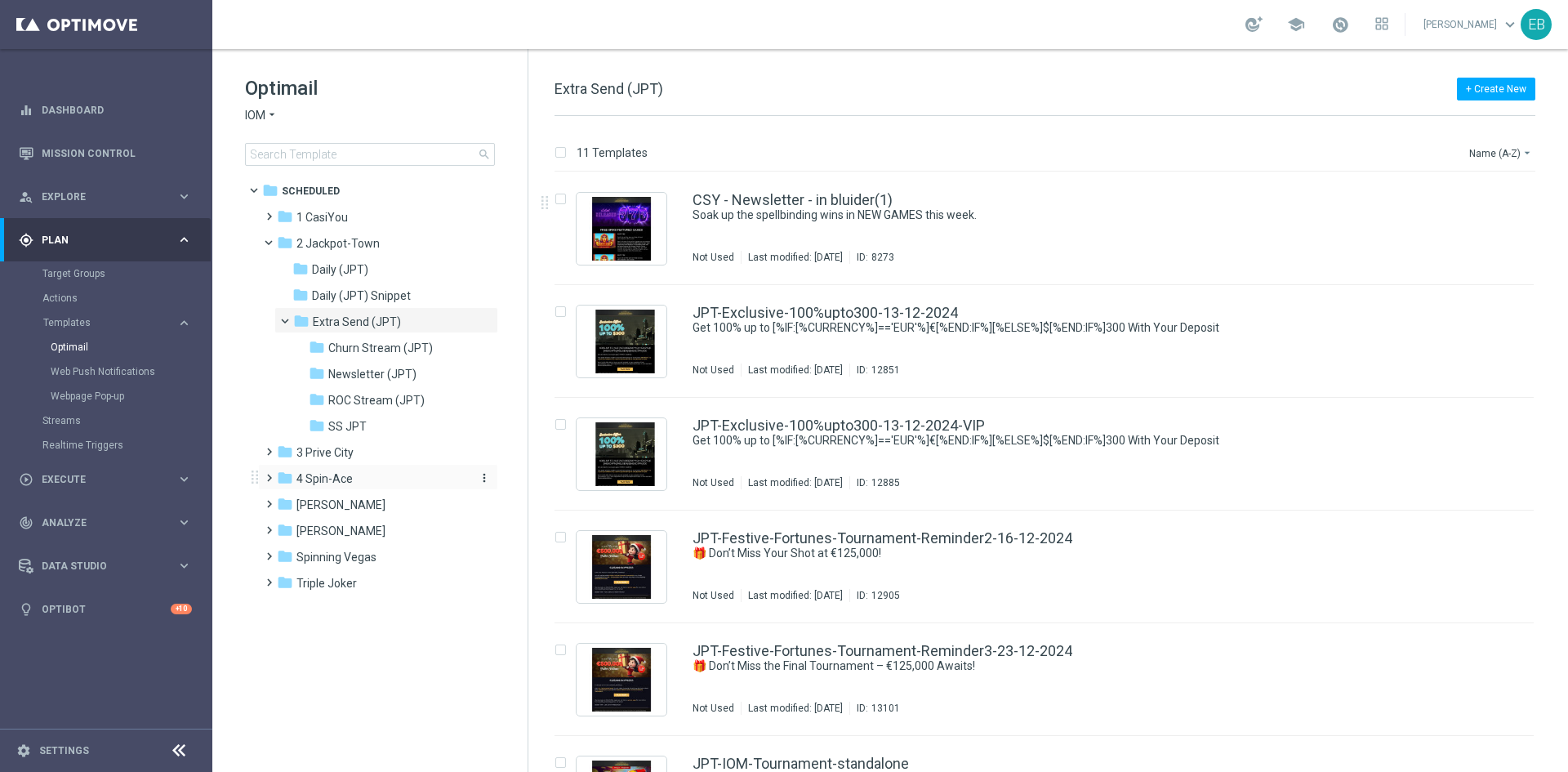
click at [381, 472] on div "folder 4 Spin-Ace" at bounding box center [370, 479] width 188 height 19
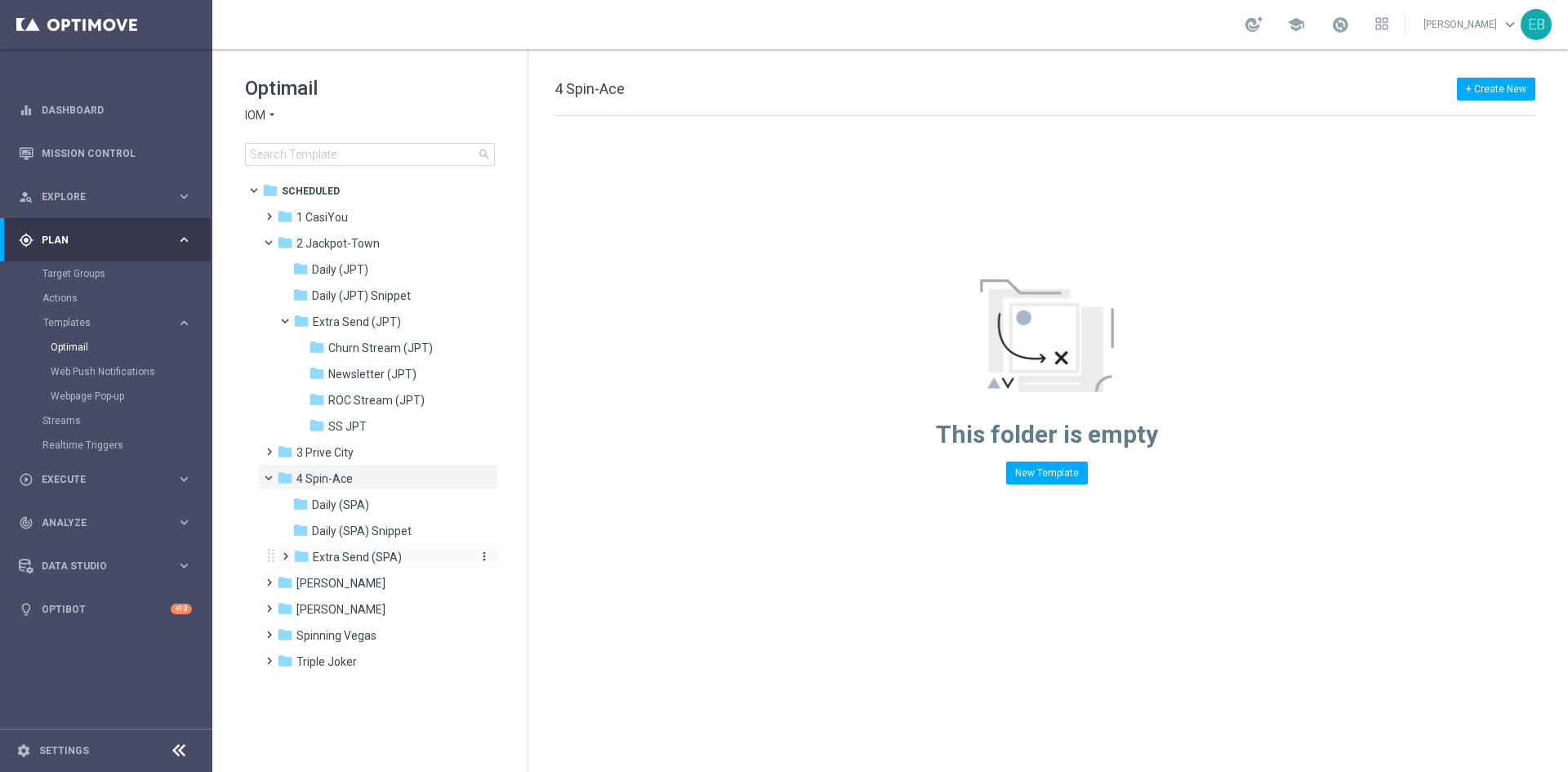
click at [415, 563] on div "folder Extra Send (SPA)" at bounding box center [380, 558] width 174 height 19
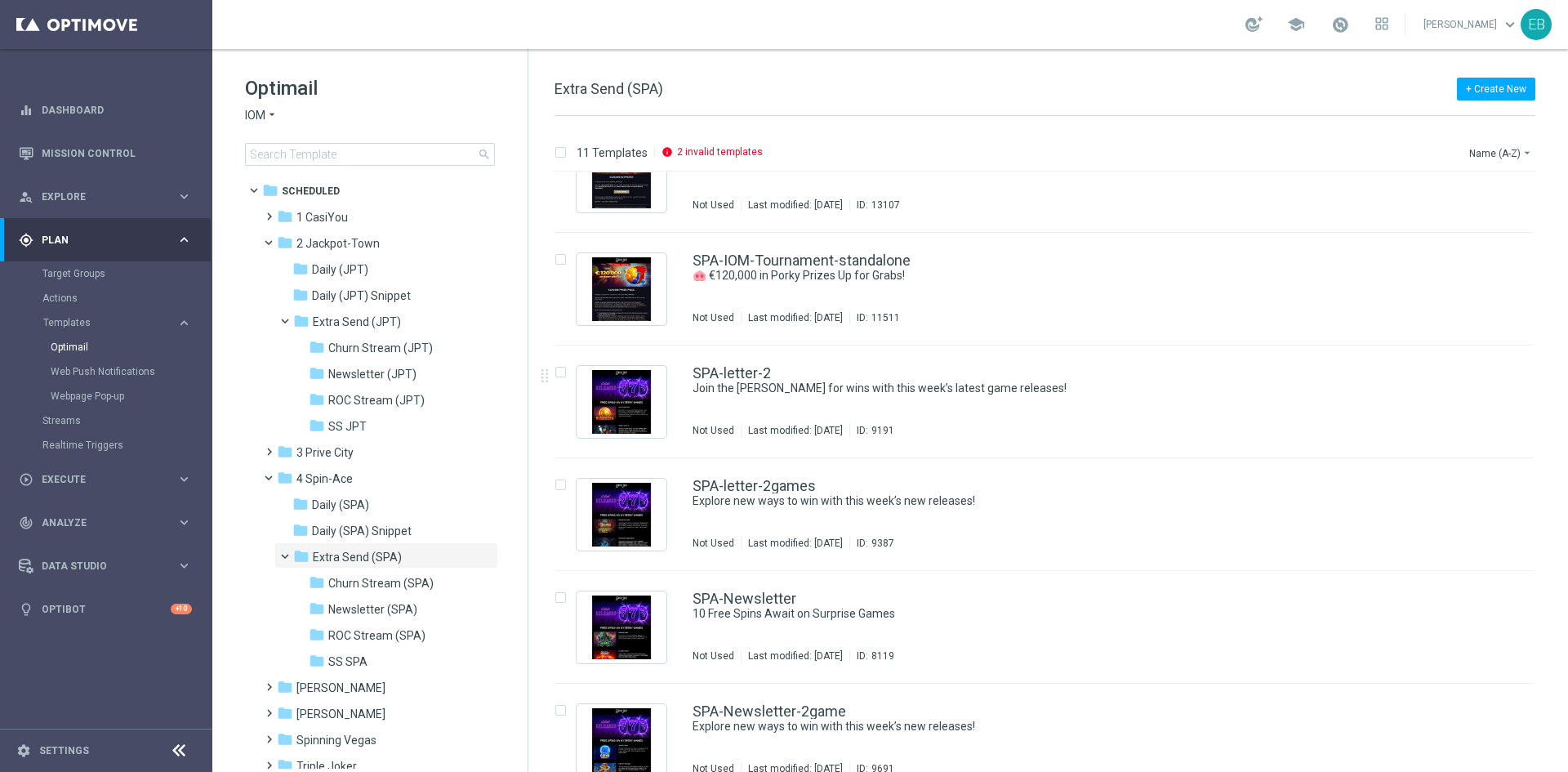
scroll to position [641, 0]
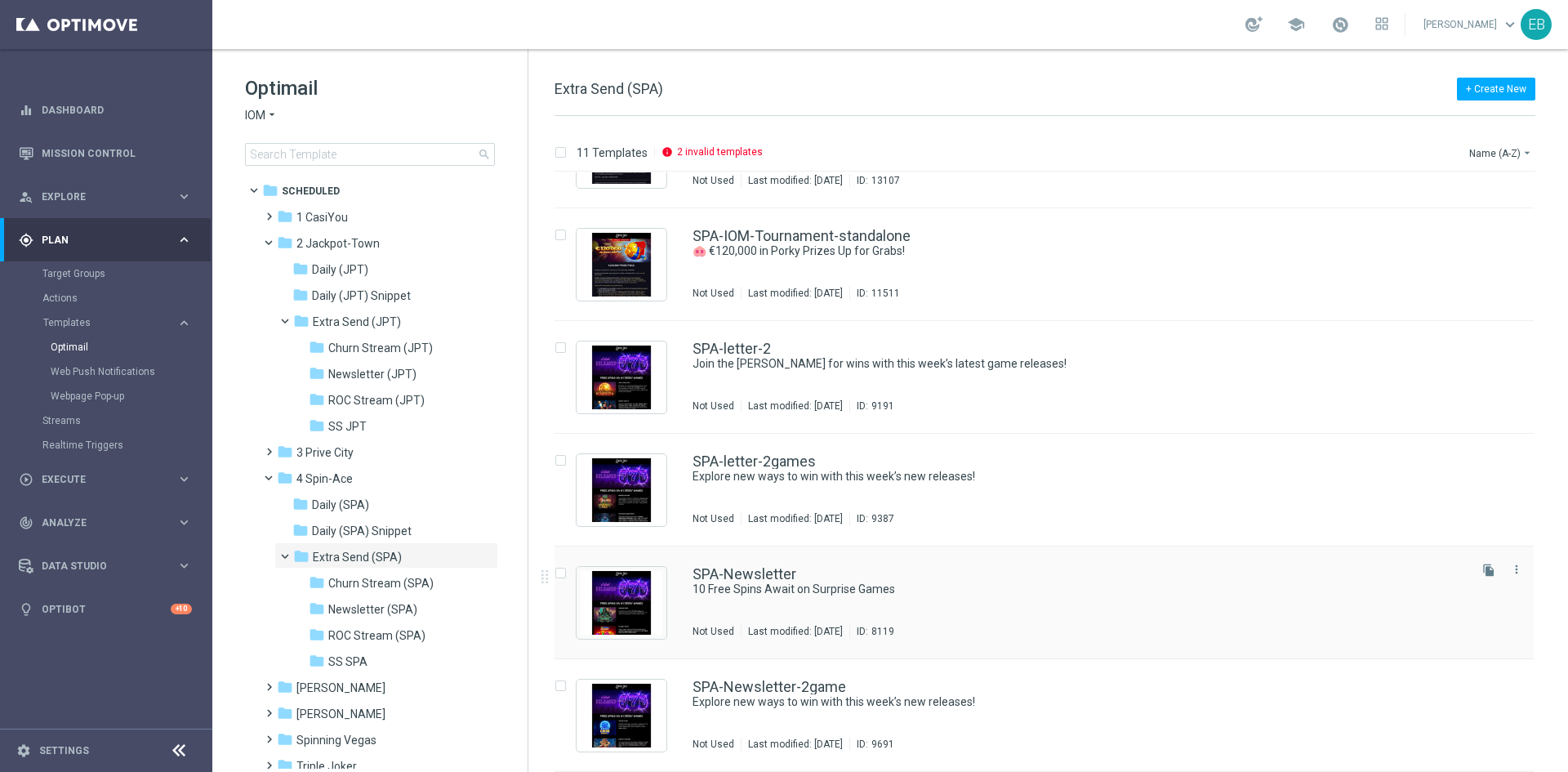
click at [1038, 572] on div "SPA-Newsletter" at bounding box center [1079, 574] width 773 height 14
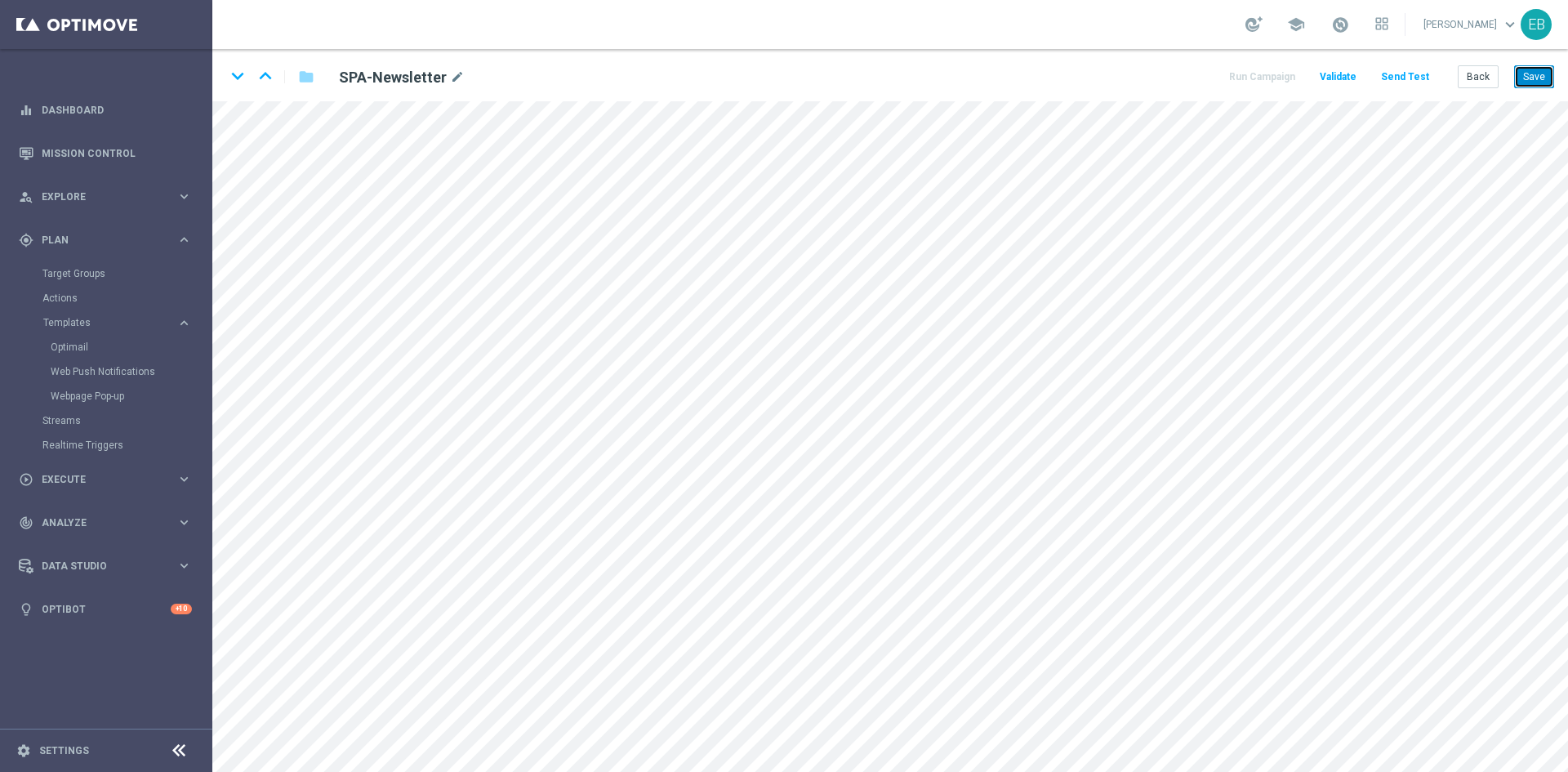
click at [1536, 71] on button "Save" at bounding box center [1534, 77] width 40 height 23
click at [1480, 72] on button "Back" at bounding box center [1478, 77] width 41 height 23
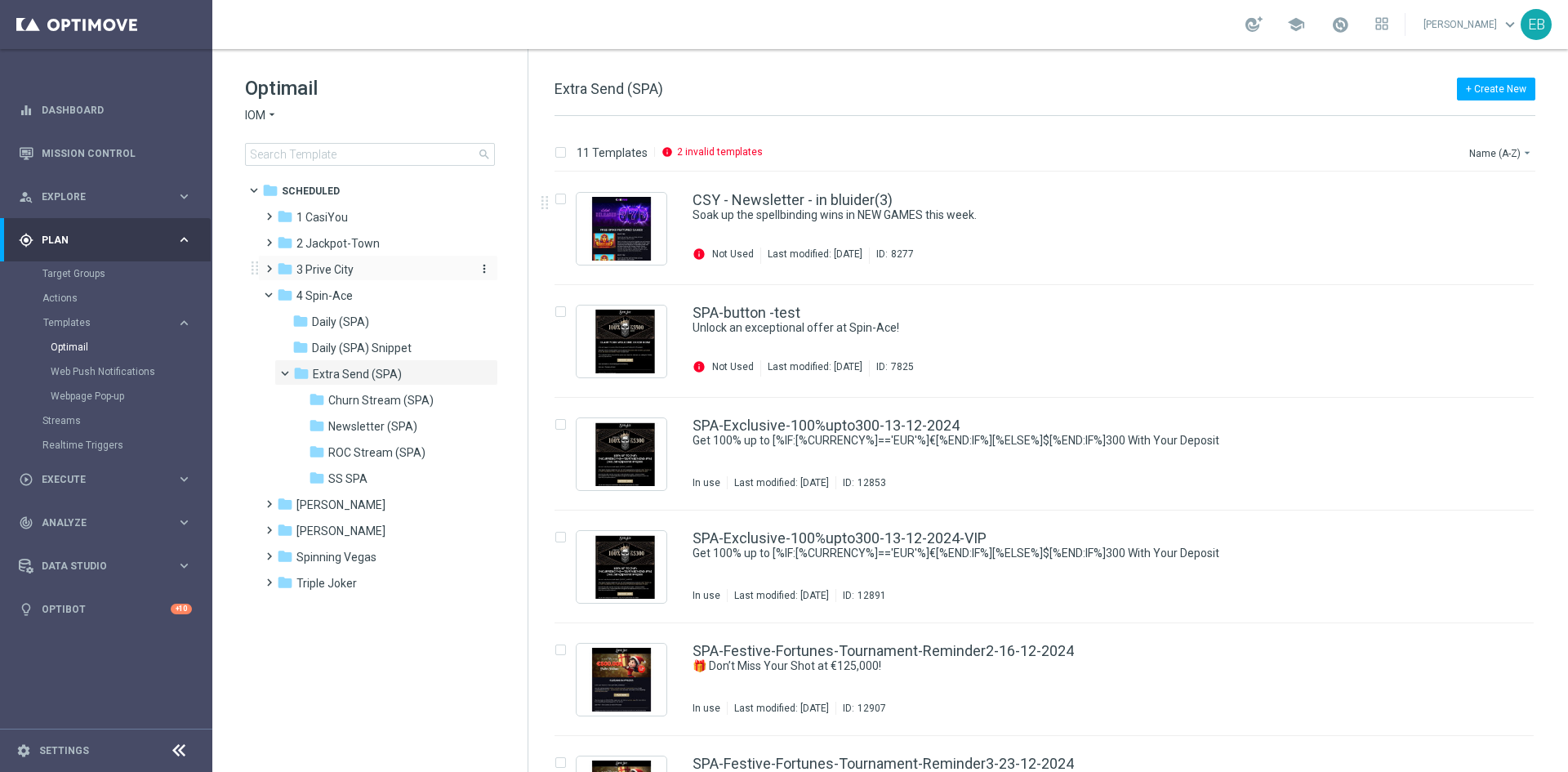
click at [362, 271] on div "folder 3 Prive City" at bounding box center [370, 270] width 188 height 19
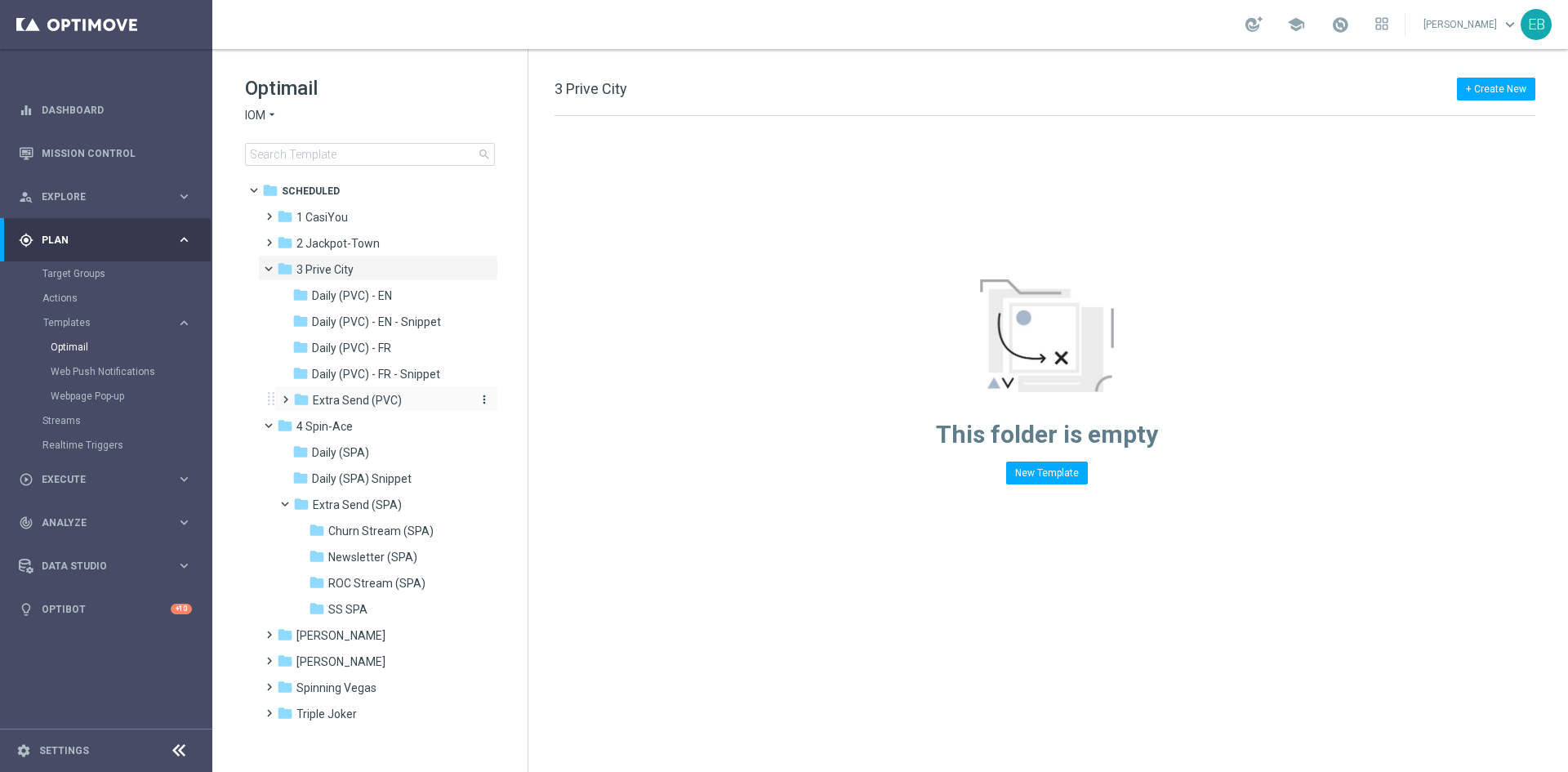
click at [423, 398] on div "folder Extra Send (PVC)" at bounding box center [380, 401] width 174 height 19
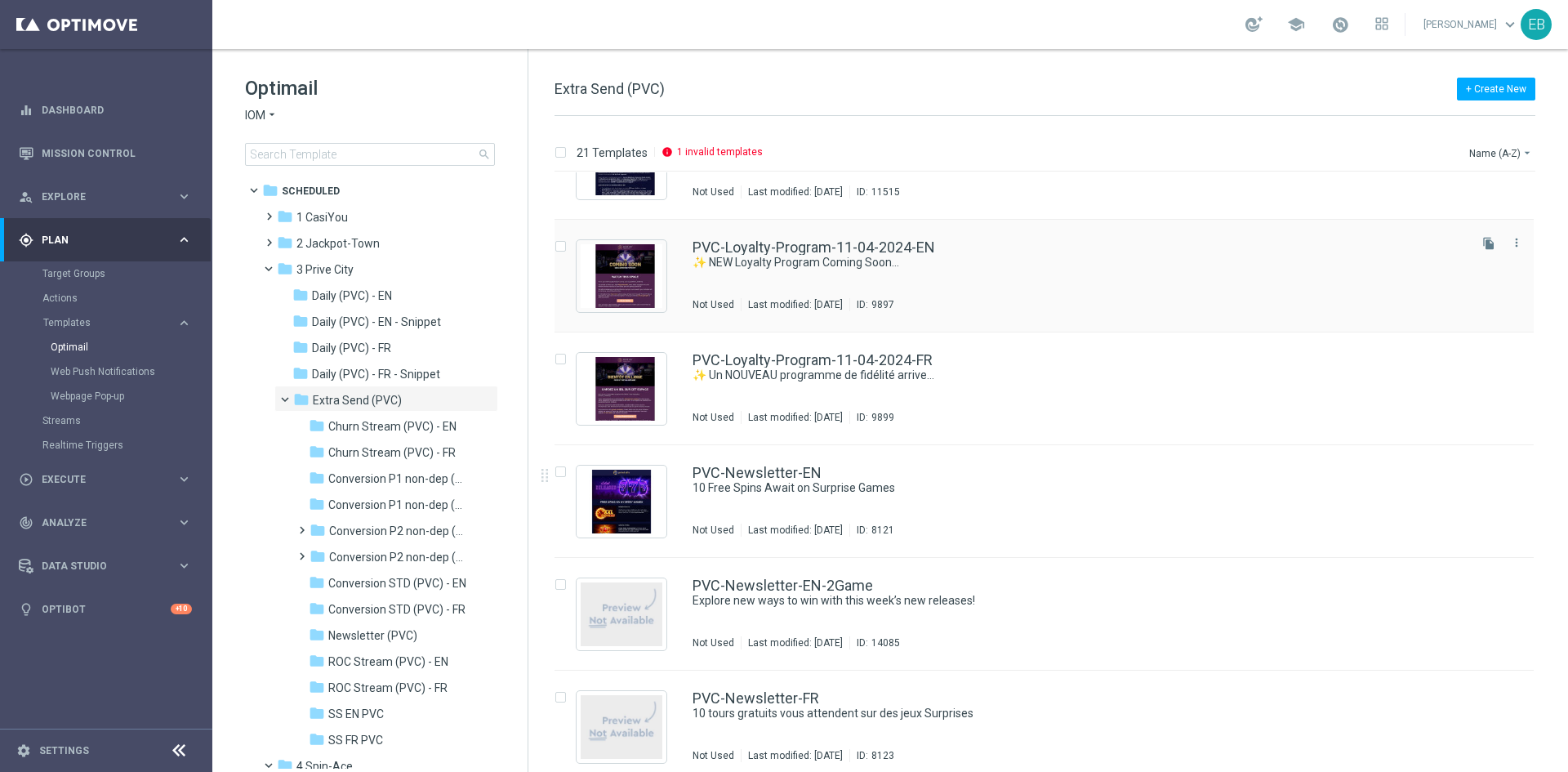
scroll to position [1307, 0]
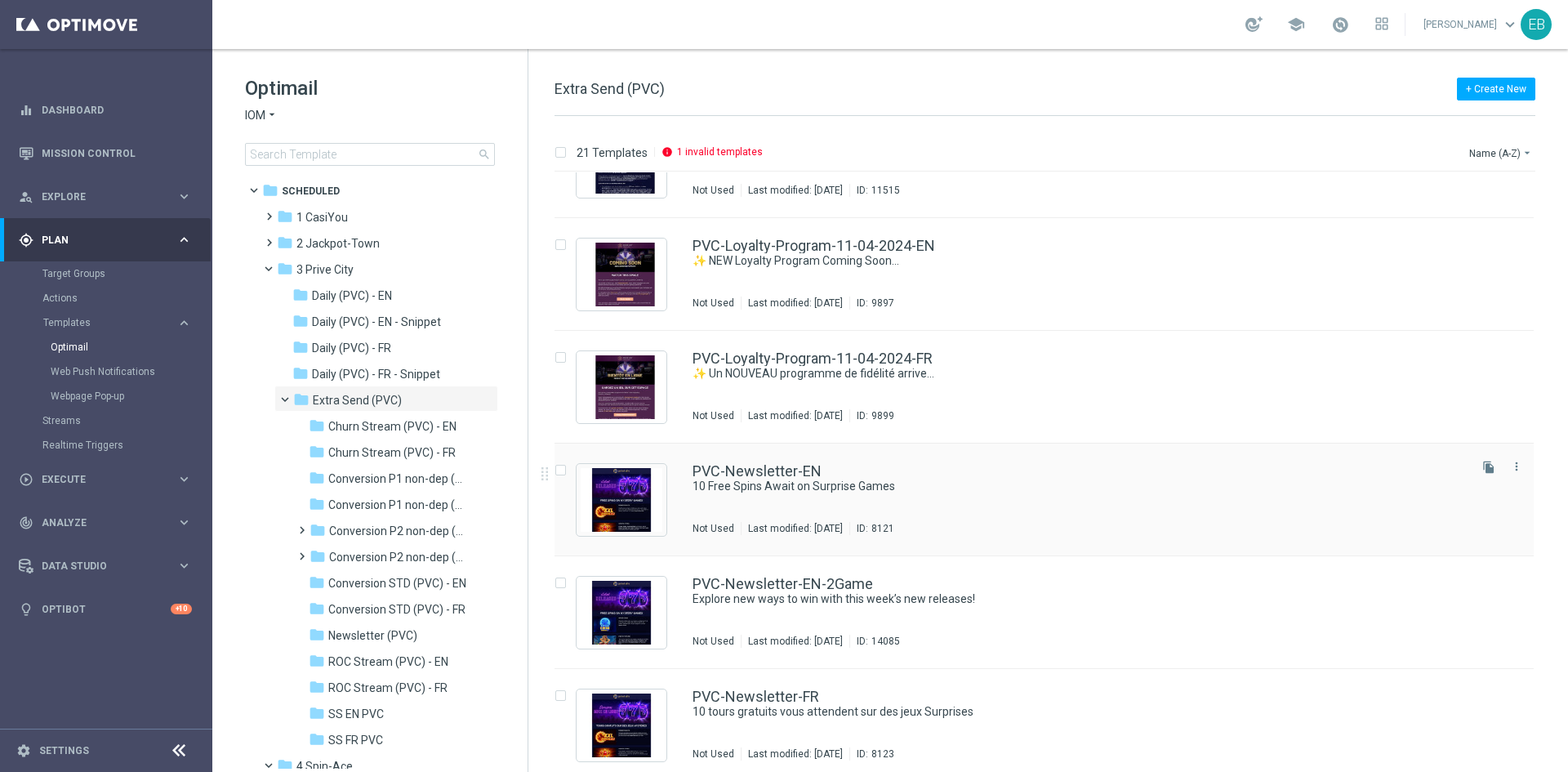
click at [1070, 466] on div "PVC-Newsletter-EN" at bounding box center [1079, 471] width 773 height 14
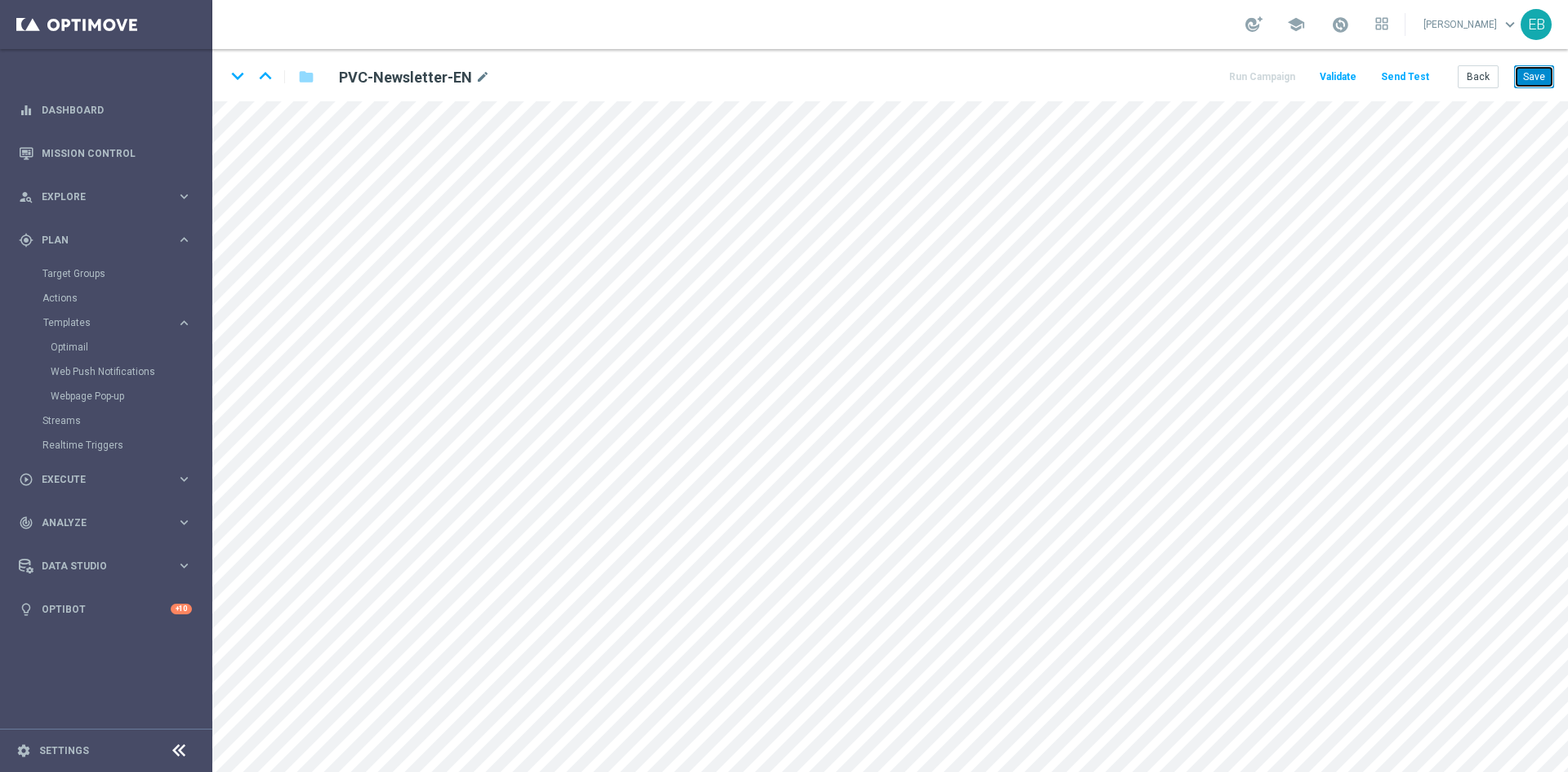
click at [1548, 78] on button "Save" at bounding box center [1534, 77] width 40 height 23
click at [1547, 66] on button "Save" at bounding box center [1534, 77] width 40 height 23
click at [1475, 79] on button "Back" at bounding box center [1478, 77] width 41 height 23
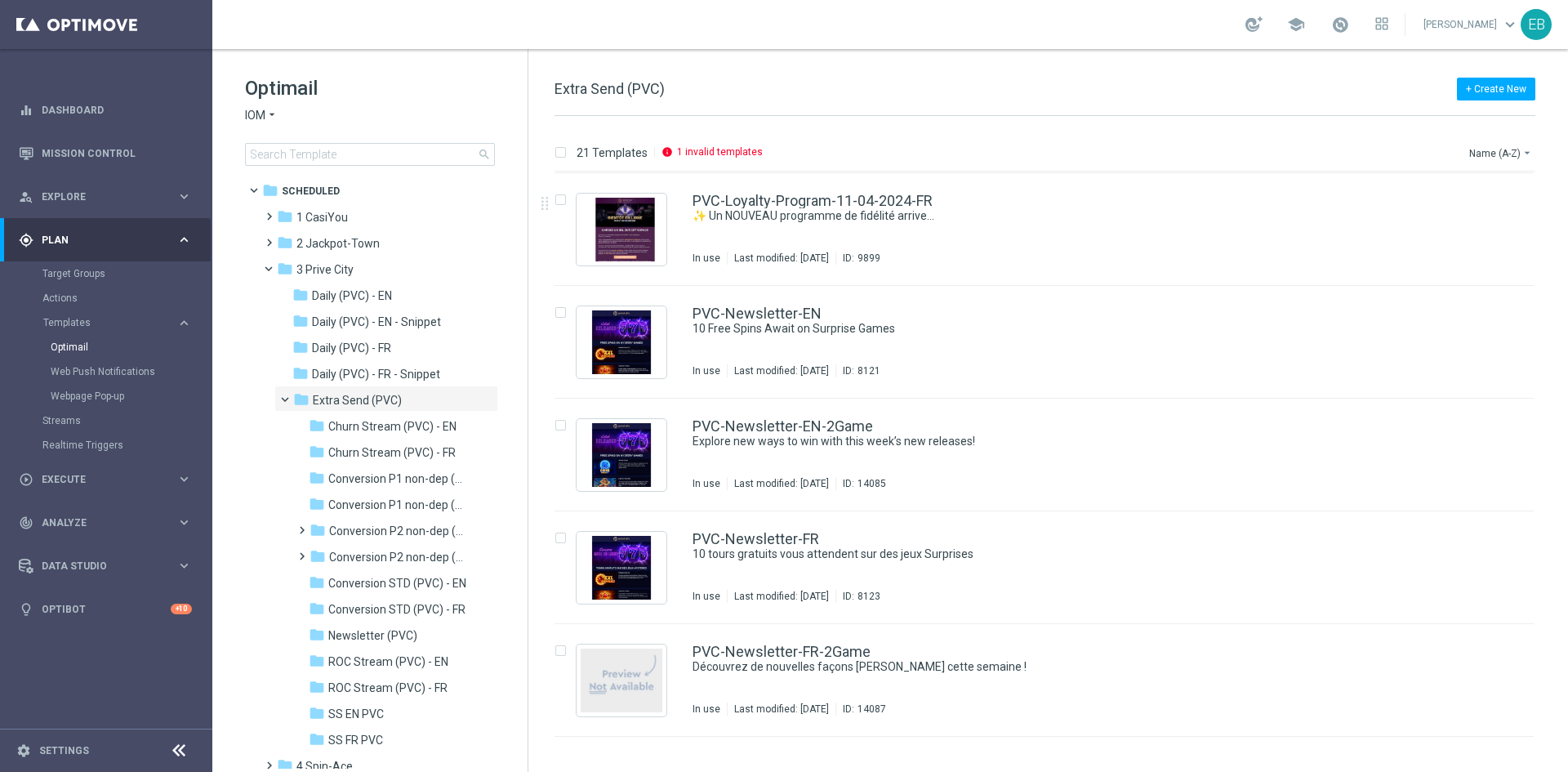
scroll to position [1471, 0]
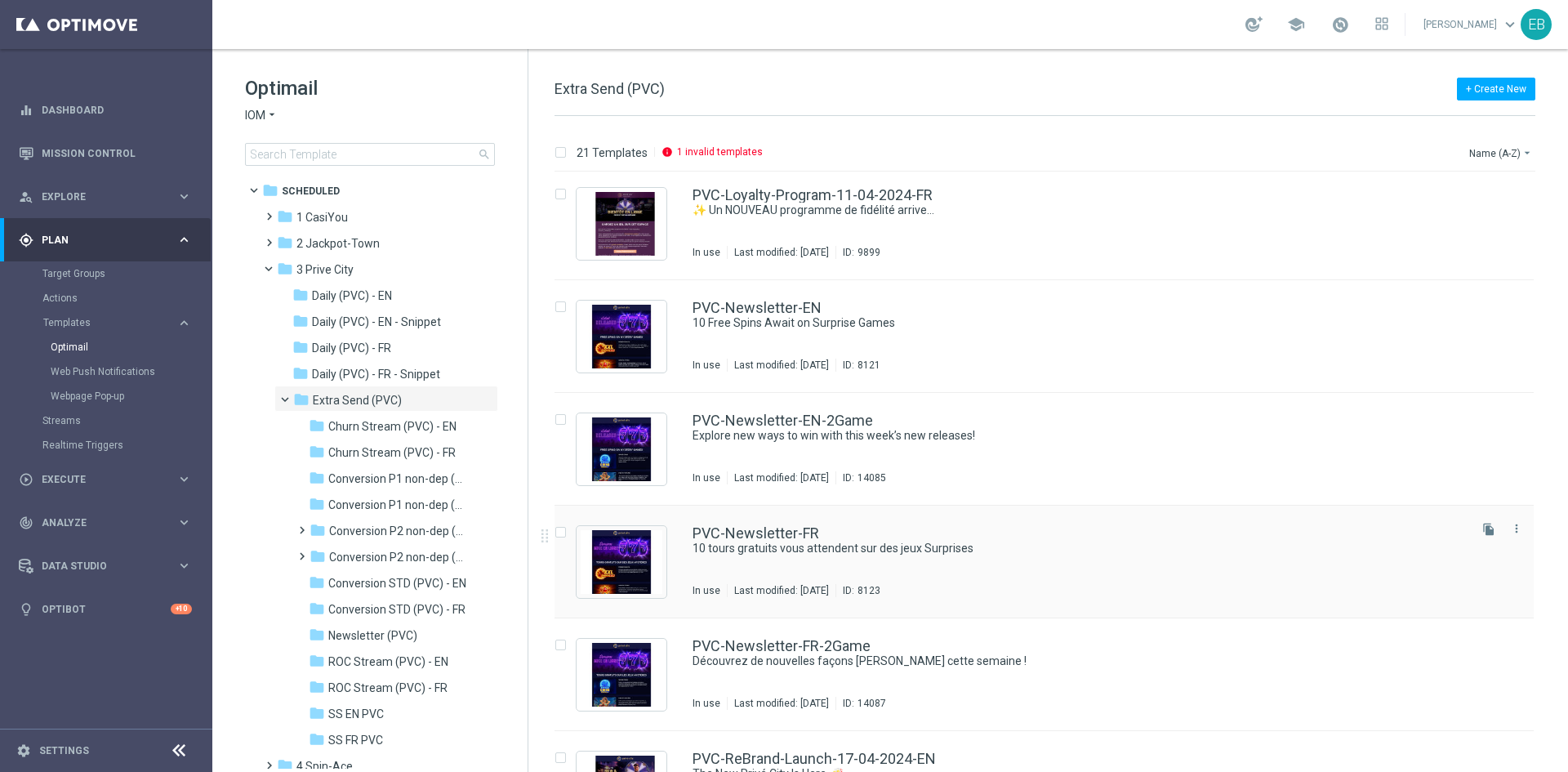
click at [1189, 571] on div "PVC-Newsletter-FR 10 tours gratuits vous attendent sur des jeux Surprises In us…" at bounding box center [1079, 562] width 773 height 71
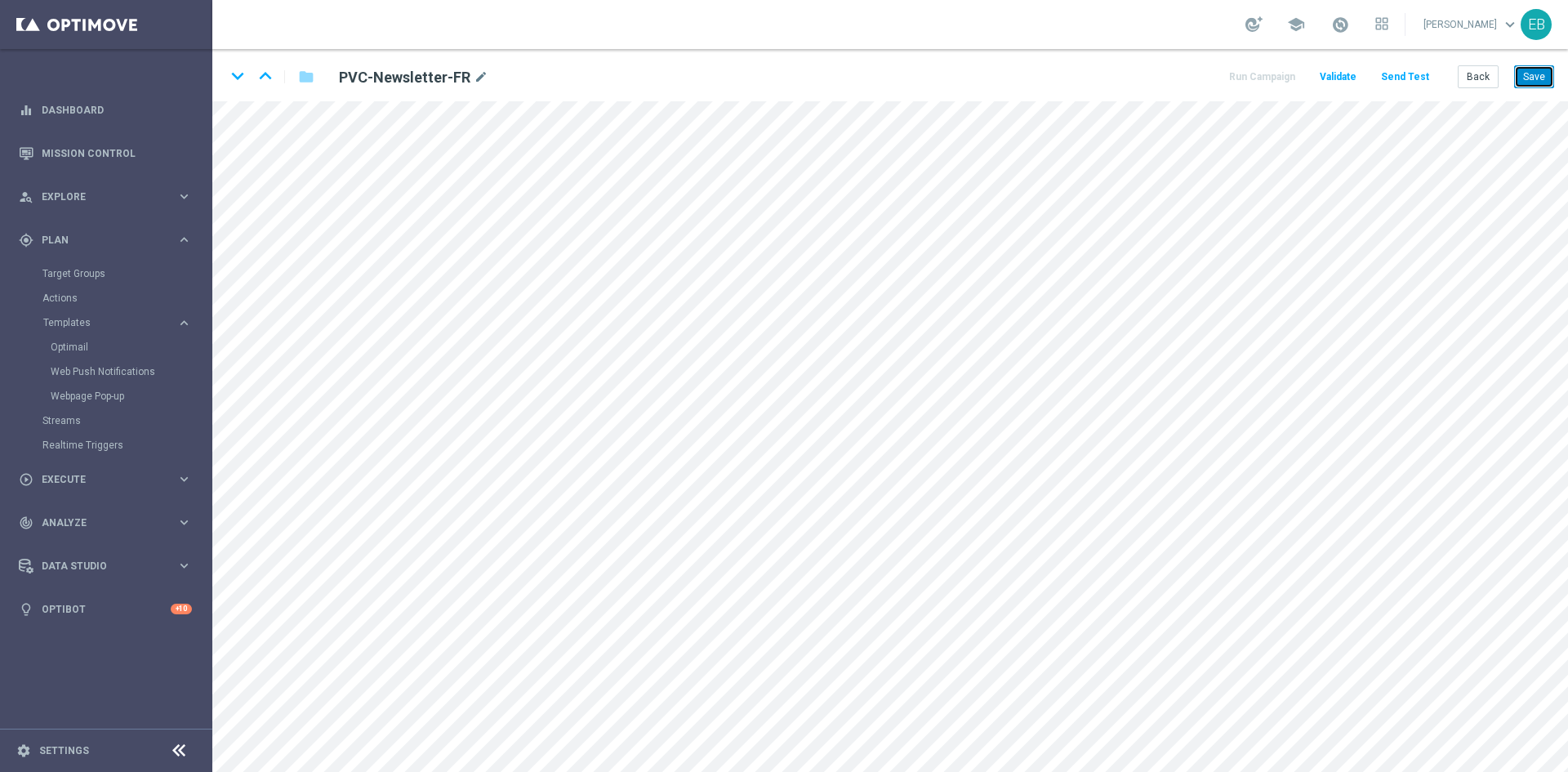
click at [1528, 87] on button "Save" at bounding box center [1534, 77] width 40 height 23
